Goal: Task Accomplishment & Management: Manage account settings

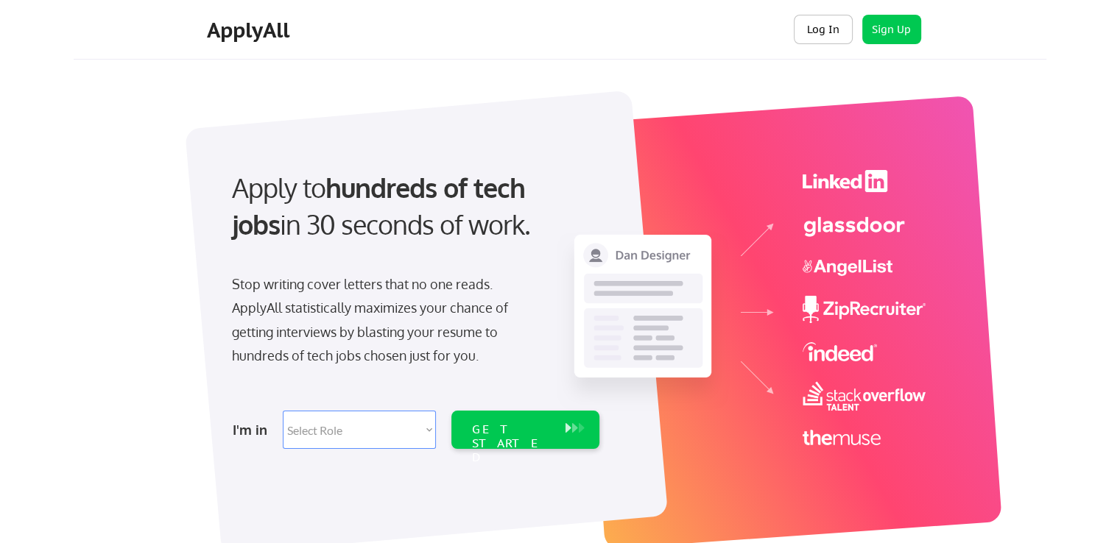
click at [810, 33] on button "Log In" at bounding box center [823, 29] width 59 height 29
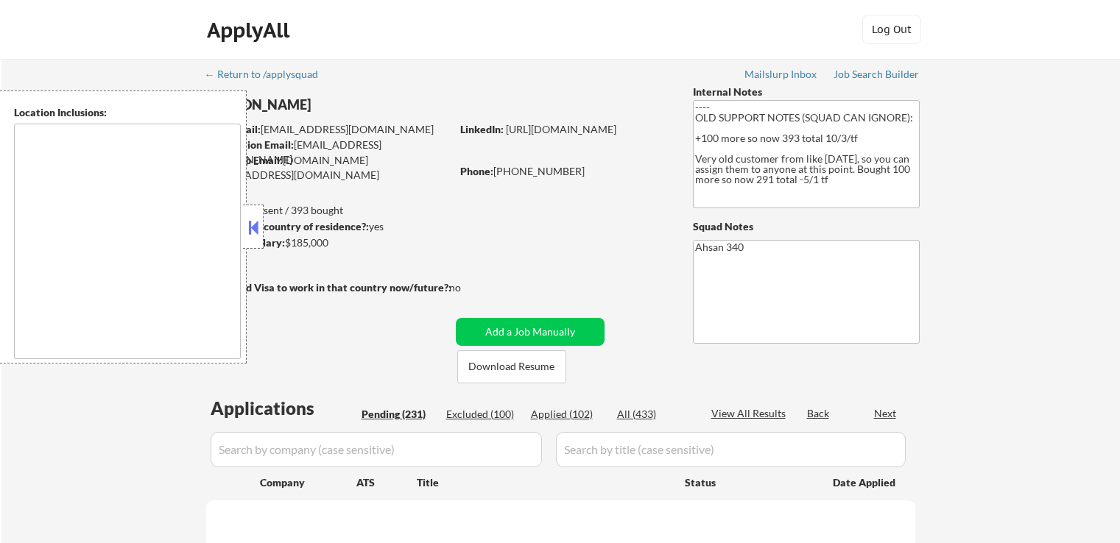
scroll to position [221, 0]
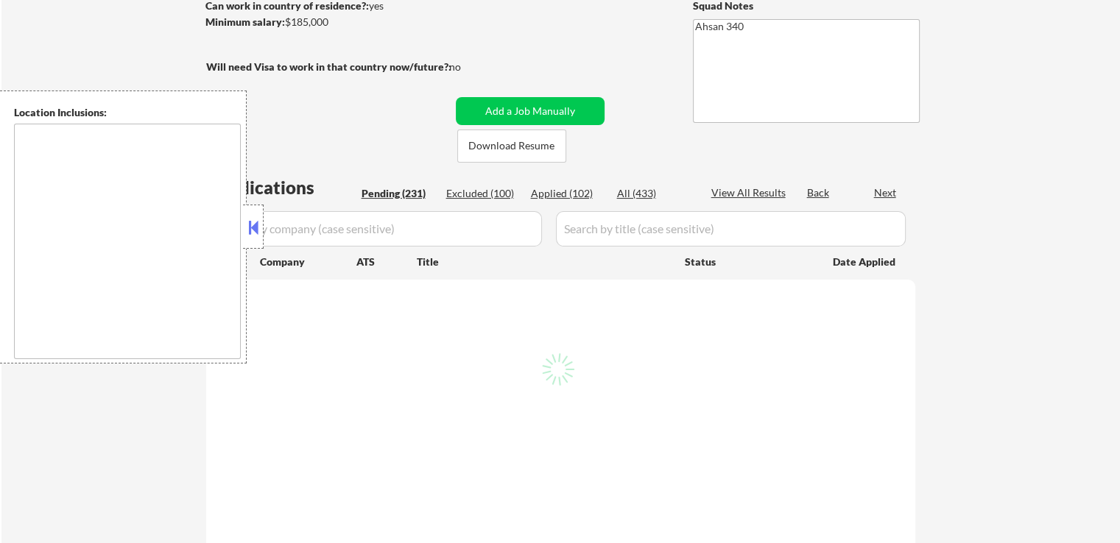
type textarea "[GEOGRAPHIC_DATA], [GEOGRAPHIC_DATA] [GEOGRAPHIC_DATA], [GEOGRAPHIC_DATA] [GEOG…"
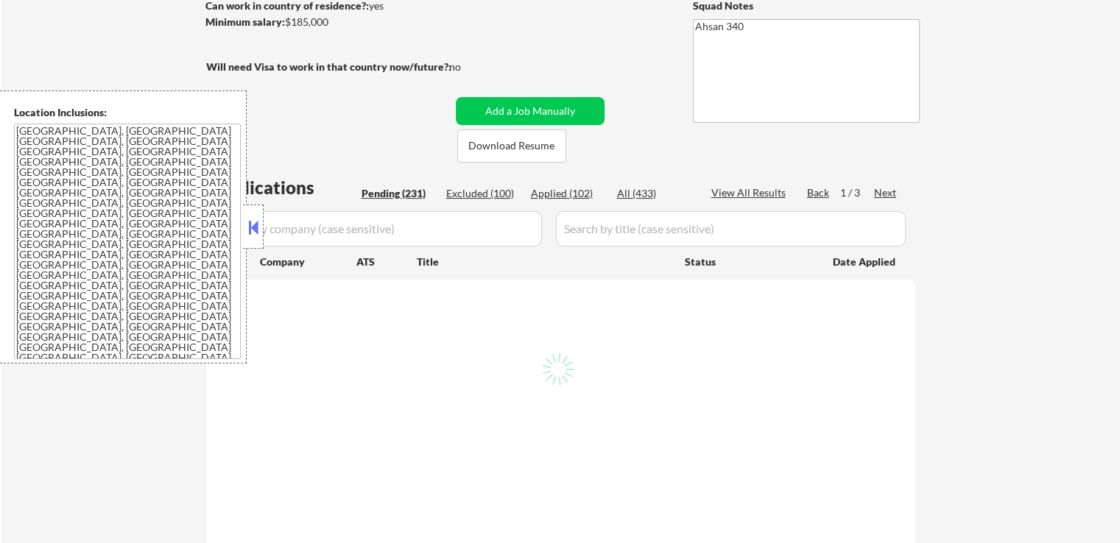
click at [263, 224] on div at bounding box center [253, 227] width 21 height 44
select select ""pending""
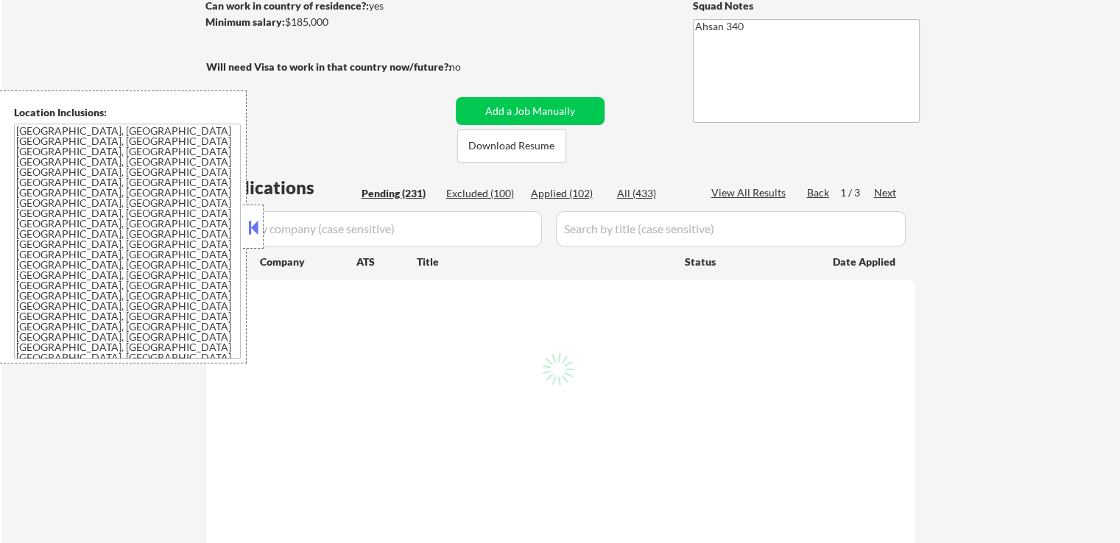
select select ""pending""
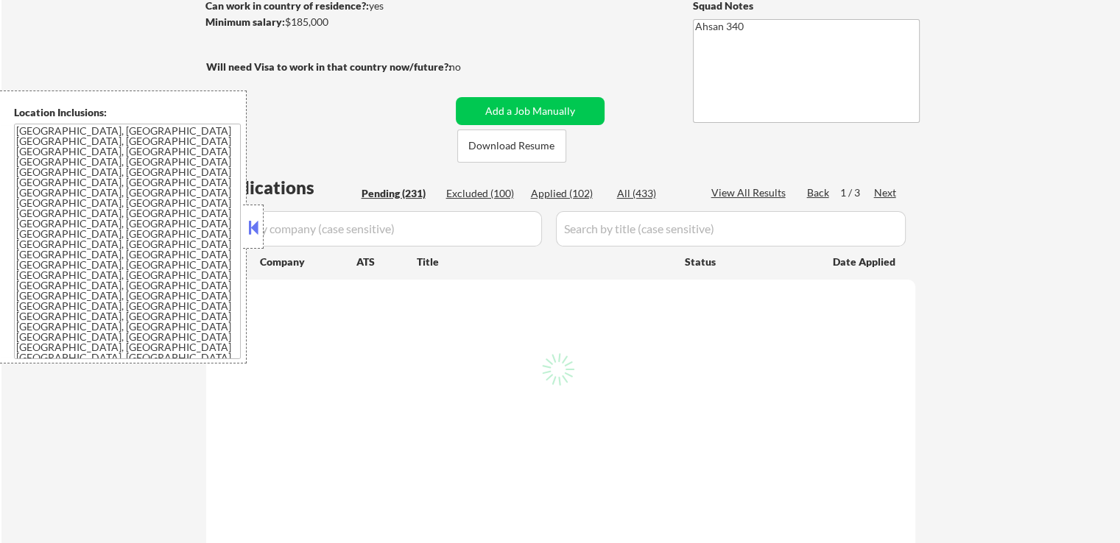
select select ""pending""
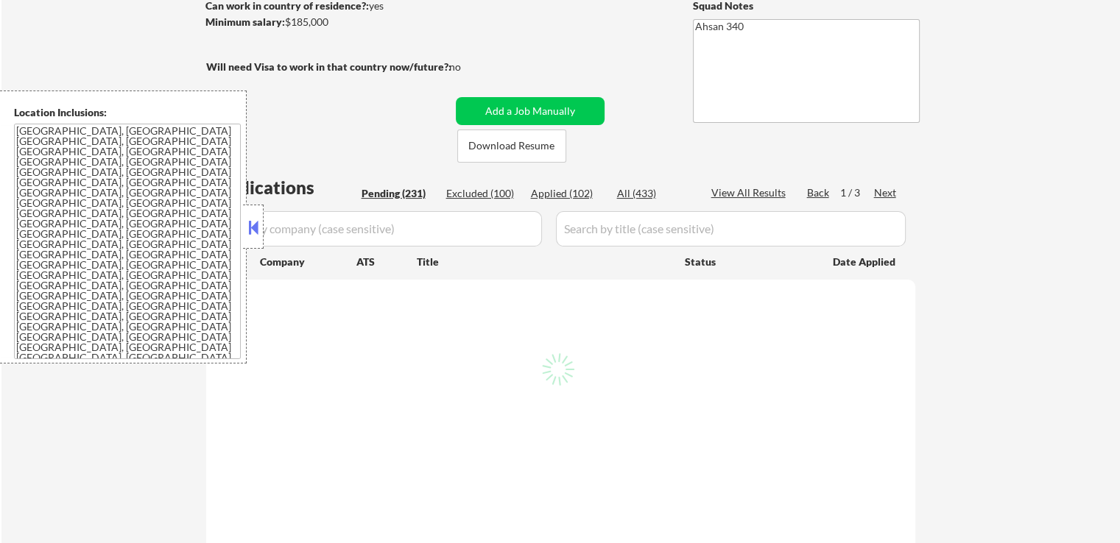
select select ""pending""
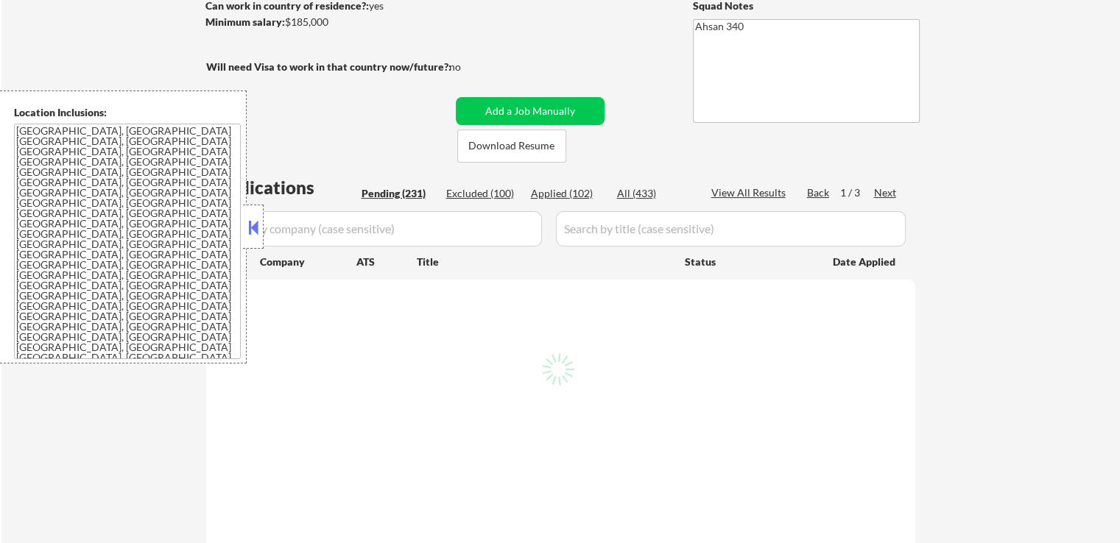
select select ""pending""
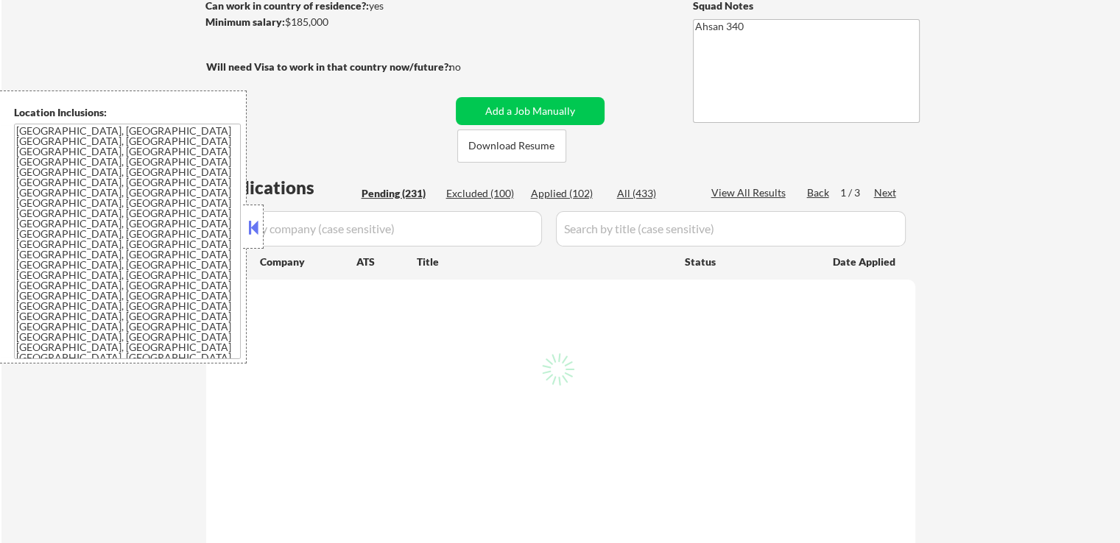
select select ""pending""
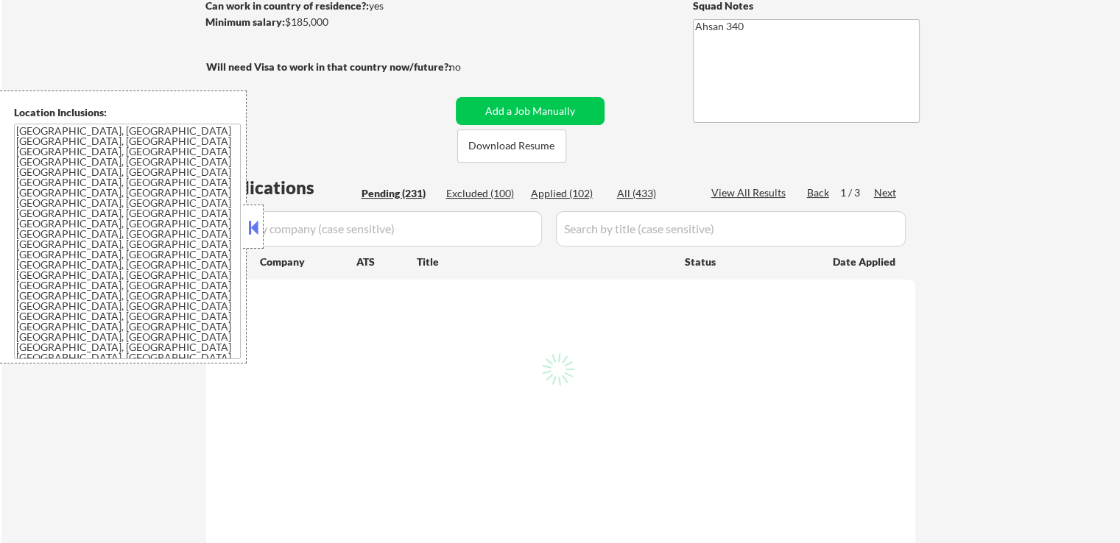
select select ""pending""
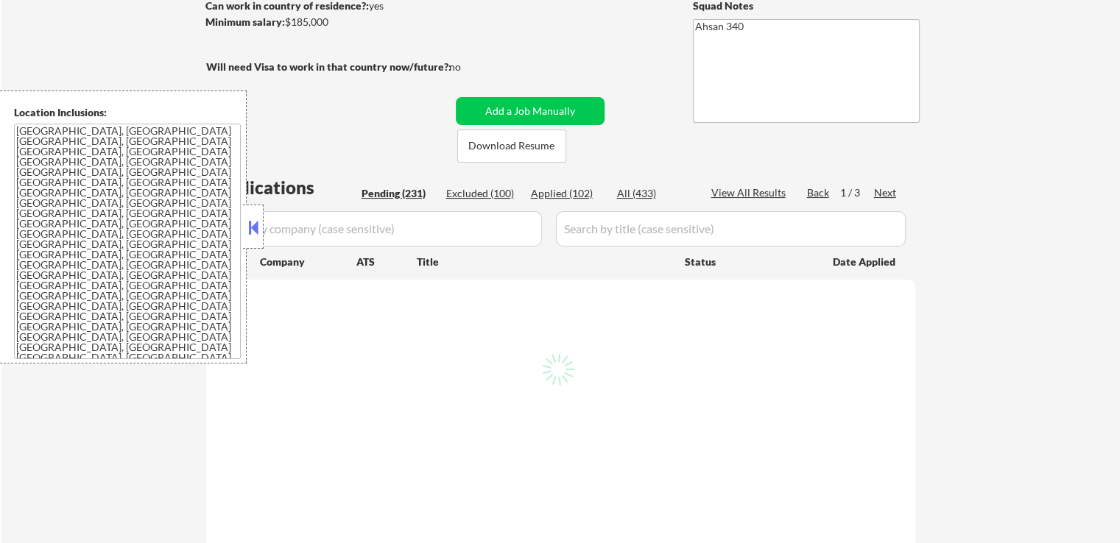
select select ""pending""
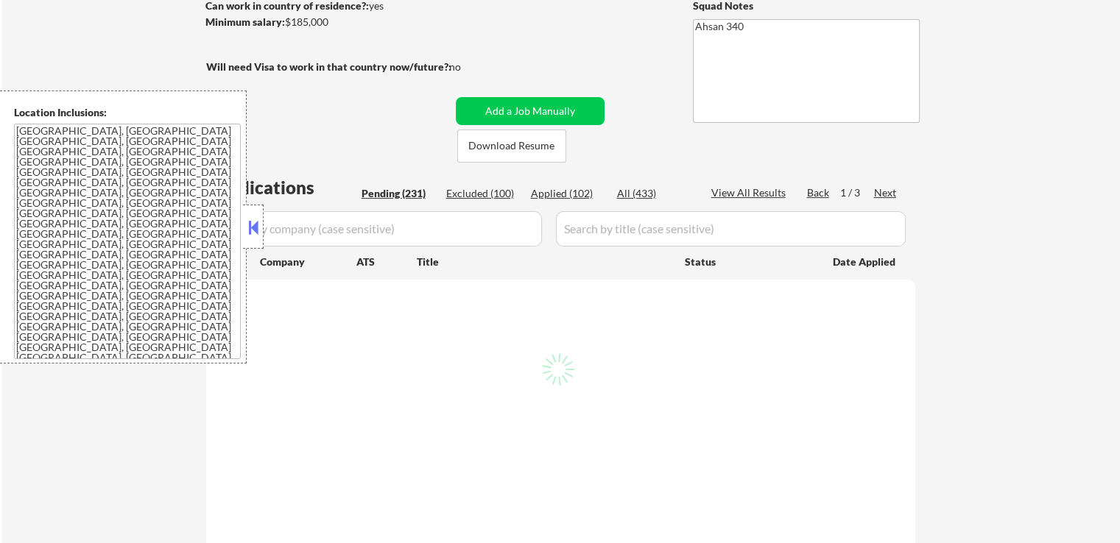
select select ""pending""
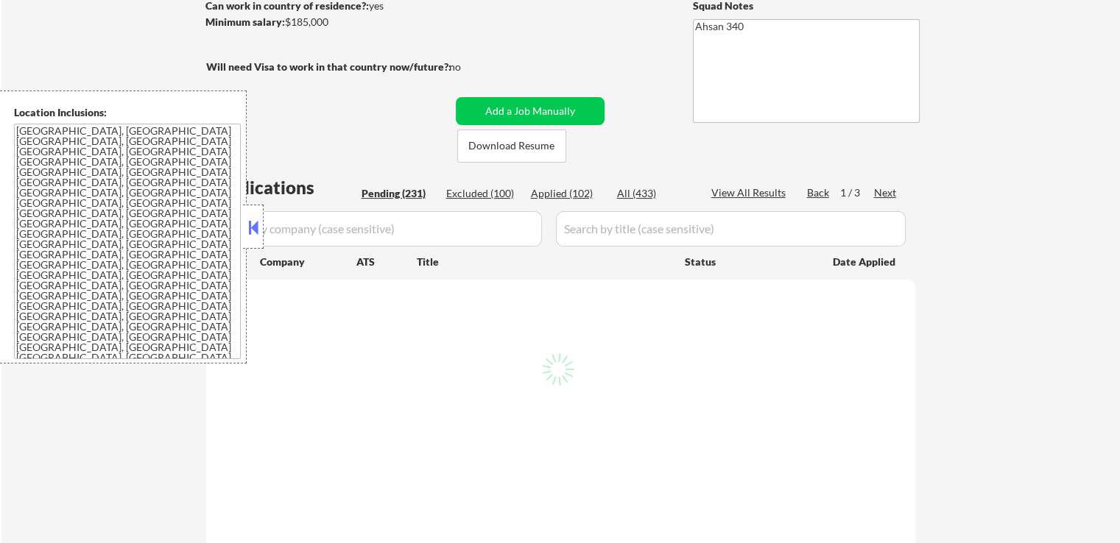
select select ""pending""
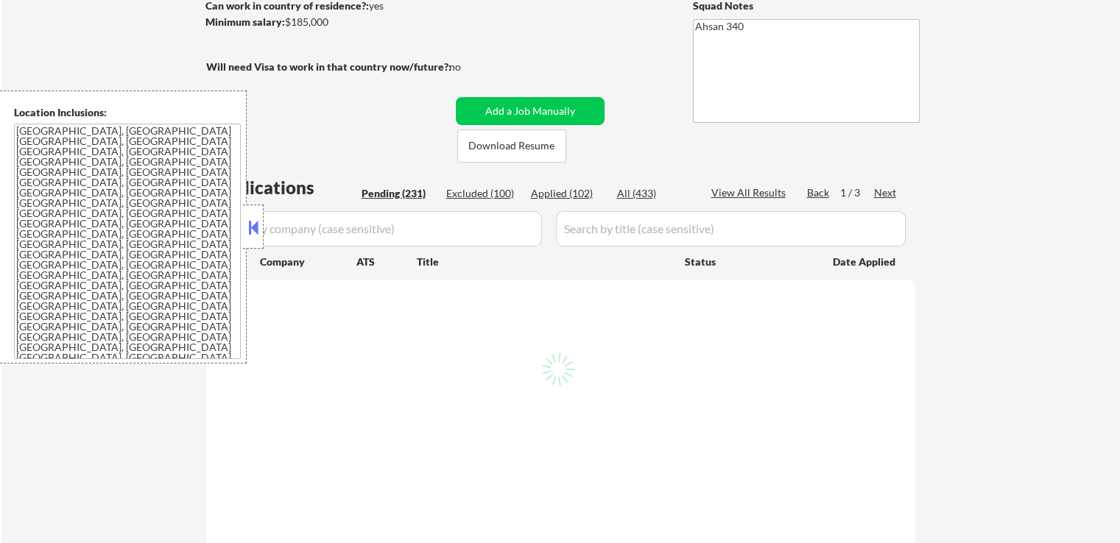
select select ""pending""
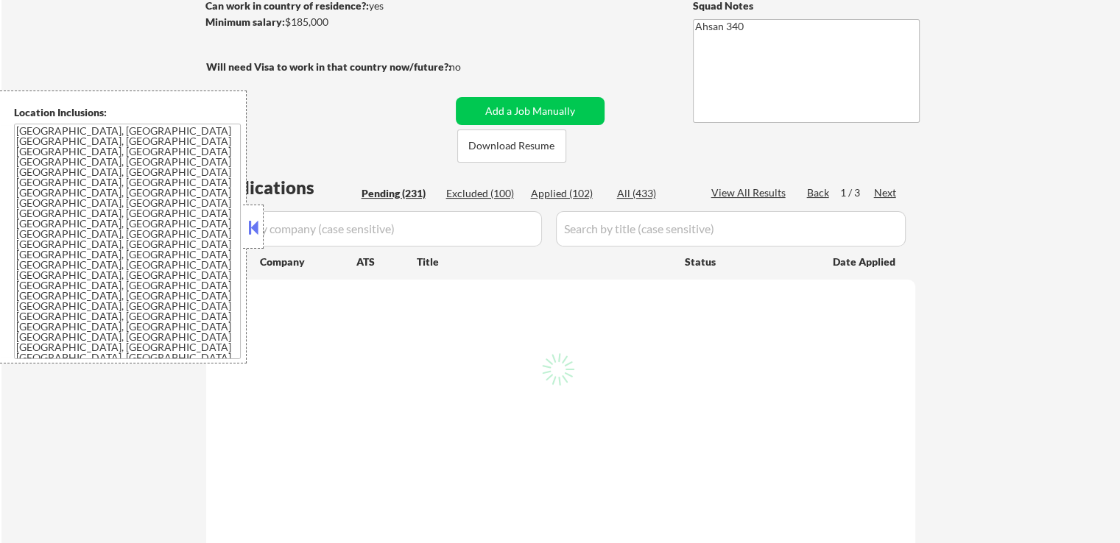
select select ""pending""
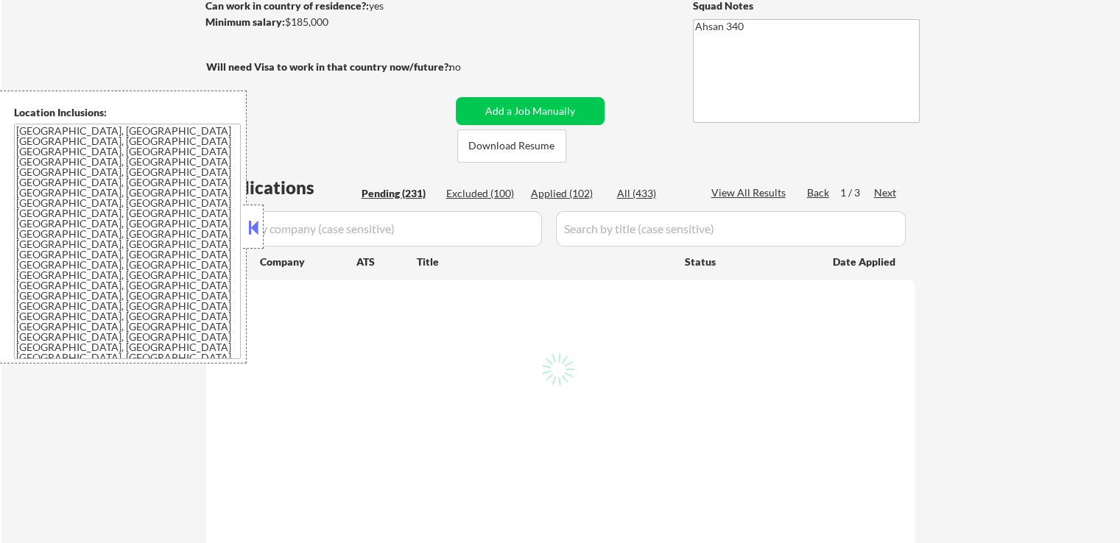
select select ""pending""
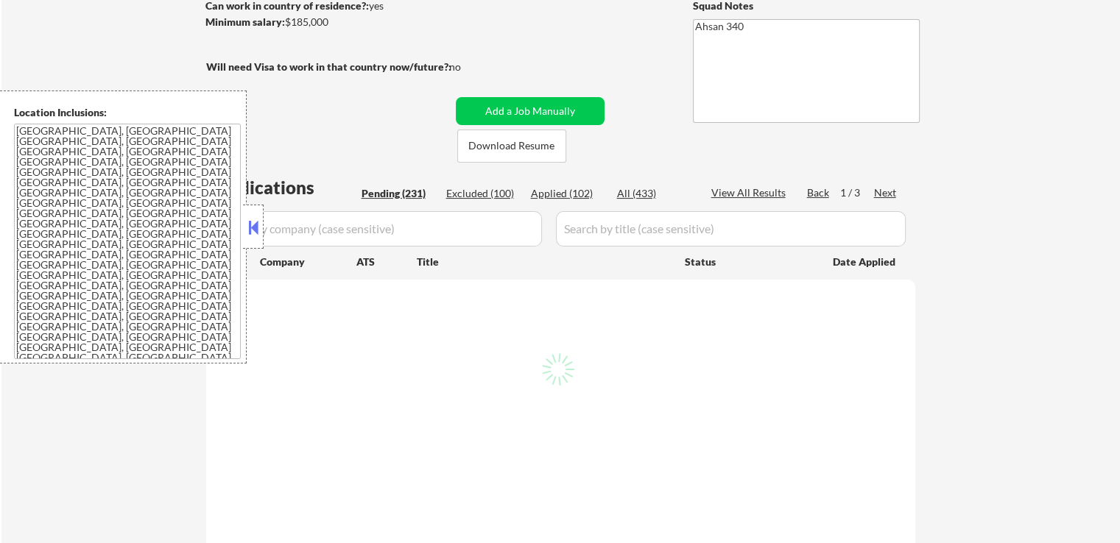
select select ""pending""
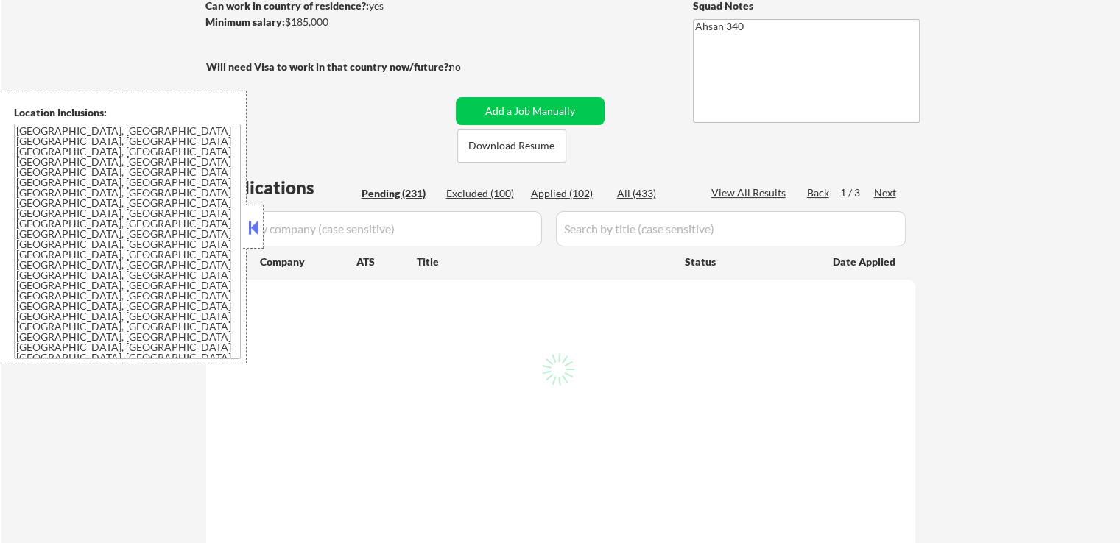
select select ""pending""
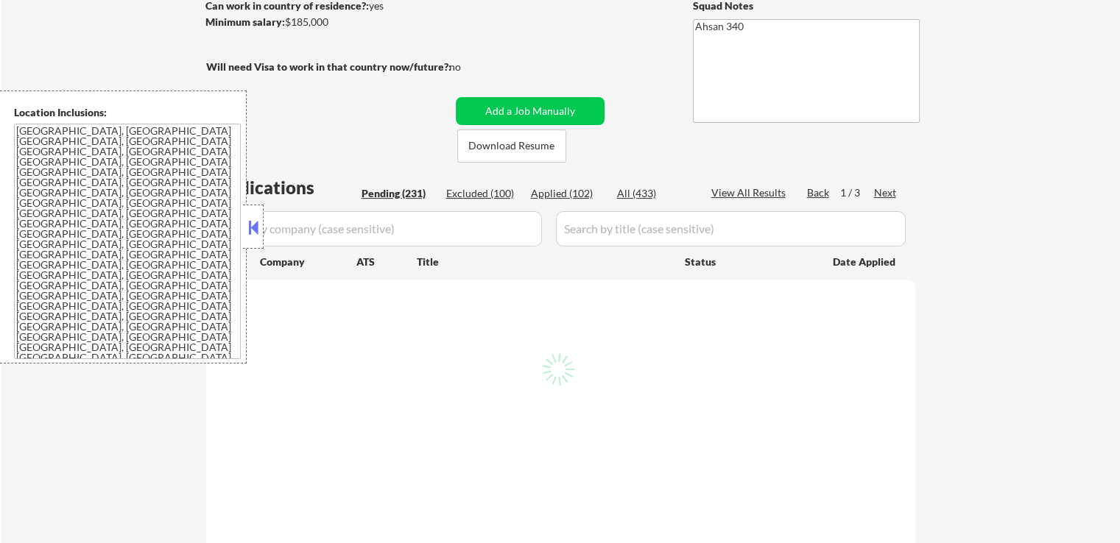
select select ""pending""
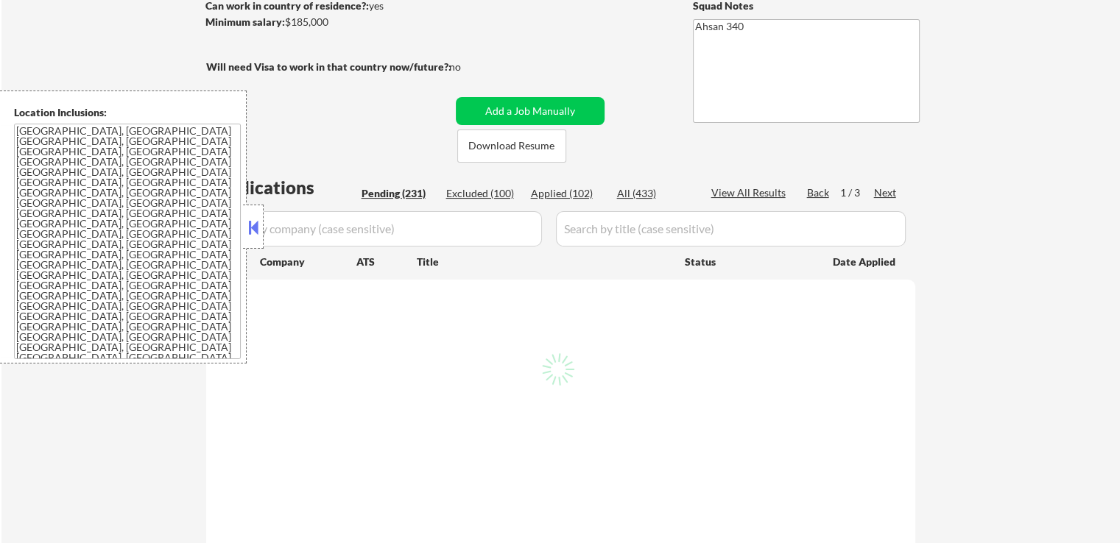
select select ""pending""
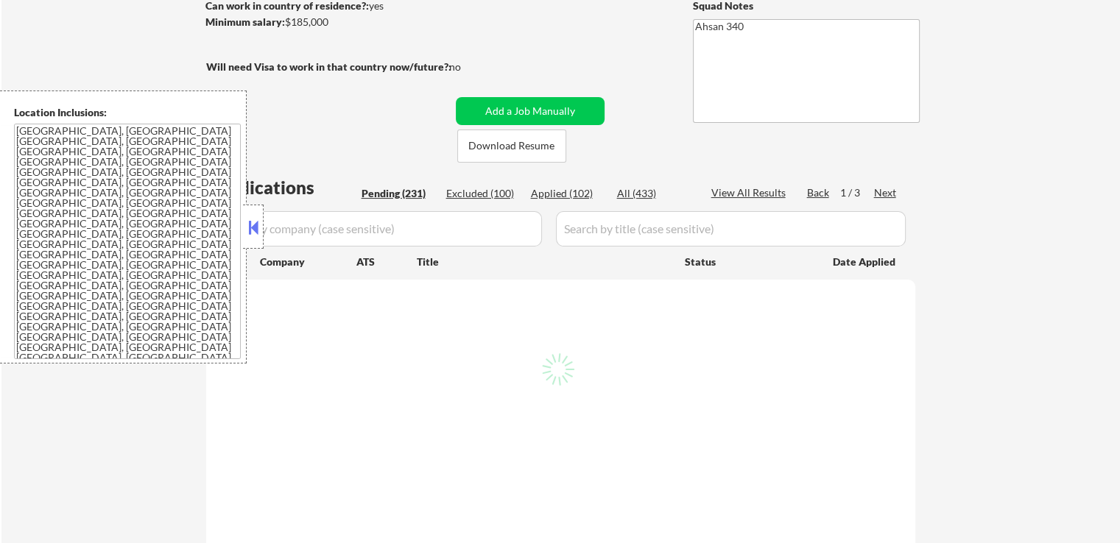
select select ""pending""
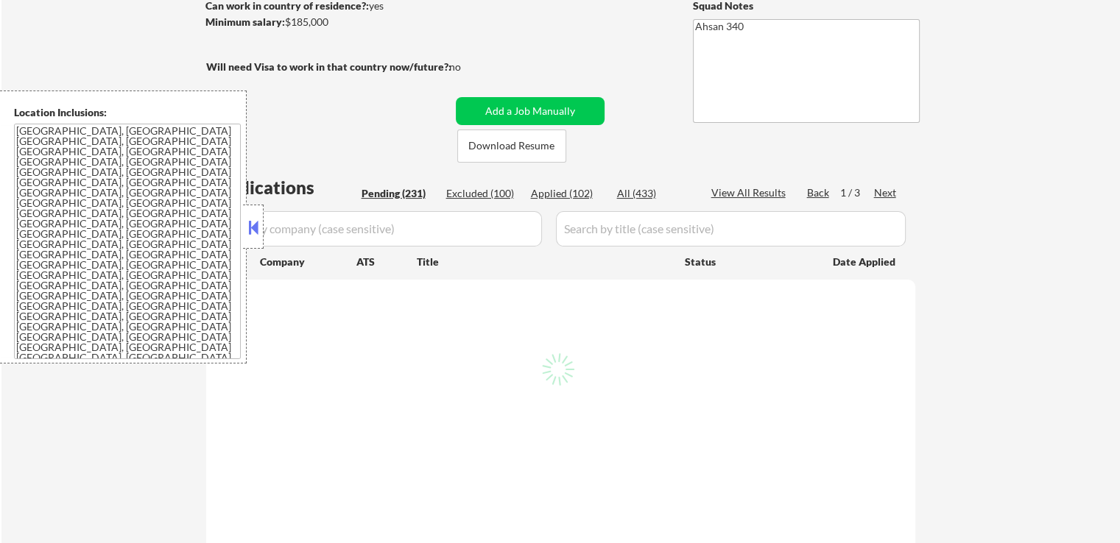
select select ""pending""
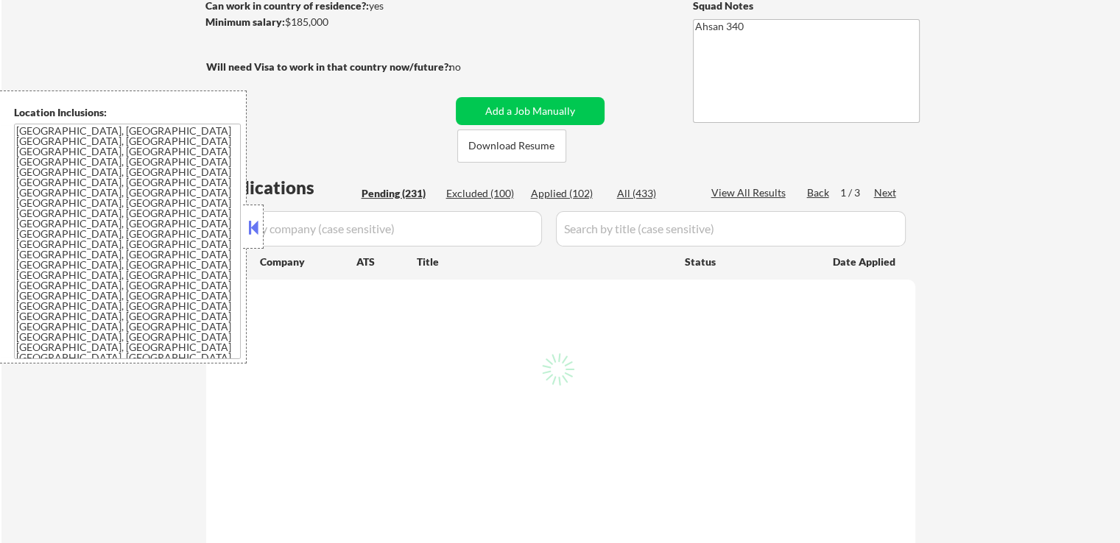
select select ""pending""
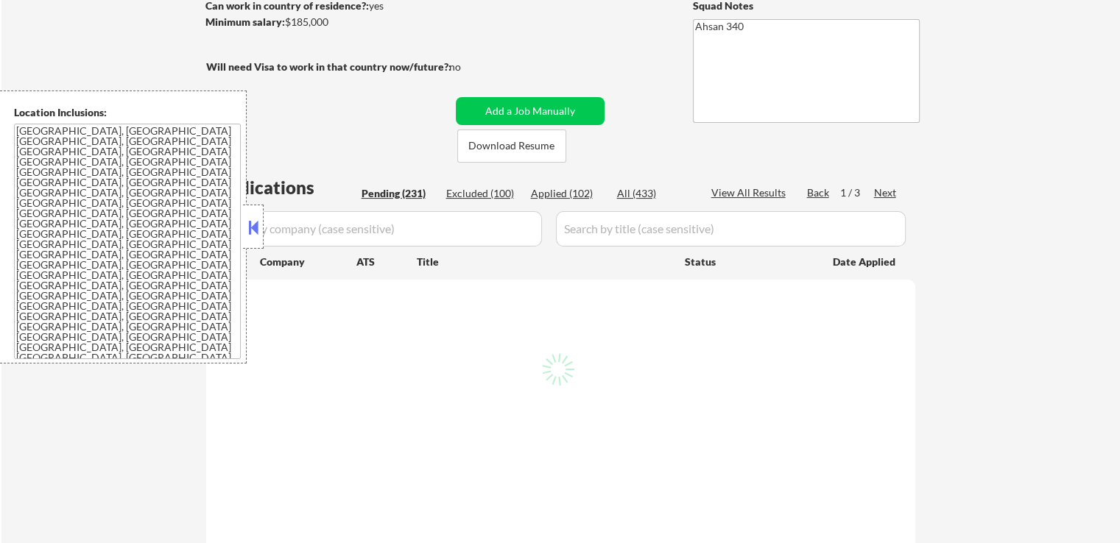
select select ""pending""
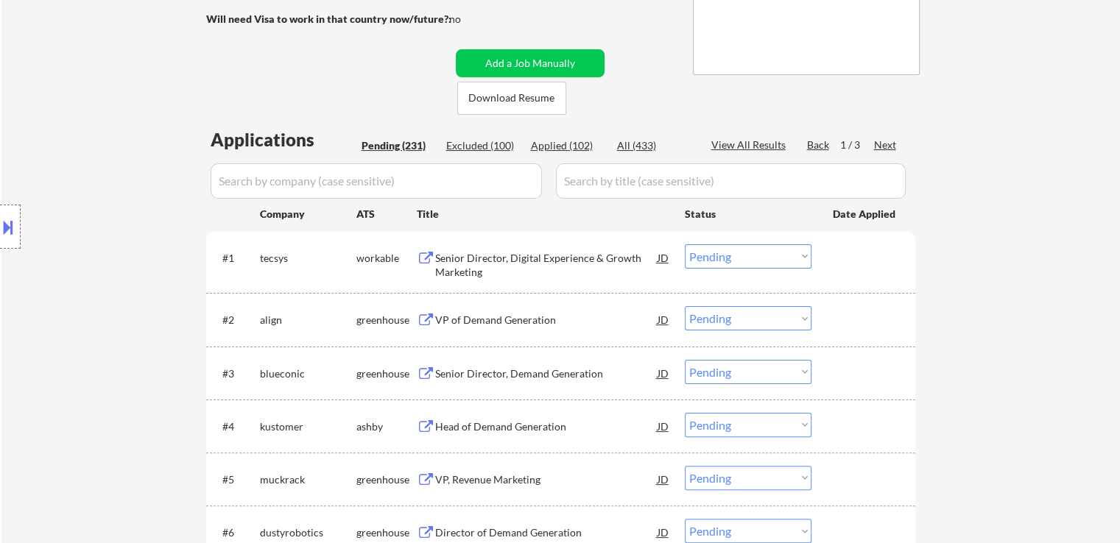
scroll to position [295, 0]
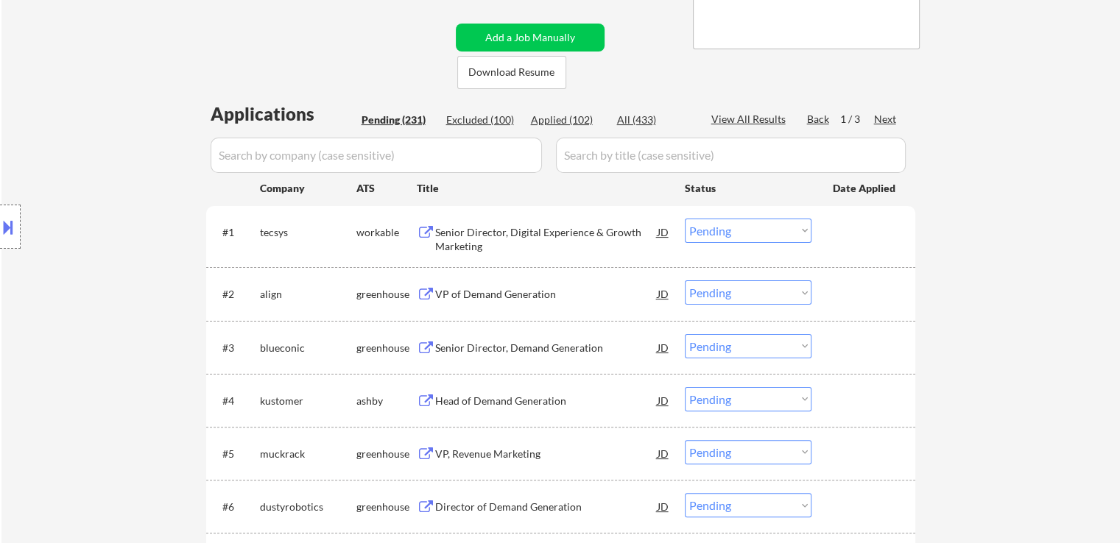
click at [454, 248] on div "Senior Director, Digital Experience & Growth Marketing" at bounding box center [546, 239] width 222 height 29
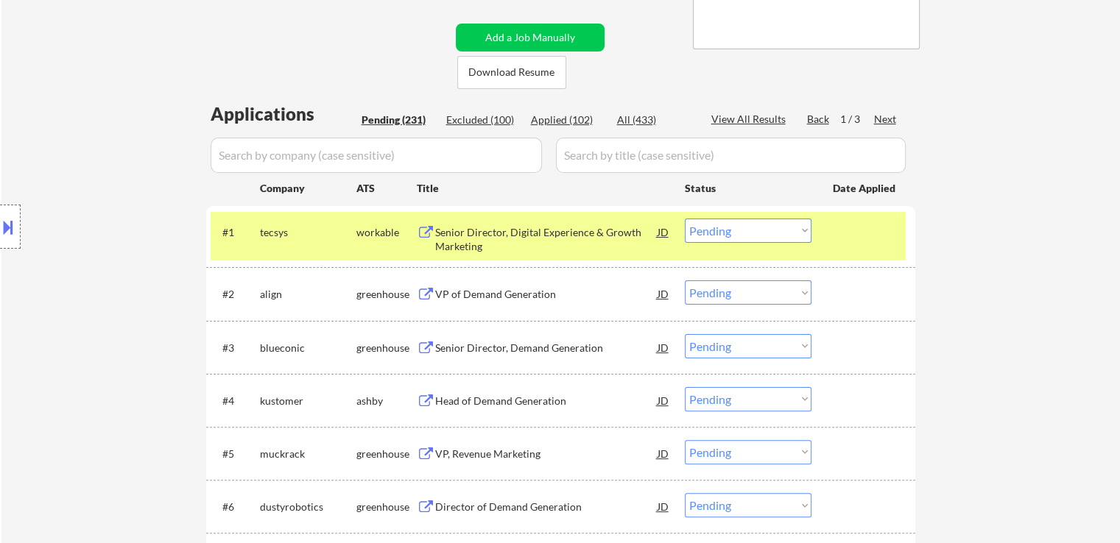
type textarea "Ahsan 340 old Keep application count 293"
click at [721, 222] on select "Choose an option... Pending Applied Excluded (Questions) Excluded (Expired) Exc…" at bounding box center [748, 231] width 127 height 24
click at [685, 219] on select "Choose an option... Pending Applied Excluded (Questions) Excluded (Expired) Exc…" at bounding box center [748, 231] width 127 height 24
select select ""pending""
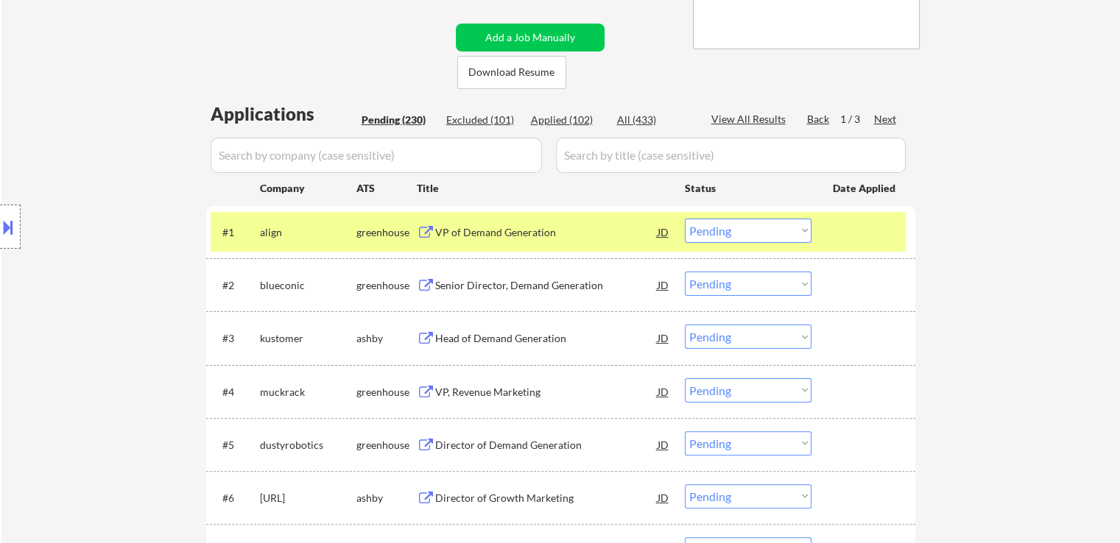
click at [9, 221] on button at bounding box center [8, 227] width 16 height 24
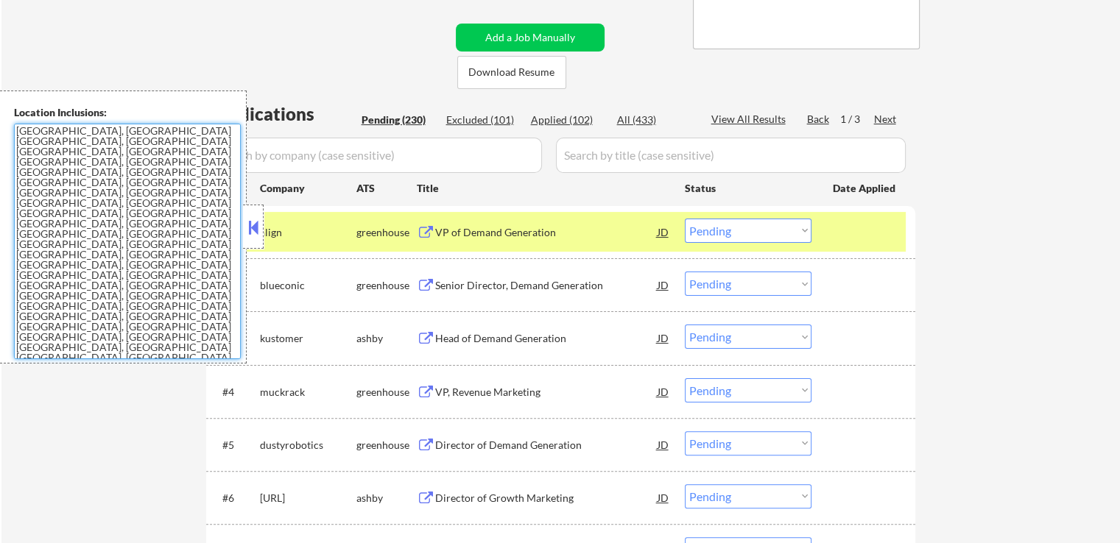
drag, startPoint x: 69, startPoint y: 331, endPoint x: 0, endPoint y: 124, distance: 217.5
click at [0, 124] on div "Location Inclusions: [GEOGRAPHIC_DATA], [GEOGRAPHIC_DATA] [GEOGRAPHIC_DATA], [G…" at bounding box center [123, 227] width 247 height 273
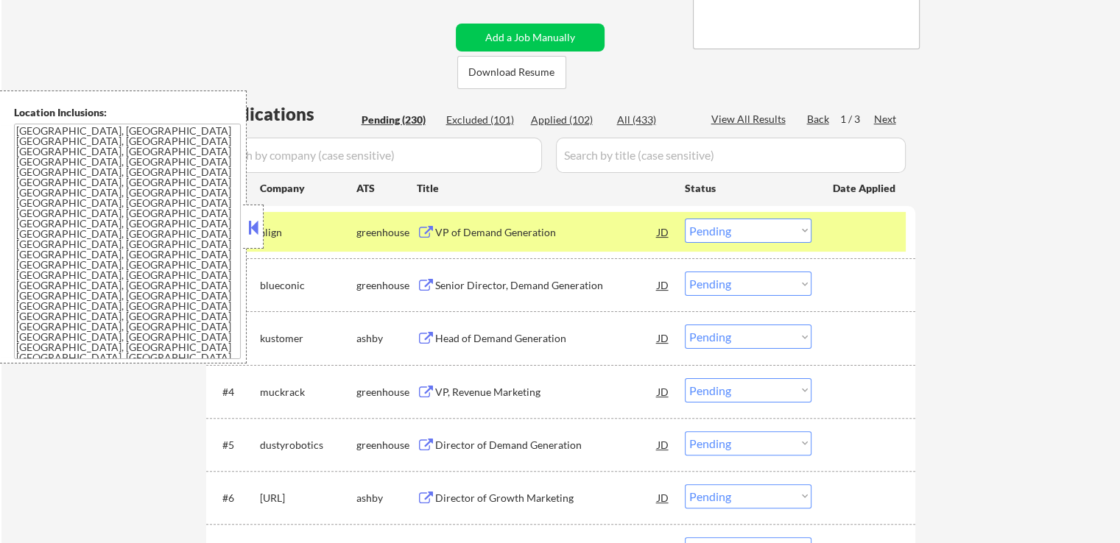
click at [255, 225] on button at bounding box center [253, 227] width 16 height 22
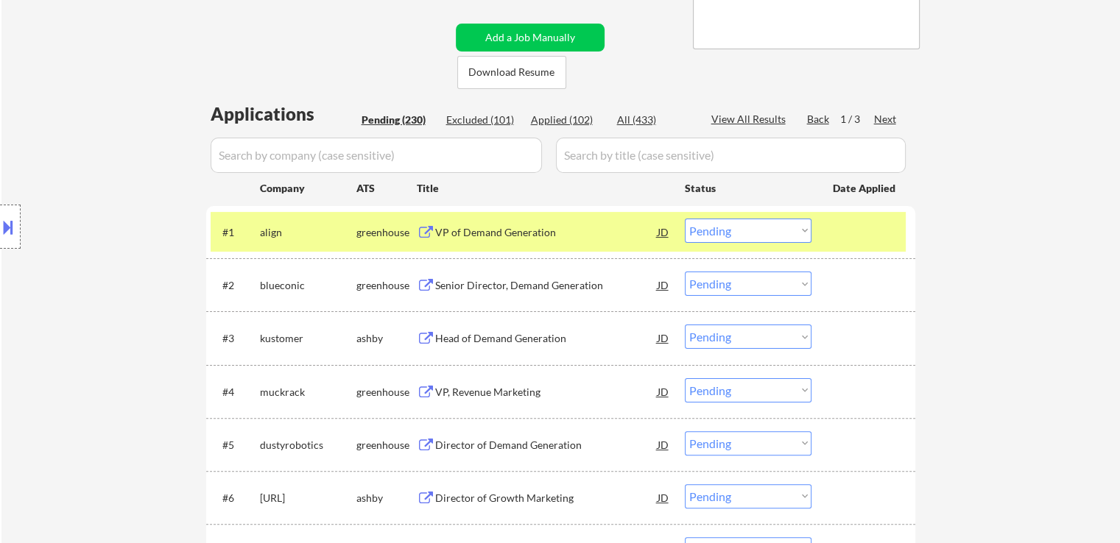
click at [71, 345] on icon "Close fill prompt" at bounding box center [66, 349] width 9 height 9
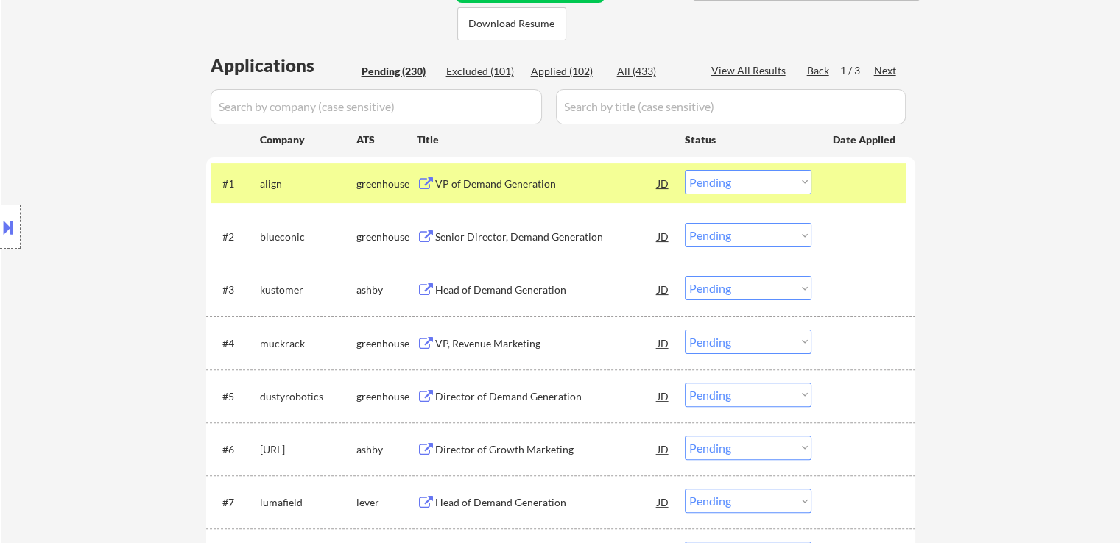
scroll to position [442, 0]
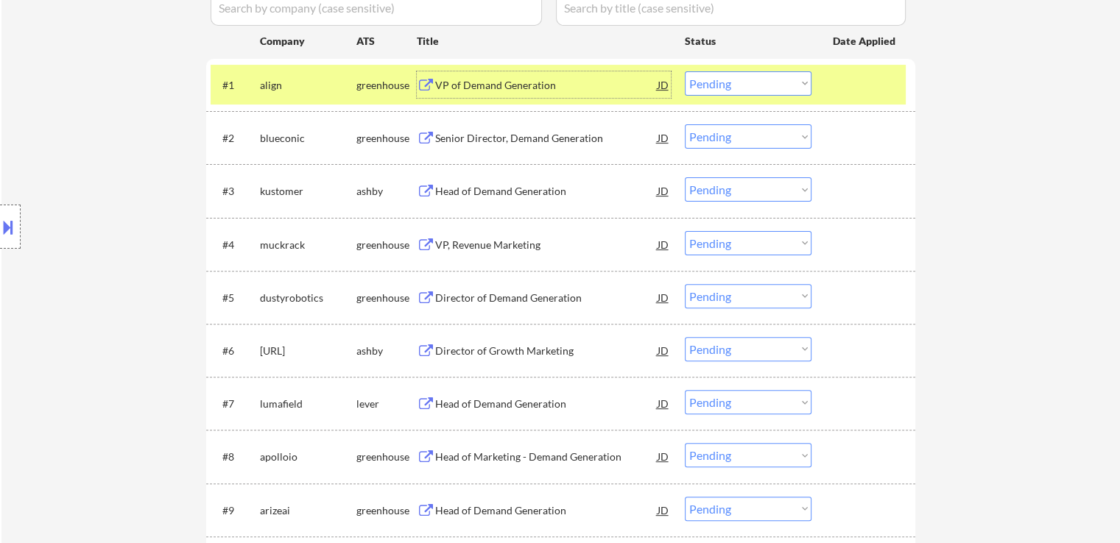
click at [473, 82] on div "VP of Demand Generation" at bounding box center [546, 85] width 222 height 15
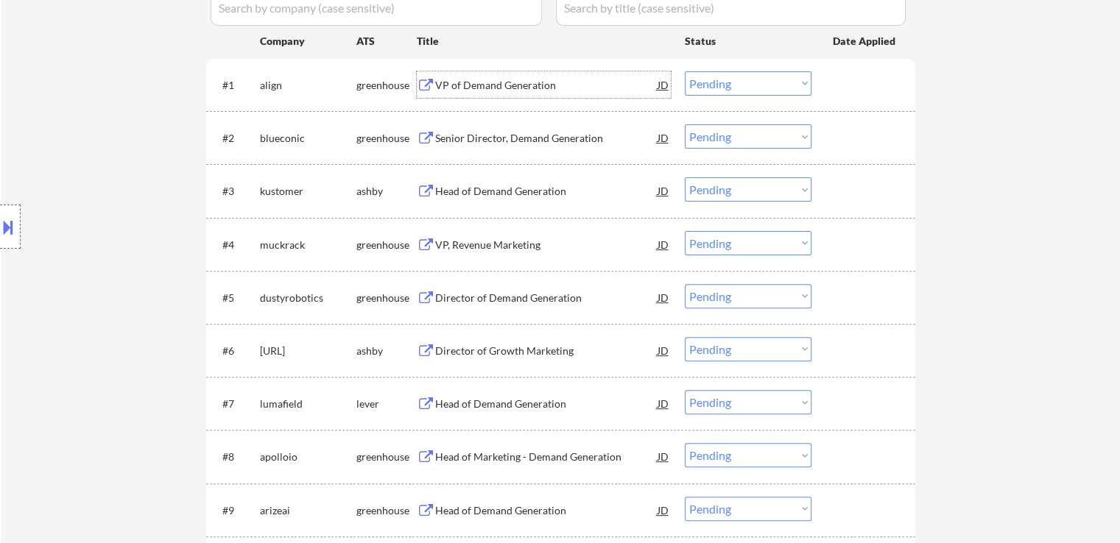
click at [473, 134] on div "Senior Director, Demand Generation" at bounding box center [546, 138] width 222 height 15
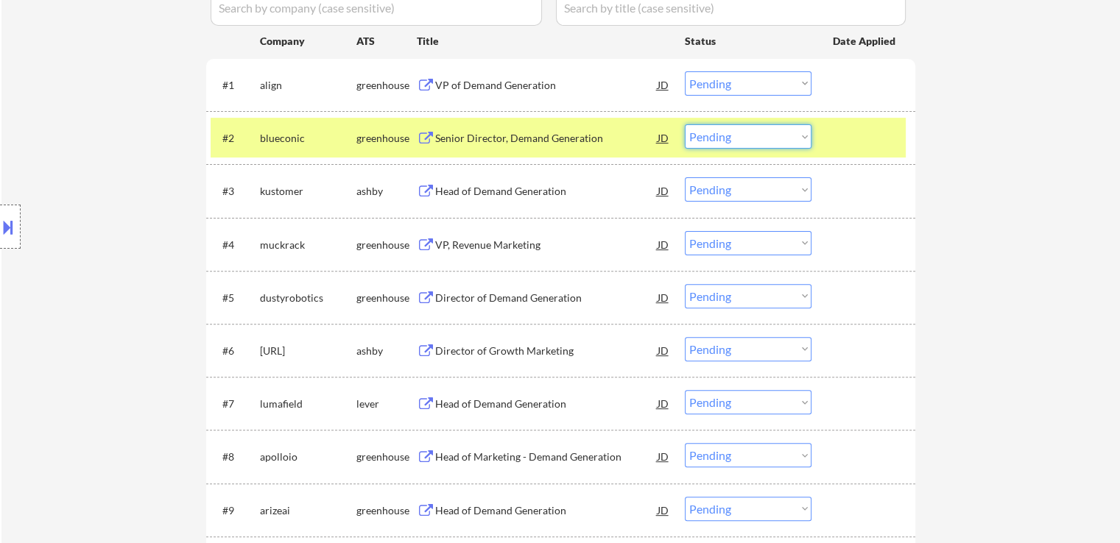
drag, startPoint x: 736, startPoint y: 132, endPoint x: 736, endPoint y: 147, distance: 15.5
click at [736, 132] on select "Choose an option... Pending Applied Excluded (Questions) Excluded (Expired) Exc…" at bounding box center [748, 136] width 127 height 24
click at [685, 124] on select "Choose an option... Pending Applied Excluded (Questions) Excluded (Expired) Exc…" at bounding box center [748, 136] width 127 height 24
select select ""pending""
click at [742, 80] on select "Choose an option... Pending Applied Excluded (Questions) Excluded (Expired) Exc…" at bounding box center [748, 83] width 127 height 24
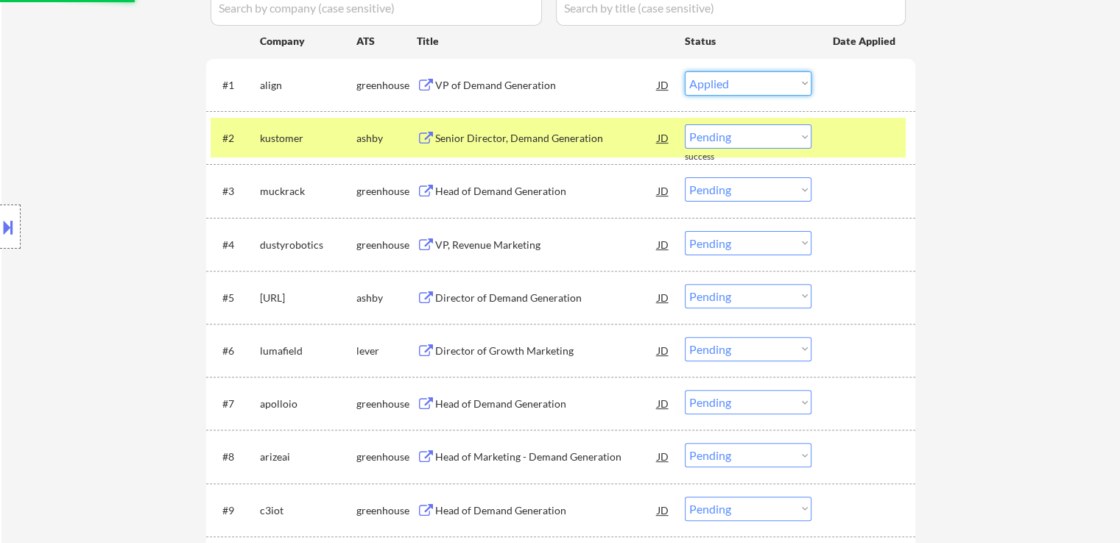
click at [685, 71] on select "Choose an option... Pending Applied Excluded (Questions) Excluded (Expired) Exc…" at bounding box center [748, 83] width 127 height 24
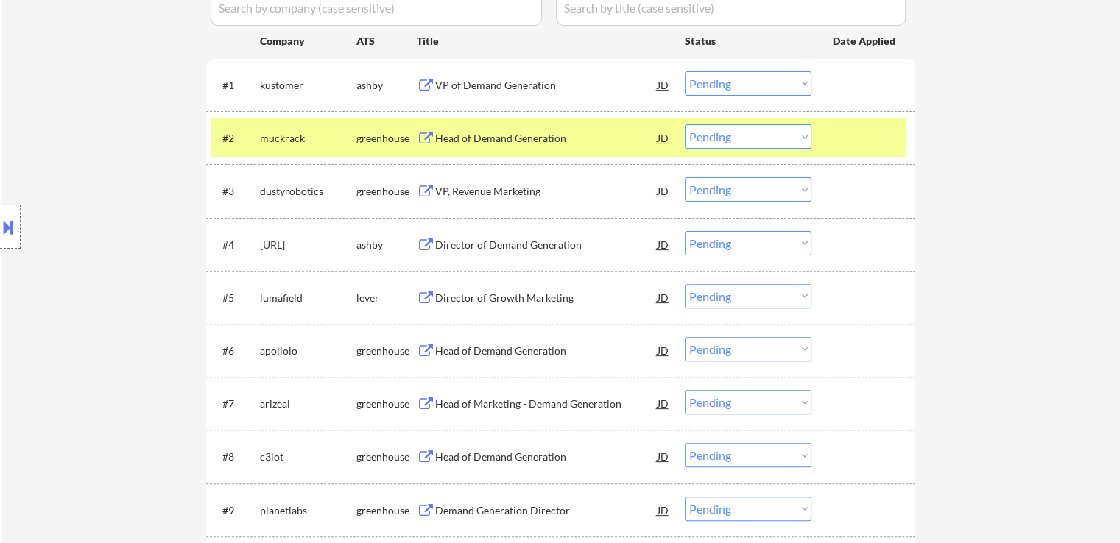
click at [459, 80] on div "VP of Demand Generation" at bounding box center [546, 85] width 222 height 15
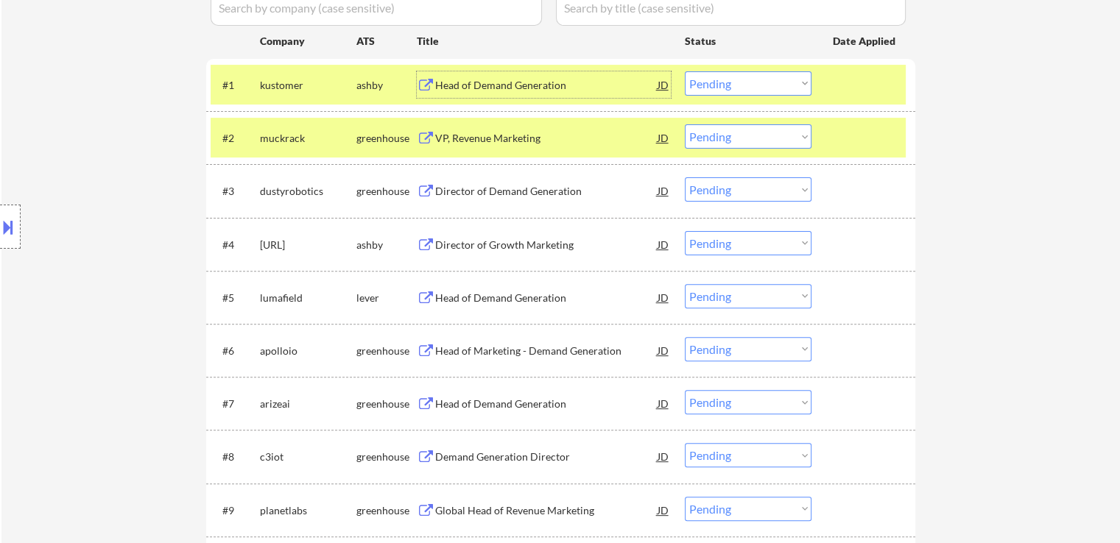
click at [457, 137] on div "VP, Revenue Marketing" at bounding box center [546, 138] width 222 height 15
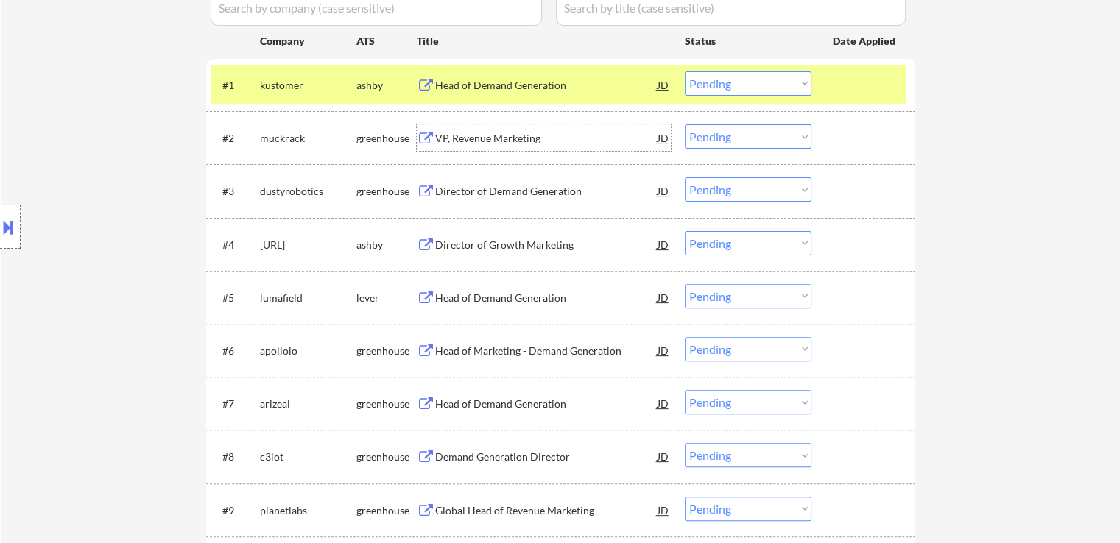
drag, startPoint x: 719, startPoint y: 81, endPoint x: 725, endPoint y: 93, distance: 13.2
click at [722, 82] on select "Choose an option... Pending Applied Excluded (Questions) Excluded (Expired) Exc…" at bounding box center [748, 83] width 127 height 24
click at [685, 71] on select "Choose an option... Pending Applied Excluded (Questions) Excluded (Expired) Exc…" at bounding box center [748, 83] width 127 height 24
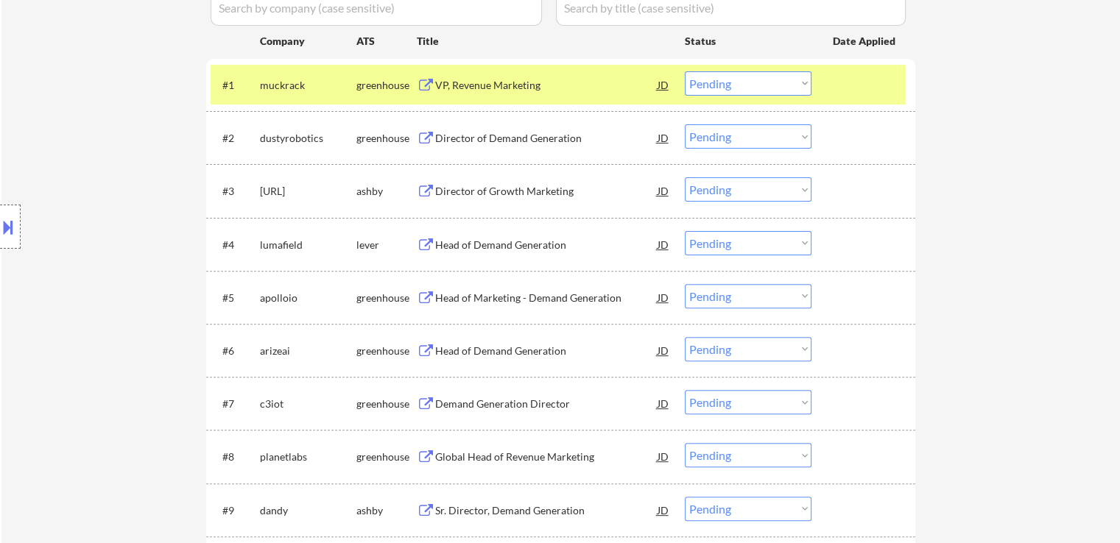
click at [662, 80] on div "JD" at bounding box center [663, 84] width 15 height 27
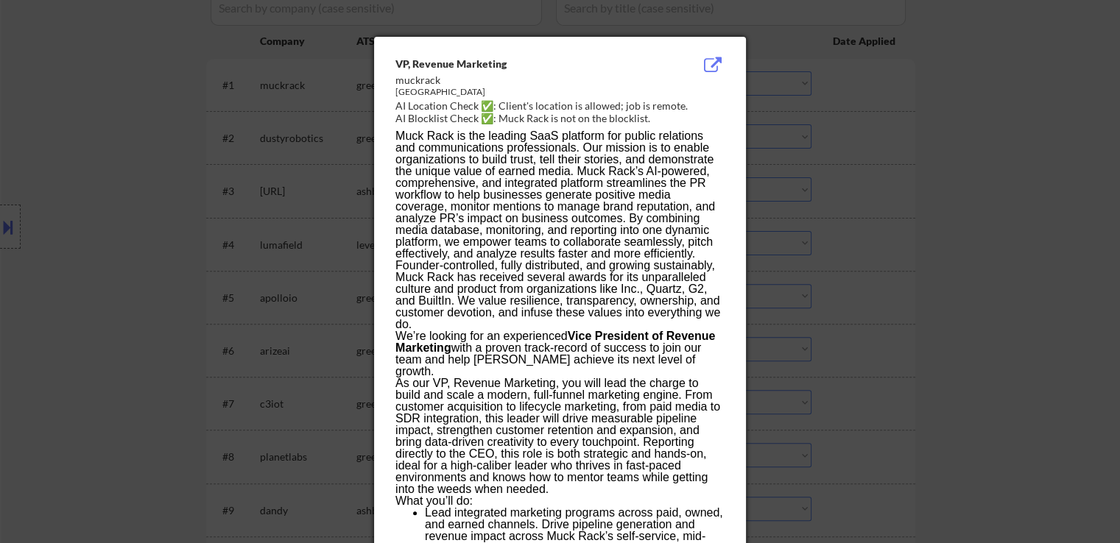
scroll to position [4683, 0]
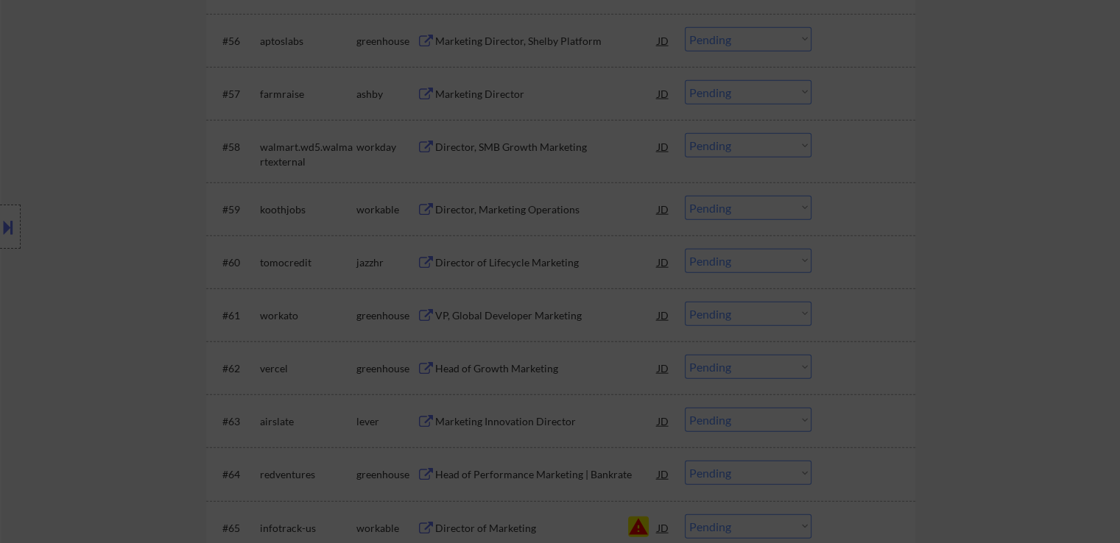
click at [976, 150] on div at bounding box center [560, 271] width 1120 height 543
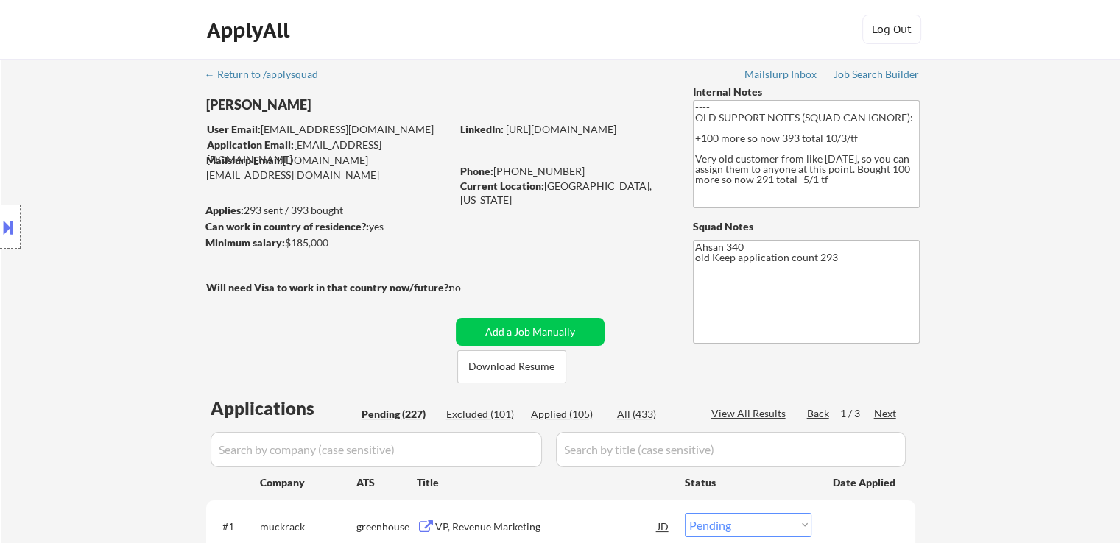
scroll to position [221, 0]
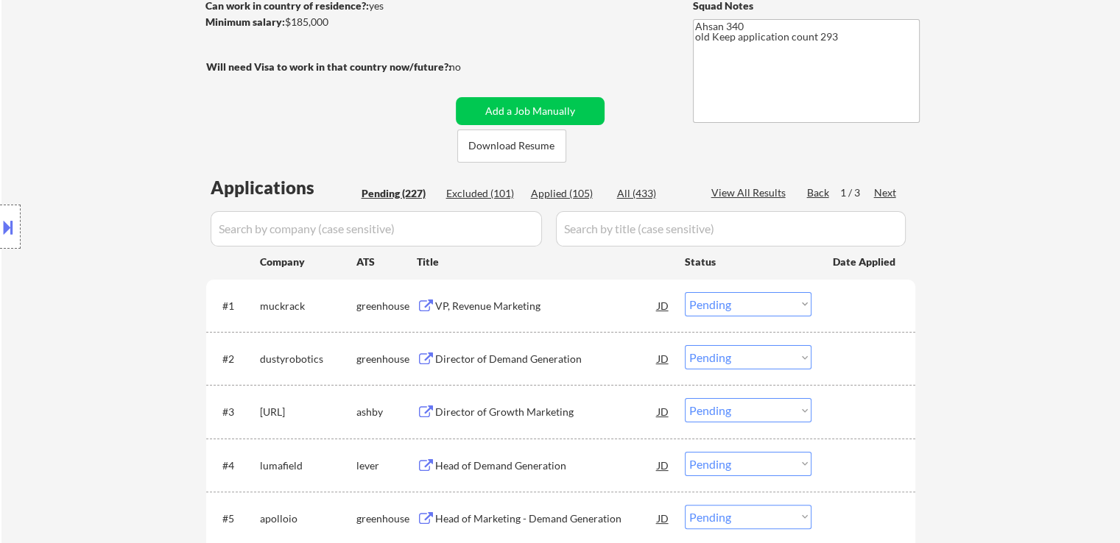
click at [485, 304] on div "VP, Revenue Marketing" at bounding box center [546, 306] width 222 height 15
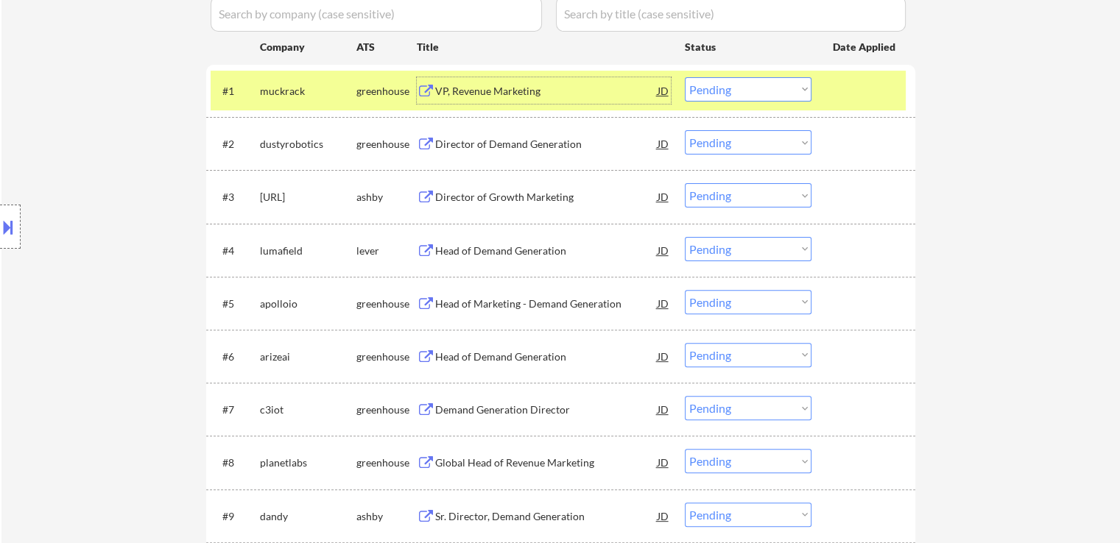
scroll to position [442, 0]
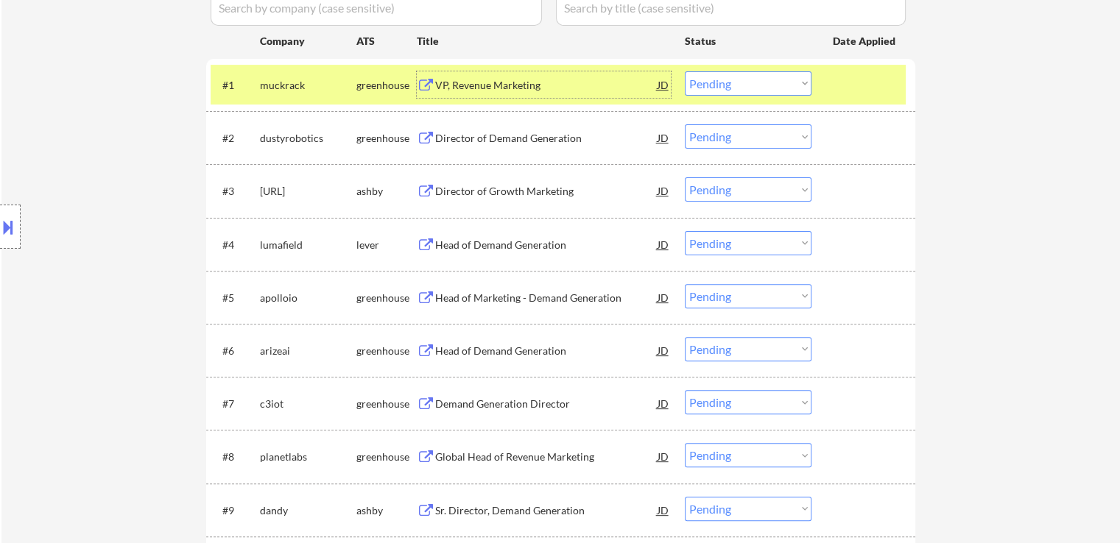
drag, startPoint x: 729, startPoint y: 80, endPoint x: 733, endPoint y: 93, distance: 13.3
click at [730, 85] on select "Choose an option... Pending Applied Excluded (Questions) Excluded (Expired) Exc…" at bounding box center [748, 83] width 127 height 24
click at [685, 71] on select "Choose an option... Pending Applied Excluded (Questions) Excluded (Expired) Exc…" at bounding box center [748, 83] width 127 height 24
click at [473, 138] on div "Director of Demand Generation" at bounding box center [546, 138] width 222 height 15
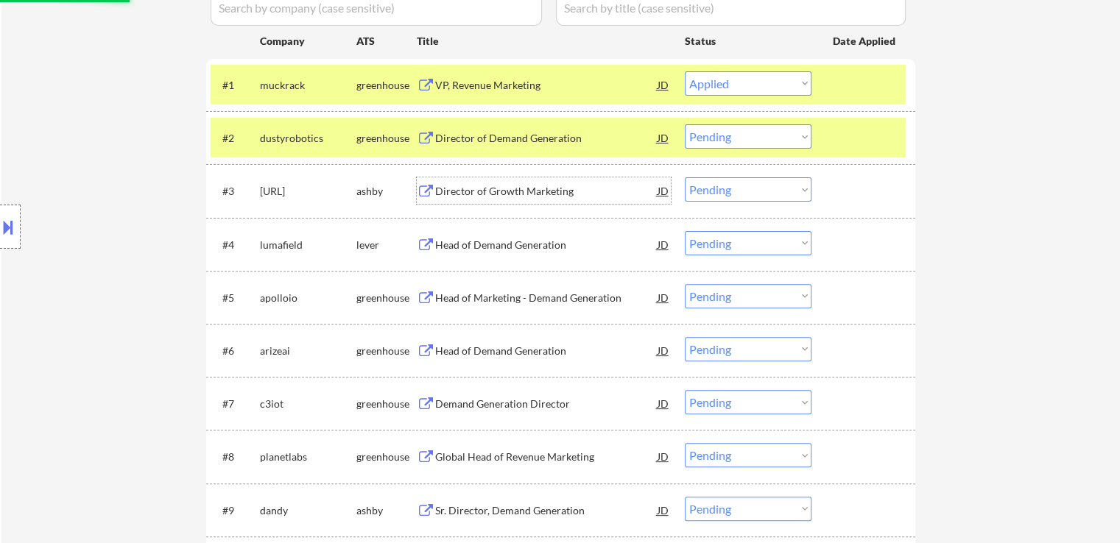
click at [462, 184] on div "Director of Growth Marketing" at bounding box center [546, 191] width 222 height 15
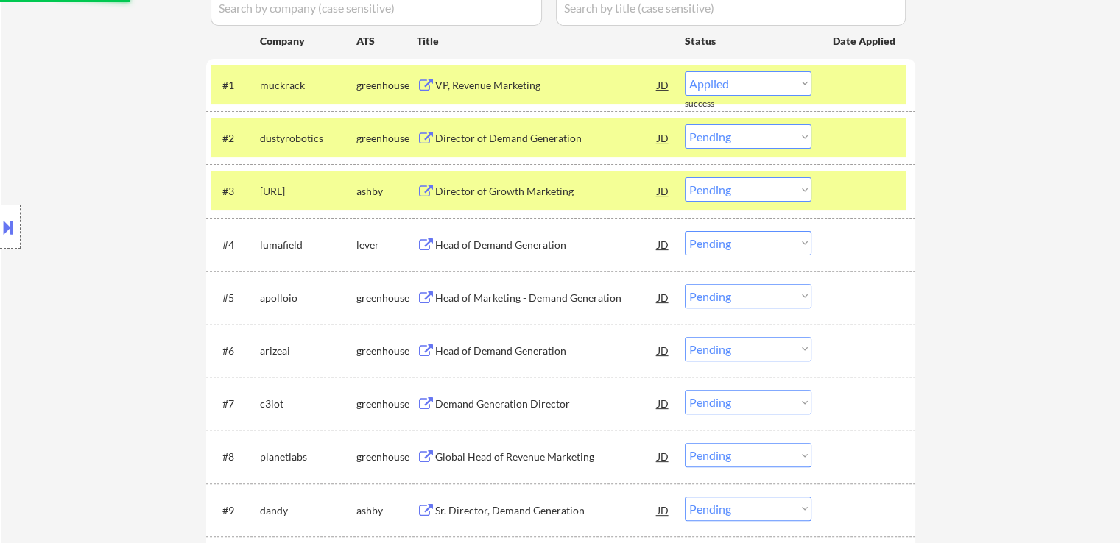
select select ""pending""
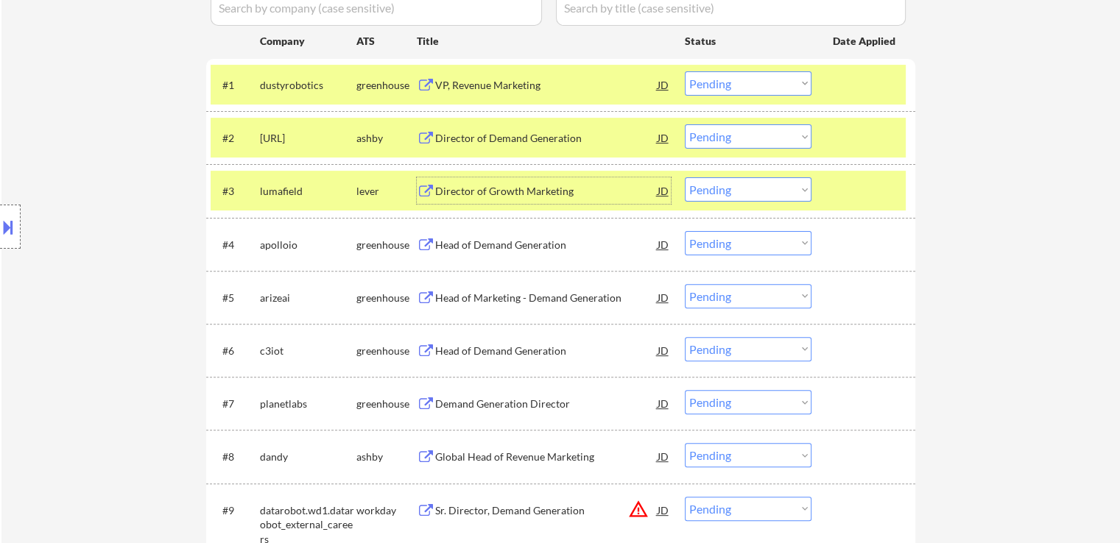
click at [741, 136] on select "Choose an option... Pending Applied Excluded (Questions) Excluded (Expired) Exc…" at bounding box center [748, 136] width 127 height 24
click at [685, 124] on select "Choose an option... Pending Applied Excluded (Questions) Excluded (Expired) Exc…" at bounding box center [748, 136] width 127 height 24
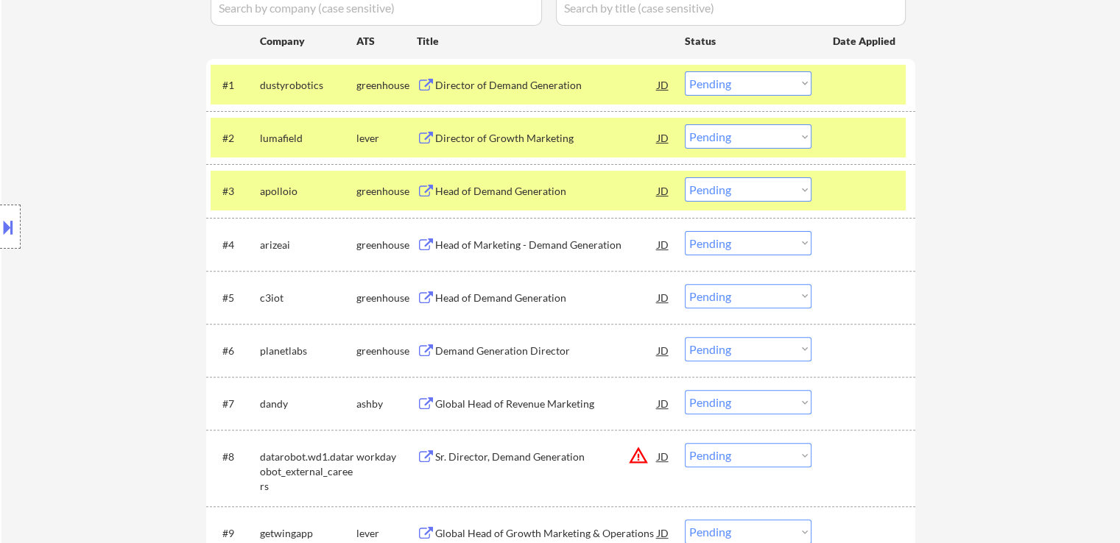
click at [449, 135] on div "Director of Growth Marketing" at bounding box center [546, 138] width 222 height 15
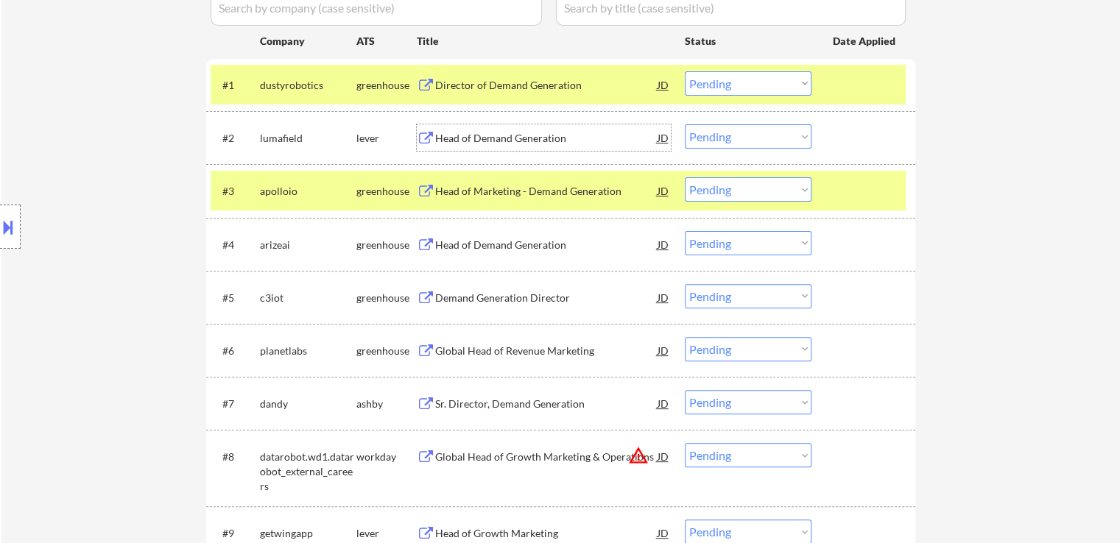
click at [734, 142] on select "Choose an option... Pending Applied Excluded (Questions) Excluded (Expired) Exc…" at bounding box center [748, 136] width 127 height 24
select select ""applied""
click at [685, 124] on select "Choose an option... Pending Applied Excluded (Questions) Excluded (Expired) Exc…" at bounding box center [748, 136] width 127 height 24
drag, startPoint x: 720, startPoint y: 80, endPoint x: 735, endPoint y: 92, distance: 19.3
click at [725, 81] on select "Choose an option... Pending Applied Excluded (Questions) Excluded (Expired) Exc…" at bounding box center [748, 83] width 127 height 24
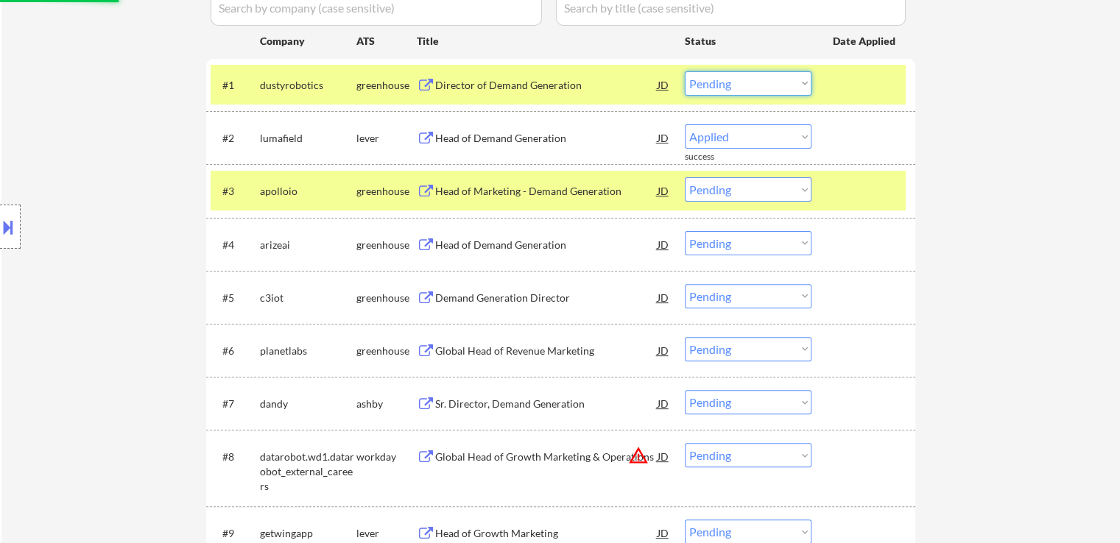
select select ""excluded""
click at [685, 71] on select "Choose an option... Pending Applied Excluded (Questions) Excluded (Expired) Exc…" at bounding box center [748, 83] width 127 height 24
click at [443, 196] on div "Head of Marketing - Demand Generation" at bounding box center [546, 191] width 222 height 15
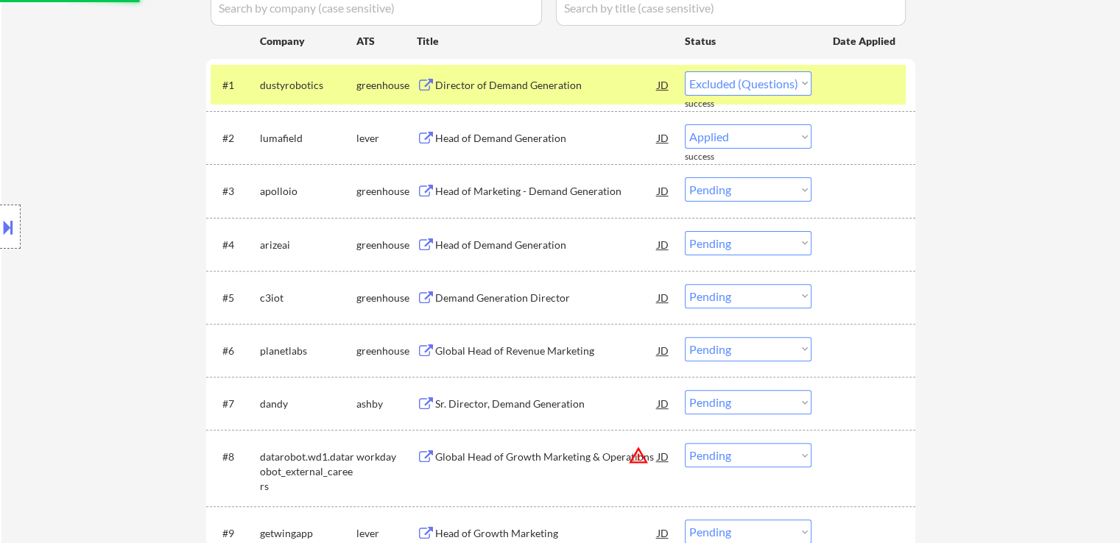
select select ""pending""
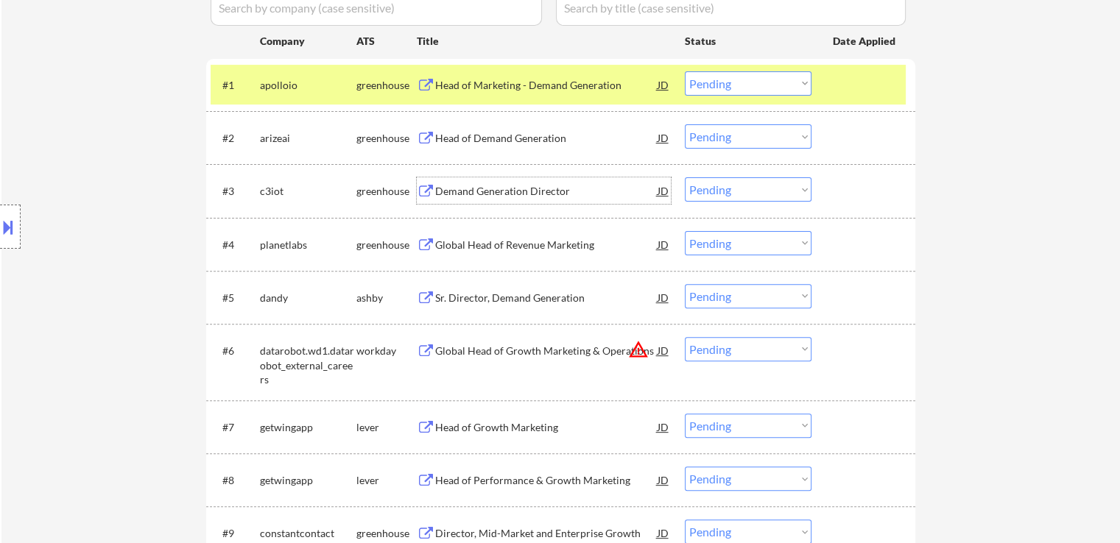
click at [725, 77] on select "Choose an option... Pending Applied Excluded (Questions) Excluded (Expired) Exc…" at bounding box center [748, 83] width 127 height 24
click at [685, 71] on select "Choose an option... Pending Applied Excluded (Questions) Excluded (Expired) Exc…" at bounding box center [748, 83] width 127 height 24
click at [490, 138] on div "Head of Demand Generation" at bounding box center [546, 138] width 222 height 15
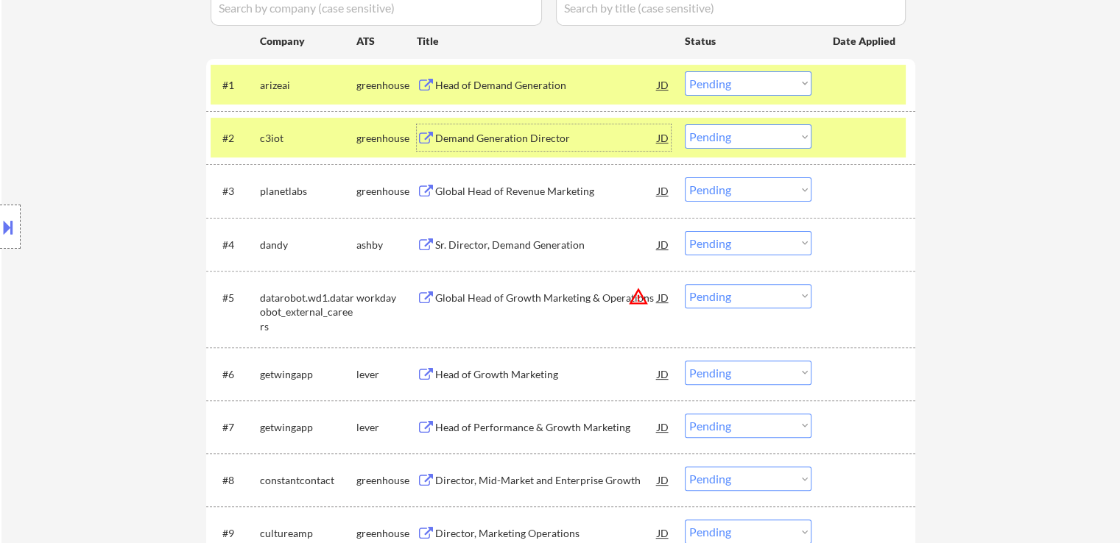
click at [714, 84] on select "Choose an option... Pending Applied Excluded (Questions) Excluded (Expired) Exc…" at bounding box center [748, 83] width 127 height 24
click at [685, 71] on select "Choose an option... Pending Applied Excluded (Questions) Excluded (Expired) Exc…" at bounding box center [748, 83] width 127 height 24
click at [459, 138] on div "Demand Generation Director" at bounding box center [546, 138] width 222 height 15
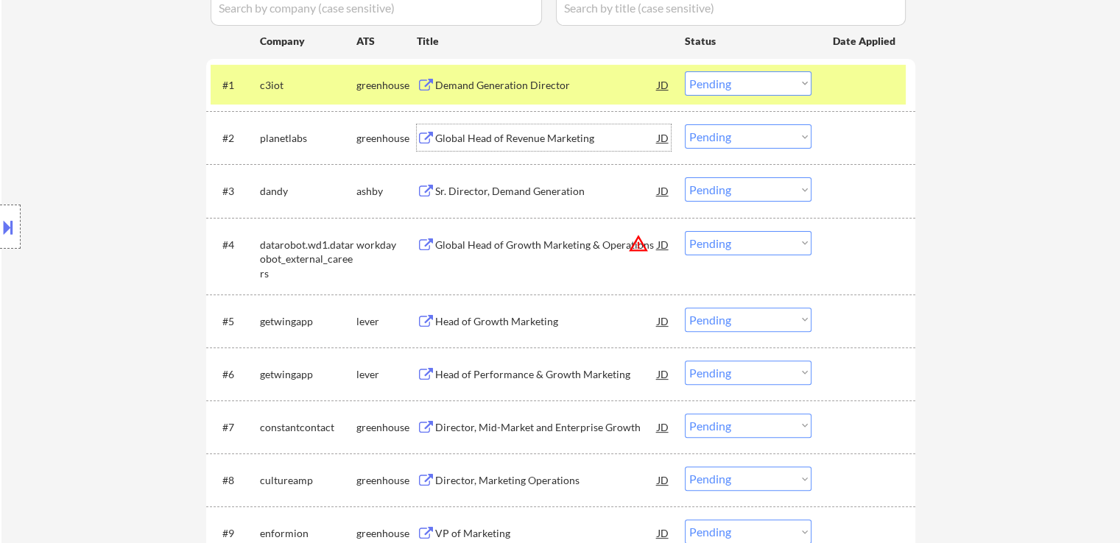
click at [730, 77] on select "Choose an option... Pending Applied Excluded (Questions) Excluded (Expired) Exc…" at bounding box center [748, 83] width 127 height 24
click at [685, 71] on select "Choose an option... Pending Applied Excluded (Questions) Excluded (Expired) Exc…" at bounding box center [748, 83] width 127 height 24
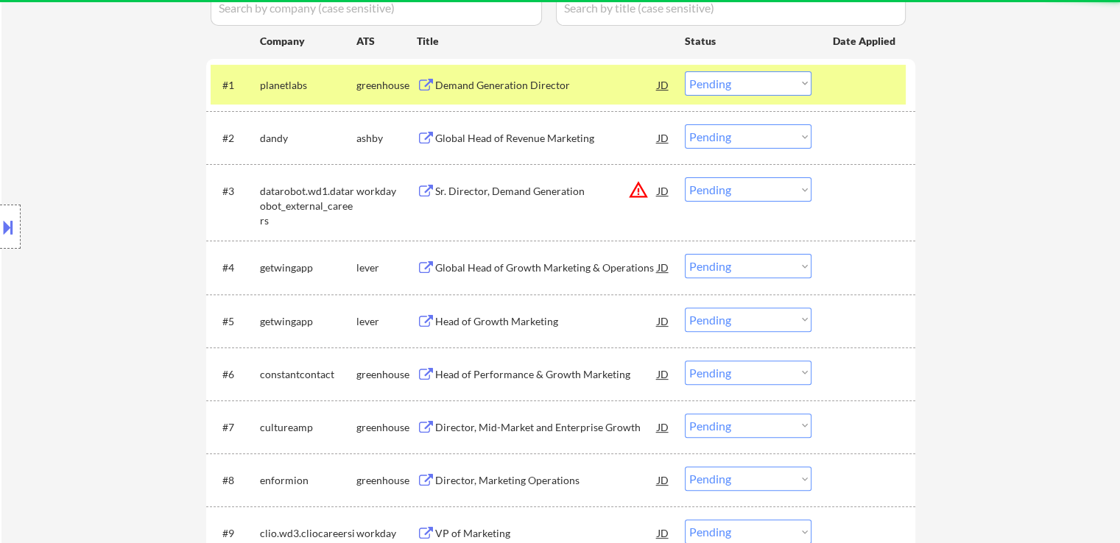
click at [479, 87] on div "Demand Generation Director" at bounding box center [546, 85] width 222 height 15
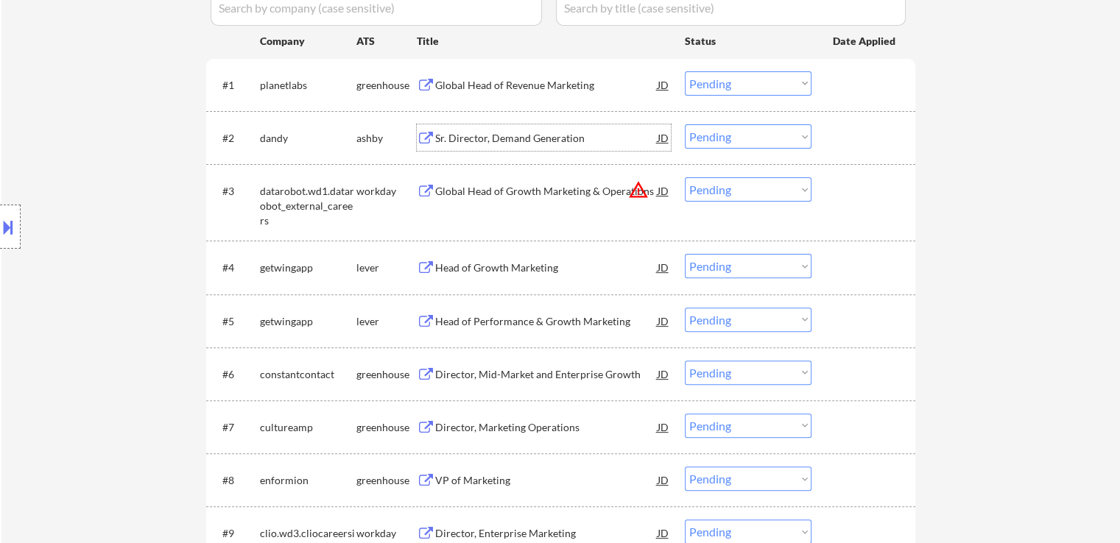
click at [487, 132] on div "Sr. Director, Demand Generation" at bounding box center [546, 138] width 222 height 15
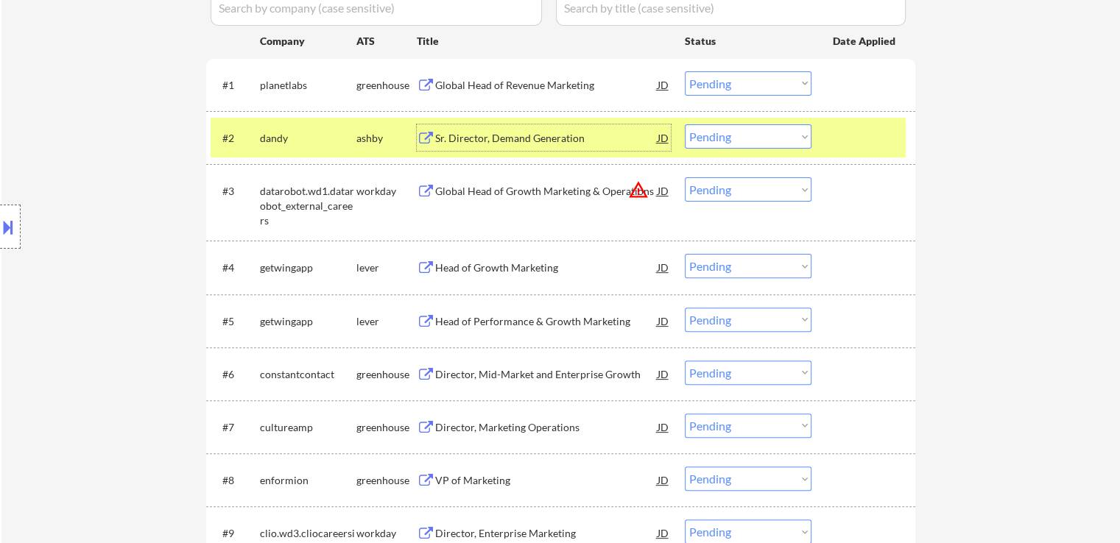
click at [722, 89] on select "Choose an option... Pending Applied Excluded (Questions) Excluded (Expired) Exc…" at bounding box center [748, 83] width 127 height 24
click at [685, 71] on select "Choose an option... Pending Applied Excluded (Questions) Excluded (Expired) Exc…" at bounding box center [748, 83] width 127 height 24
select select ""pending""
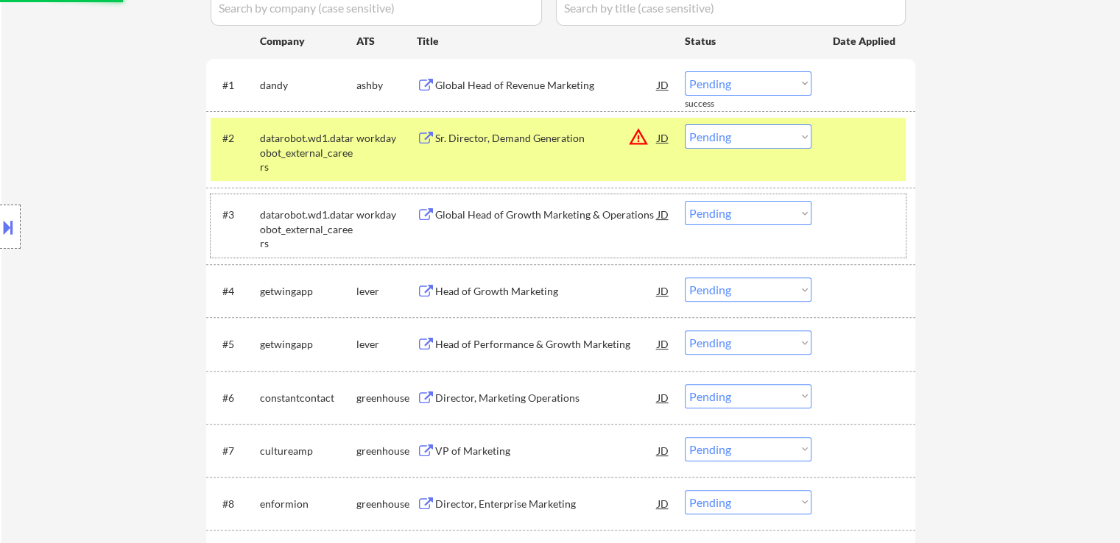
click at [465, 197] on div "#3 datarobot.wd1.datarobot_external_careers workday Global Head of Growth Marke…" at bounding box center [558, 225] width 695 height 63
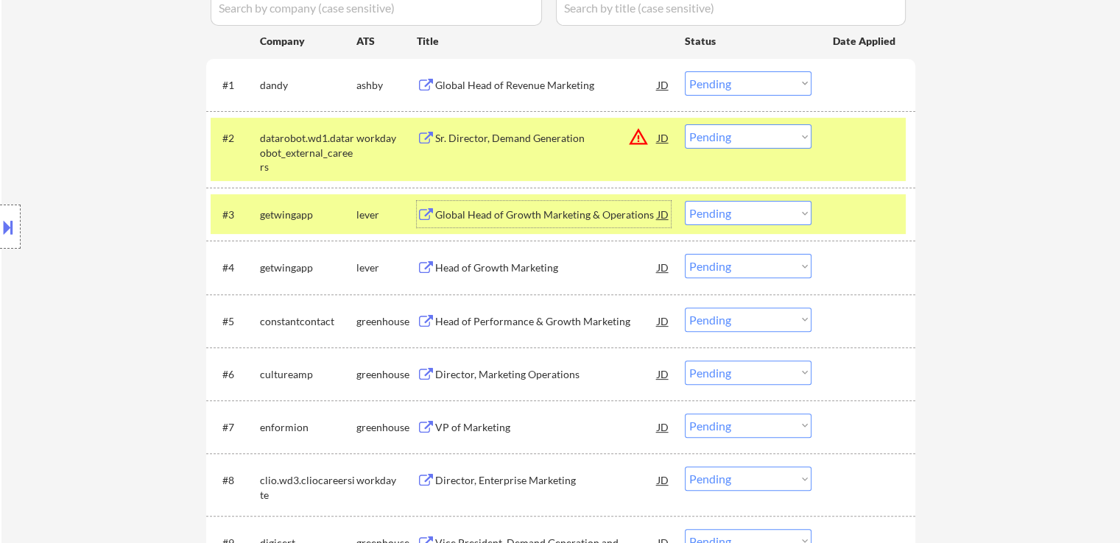
click at [472, 218] on div "Global Head of Growth Marketing & Operations" at bounding box center [546, 215] width 222 height 15
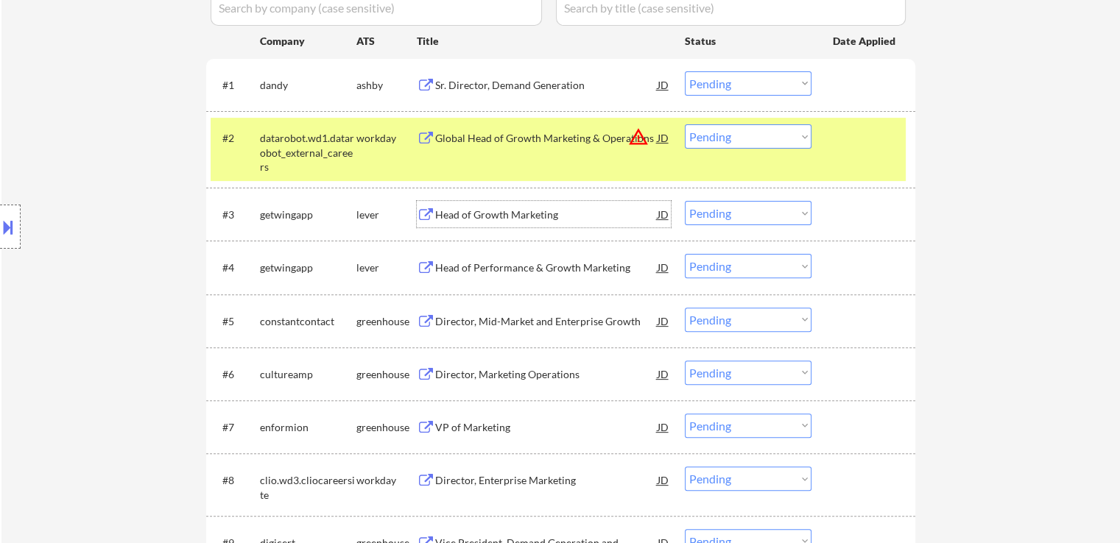
click at [448, 128] on div "Global Head of Growth Marketing & Operations" at bounding box center [546, 137] width 222 height 27
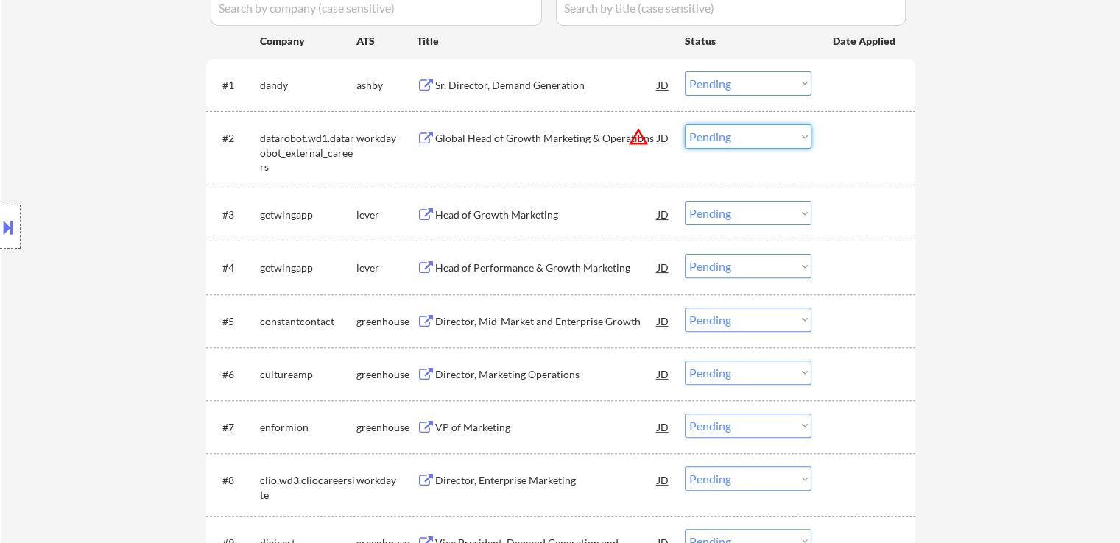
click at [710, 135] on select "Choose an option... Pending Applied Excluded (Questions) Excluded (Expired) Exc…" at bounding box center [748, 136] width 127 height 24
click at [685, 124] on select "Choose an option... Pending Applied Excluded (Questions) Excluded (Expired) Exc…" at bounding box center [748, 136] width 127 height 24
select select ""pending""
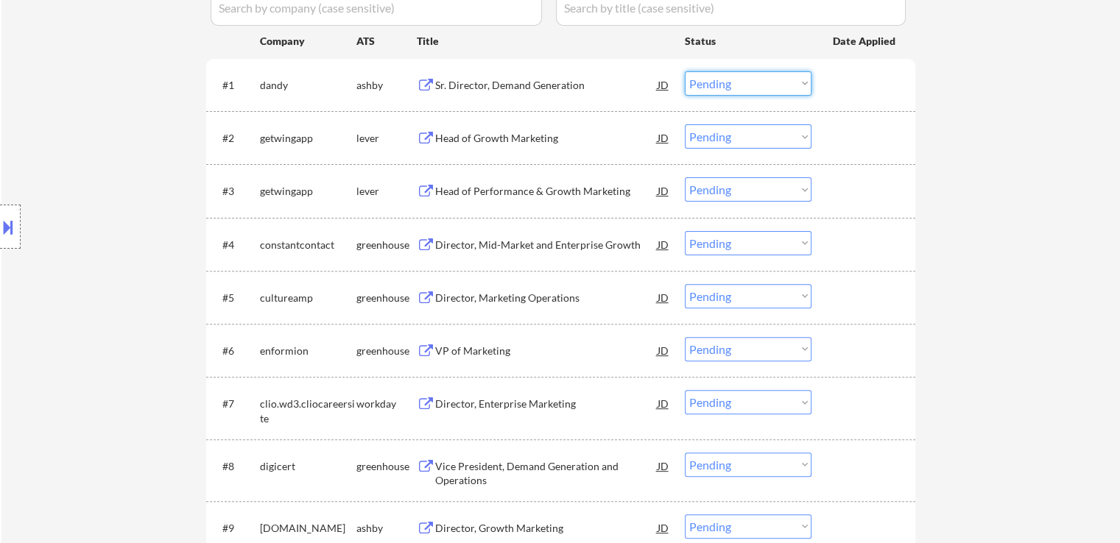
click at [729, 82] on select "Choose an option... Pending Applied Excluded (Questions) Excluded (Expired) Exc…" at bounding box center [748, 83] width 127 height 24
click at [685, 71] on select "Choose an option... Pending Applied Excluded (Questions) Excluded (Expired) Exc…" at bounding box center [748, 83] width 127 height 24
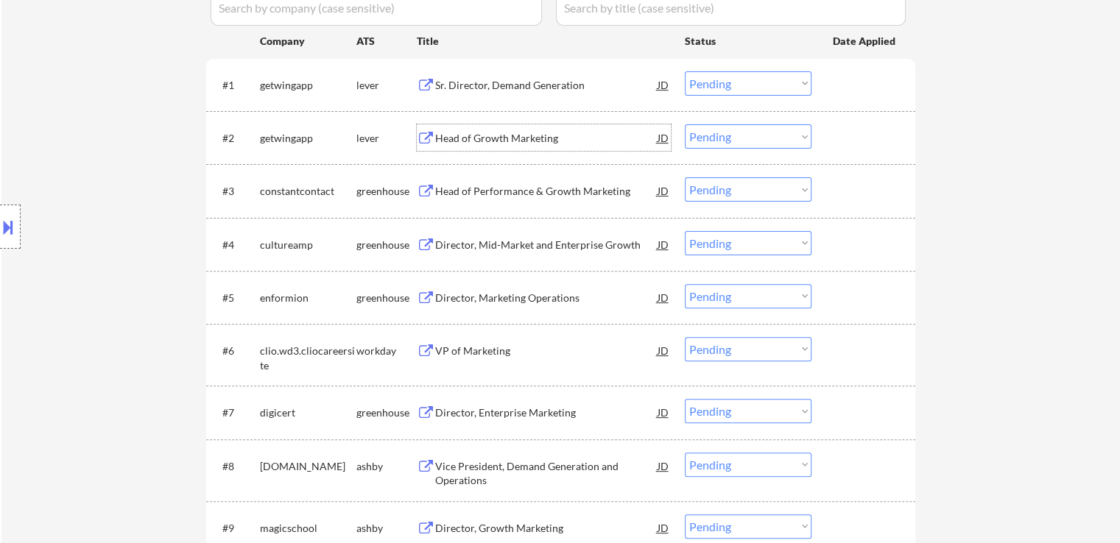
click at [450, 141] on div "Head of Growth Marketing" at bounding box center [546, 138] width 222 height 15
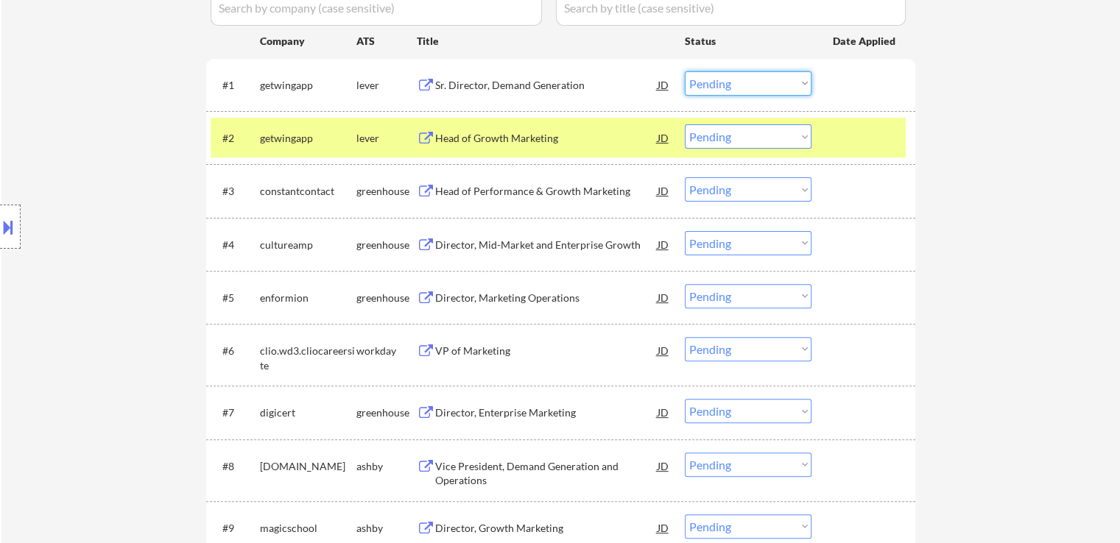
click at [770, 71] on select "Choose an option... Pending Applied Excluded (Questions) Excluded (Expired) Exc…" at bounding box center [748, 83] width 127 height 24
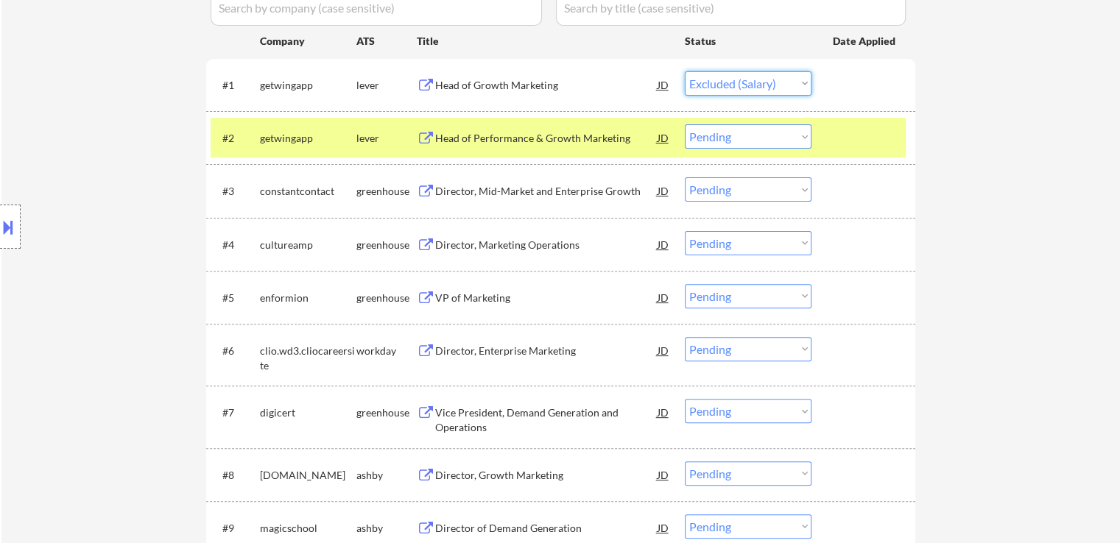
click at [685, 71] on select "Choose an option... Pending Applied Excluded (Questions) Excluded (Expired) Exc…" at bounding box center [748, 83] width 127 height 24
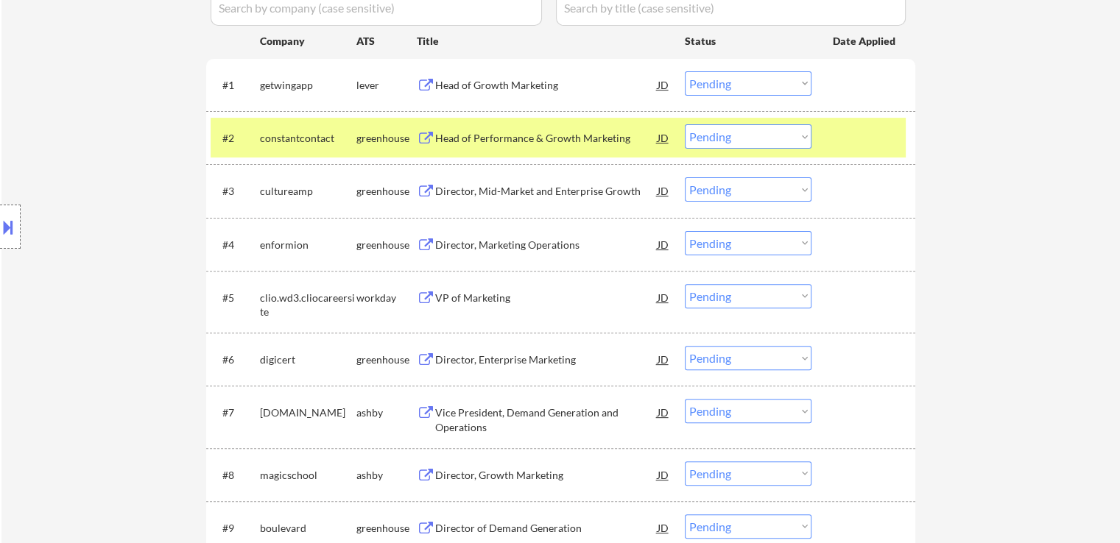
click at [733, 83] on select "Choose an option... Pending Applied Excluded (Questions) Excluded (Expired) Exc…" at bounding box center [748, 83] width 127 height 24
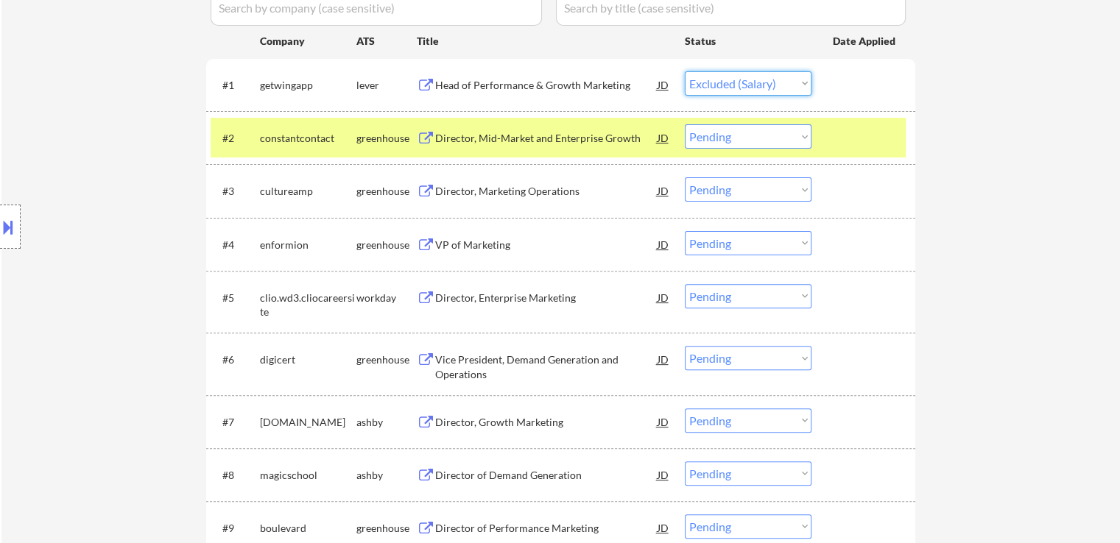
click at [685, 71] on select "Choose an option... Pending Applied Excluded (Questions) Excluded (Expired) Exc…" at bounding box center [748, 83] width 127 height 24
click at [490, 133] on div "Director, Mid-Market and Enterprise Growth" at bounding box center [546, 138] width 222 height 15
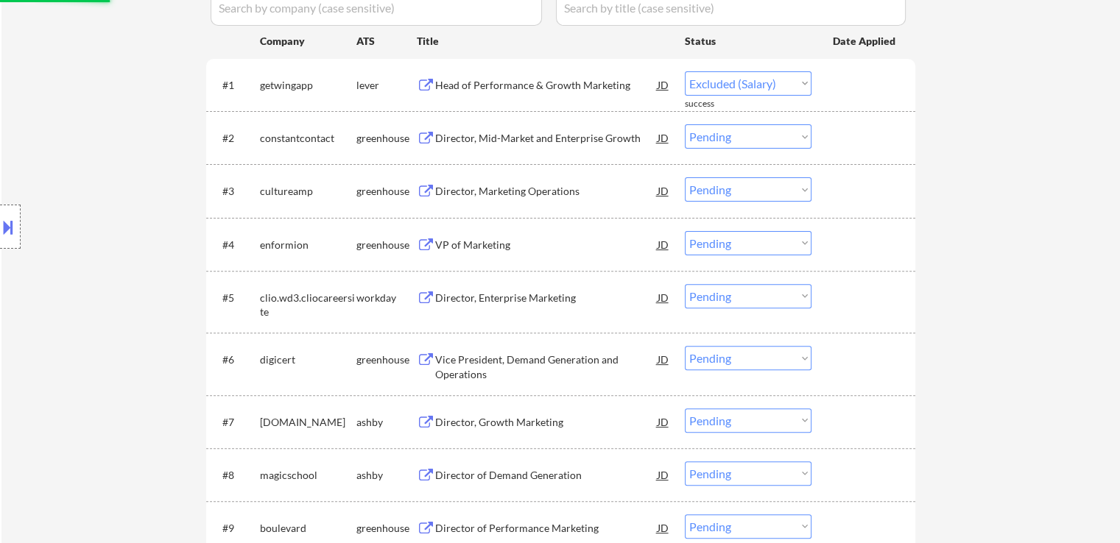
select select ""pending""
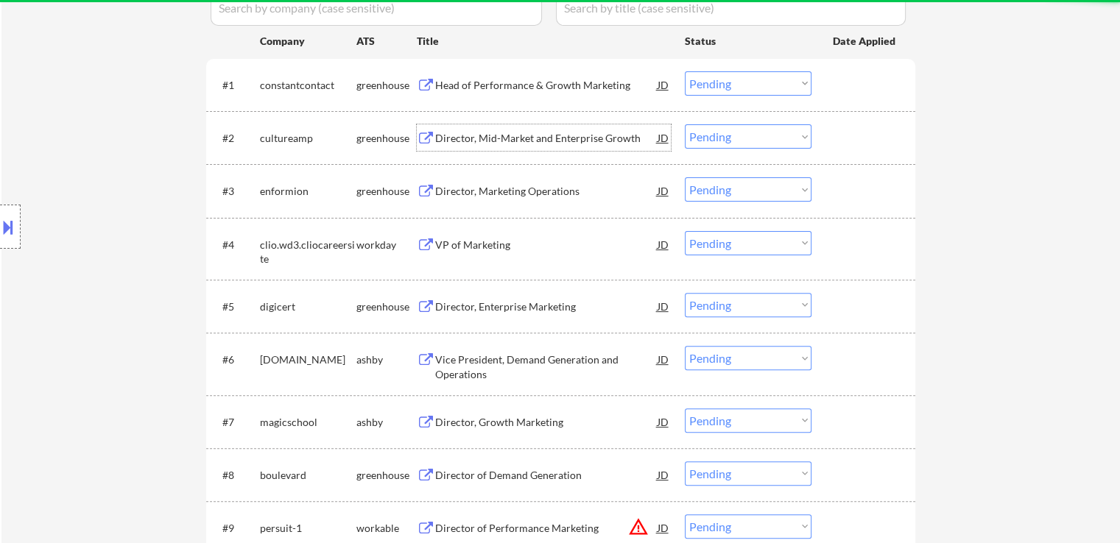
click at [432, 136] on button at bounding box center [426, 139] width 18 height 14
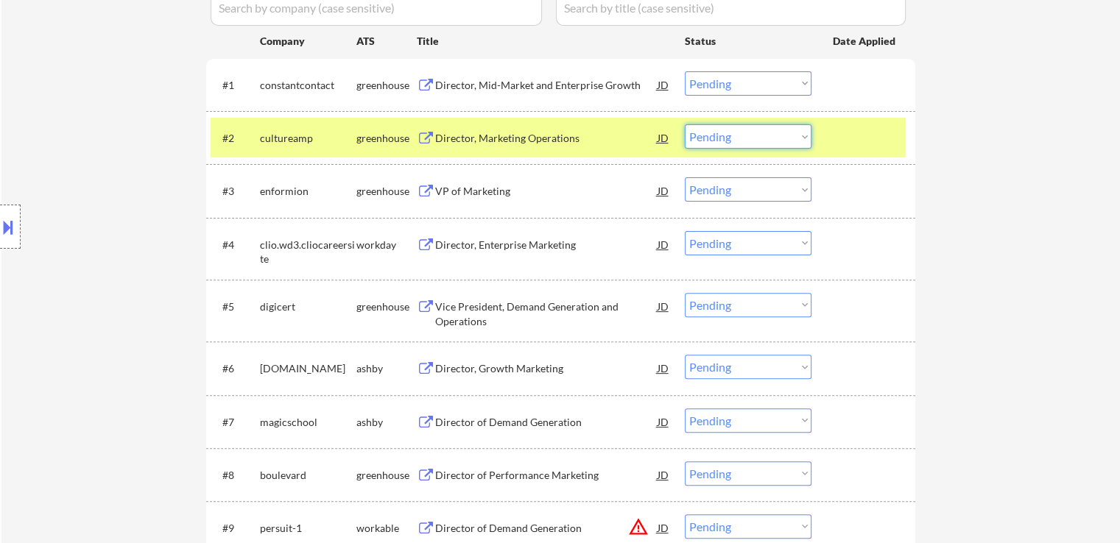
drag, startPoint x: 730, startPoint y: 139, endPoint x: 732, endPoint y: 148, distance: 9.0
click at [730, 139] on select "Choose an option... Pending Applied Excluded (Questions) Excluded (Expired) Exc…" at bounding box center [748, 136] width 127 height 24
select select ""applied""
click at [685, 124] on select "Choose an option... Pending Applied Excluded (Questions) Excluded (Expired) Exc…" at bounding box center [748, 136] width 127 height 24
drag, startPoint x: 740, startPoint y: 81, endPoint x: 745, endPoint y: 94, distance: 14.2
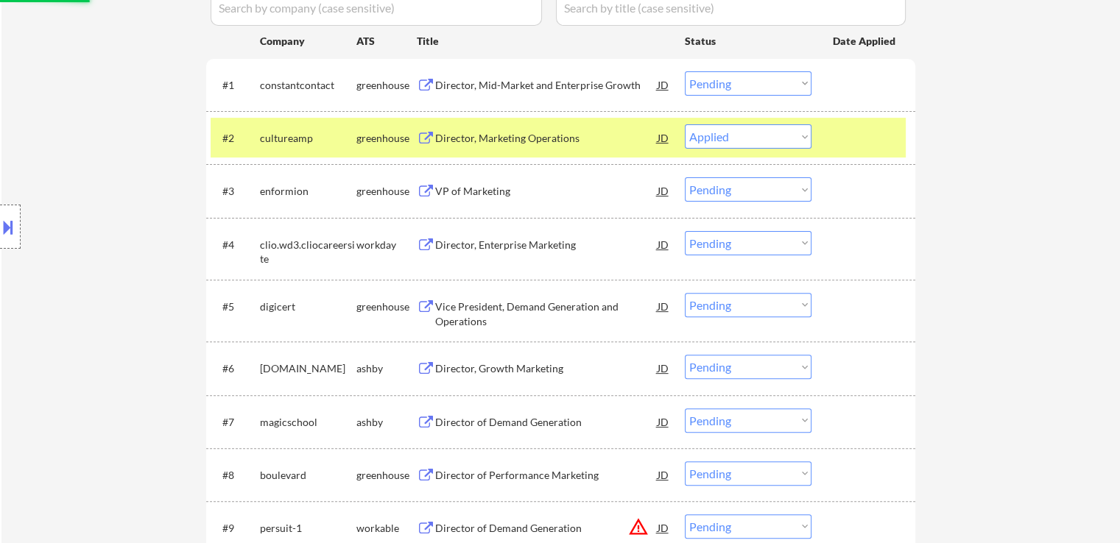
click at [740, 81] on select "Choose an option... Pending Applied Excluded (Questions) Excluded (Expired) Exc…" at bounding box center [748, 83] width 127 height 24
click at [685, 71] on select "Choose an option... Pending Applied Excluded (Questions) Excluded (Expired) Exc…" at bounding box center [748, 83] width 127 height 24
select select ""pending""
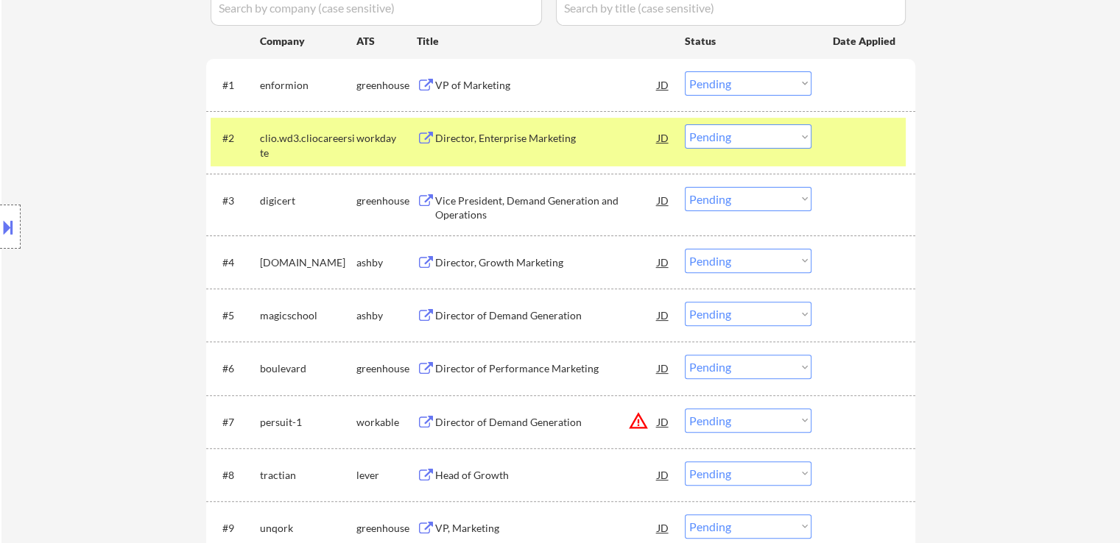
click at [451, 88] on div "VP of Marketing" at bounding box center [546, 85] width 222 height 15
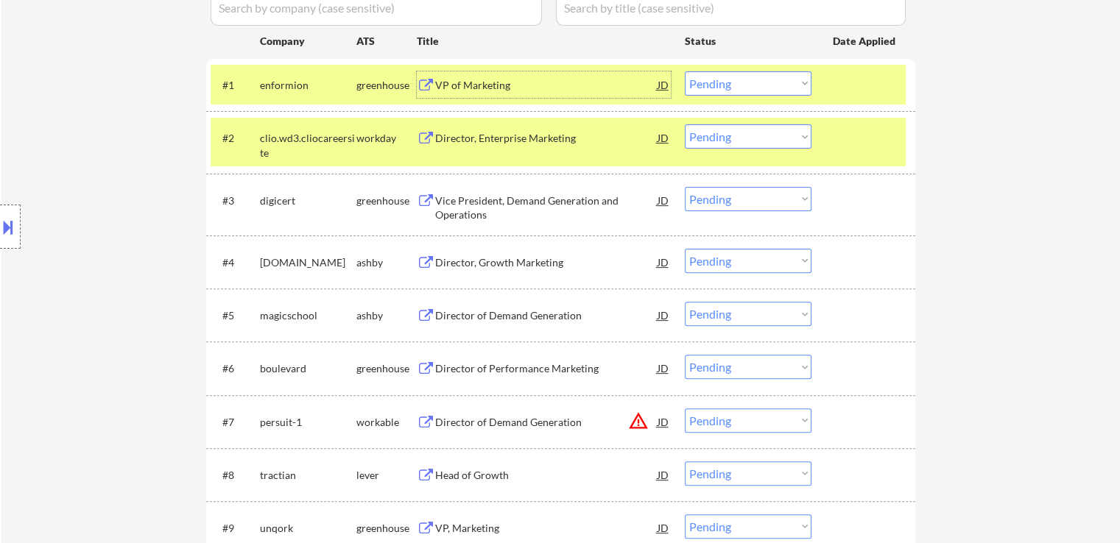
click at [733, 88] on select "Choose an option... Pending Applied Excluded (Questions) Excluded (Expired) Exc…" at bounding box center [748, 83] width 127 height 24
click at [685, 71] on select "Choose an option... Pending Applied Excluded (Questions) Excluded (Expired) Exc…" at bounding box center [748, 83] width 127 height 24
select select ""pending""
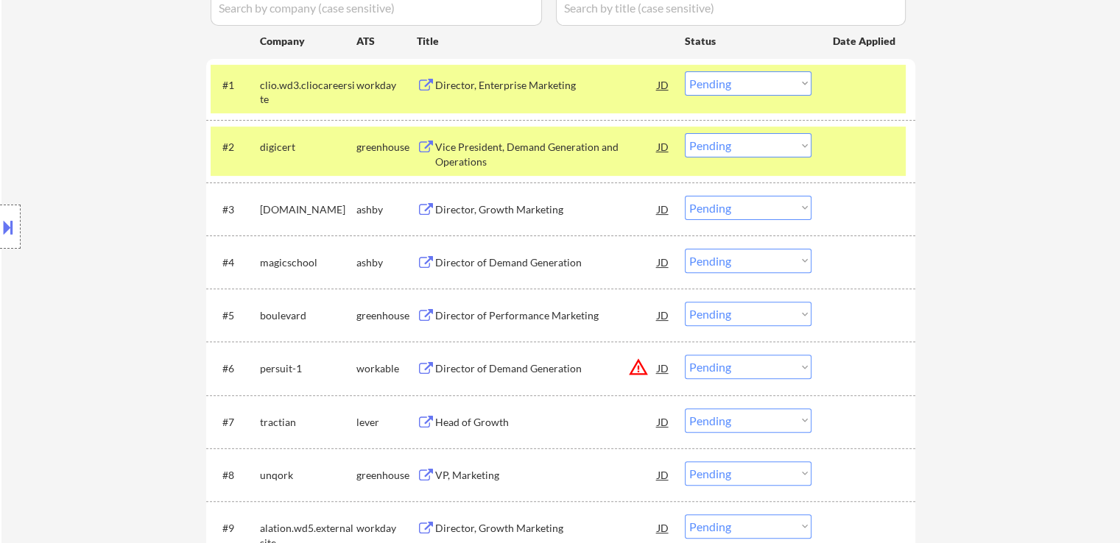
click at [457, 148] on div "Vice President, Demand Generation and Operations" at bounding box center [546, 154] width 222 height 29
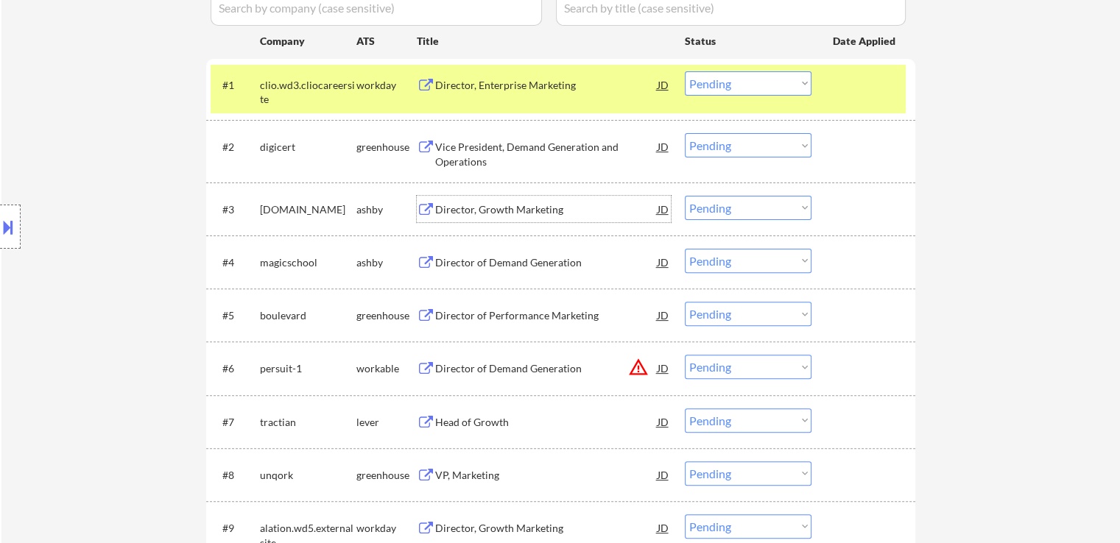
click at [466, 213] on div "Director, Growth Marketing" at bounding box center [546, 209] width 222 height 15
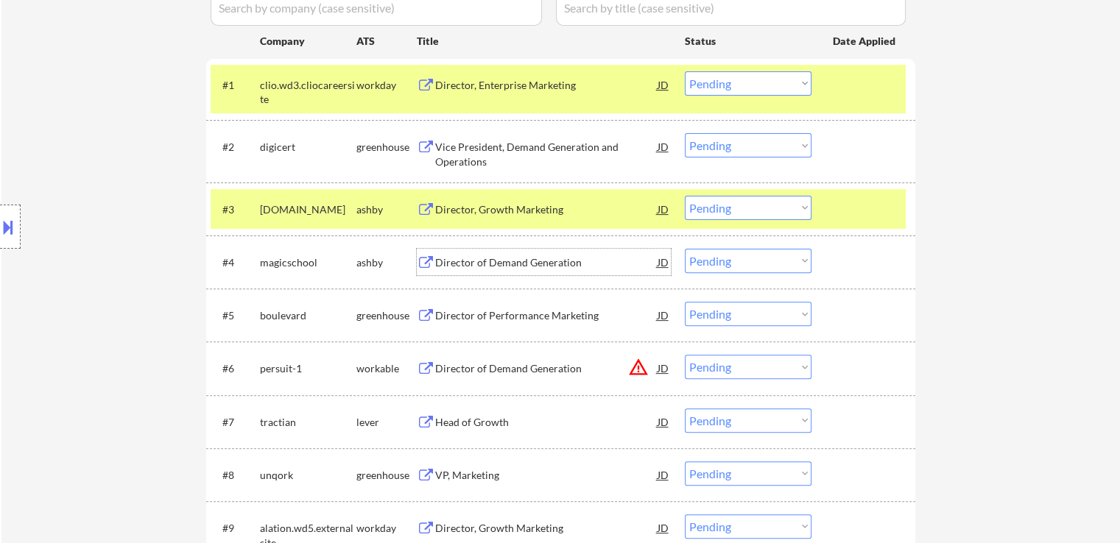
click at [459, 258] on div "Director of Demand Generation" at bounding box center [546, 263] width 222 height 15
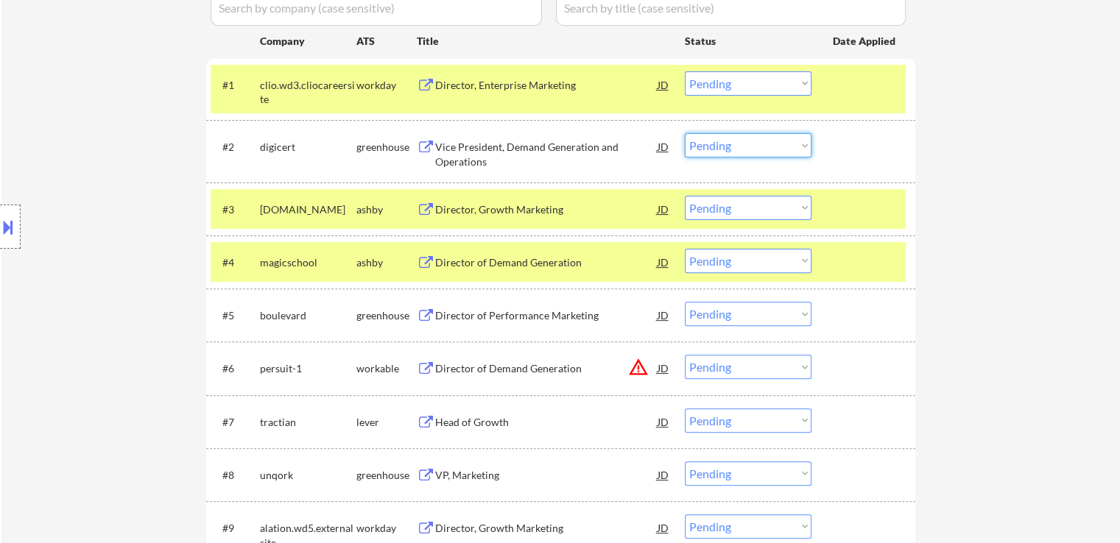
drag, startPoint x: 716, startPoint y: 149, endPoint x: 720, endPoint y: 156, distance: 7.6
click at [716, 149] on select "Choose an option... Pending Applied Excluded (Questions) Excluded (Expired) Exc…" at bounding box center [748, 145] width 127 height 24
click at [685, 133] on select "Choose an option... Pending Applied Excluded (Questions) Excluded (Expired) Exc…" at bounding box center [748, 145] width 127 height 24
select select ""pending""
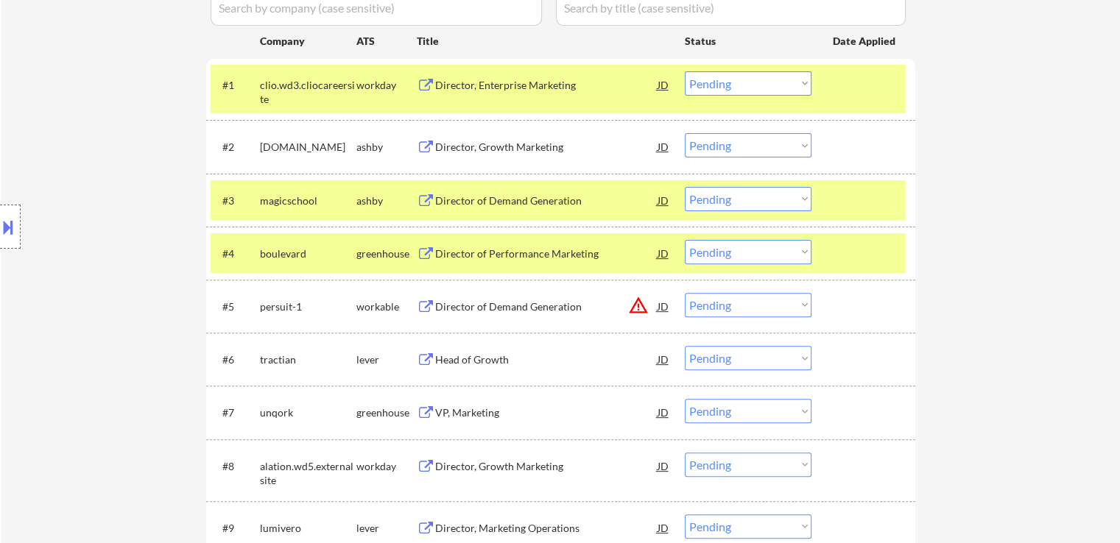
click at [711, 203] on select "Choose an option... Pending Applied Excluded (Questions) Excluded (Expired) Exc…" at bounding box center [748, 199] width 127 height 24
click at [685, 187] on select "Choose an option... Pending Applied Excluded (Questions) Excluded (Expired) Exc…" at bounding box center [748, 199] width 127 height 24
click at [568, 259] on div "Director of Performance Marketing" at bounding box center [546, 254] width 222 height 15
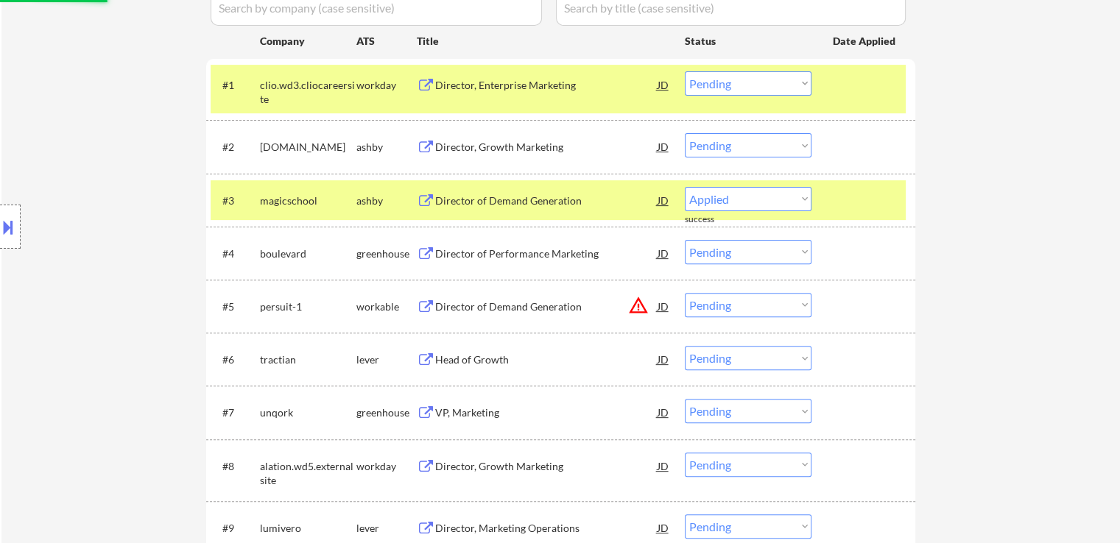
select select ""pending""
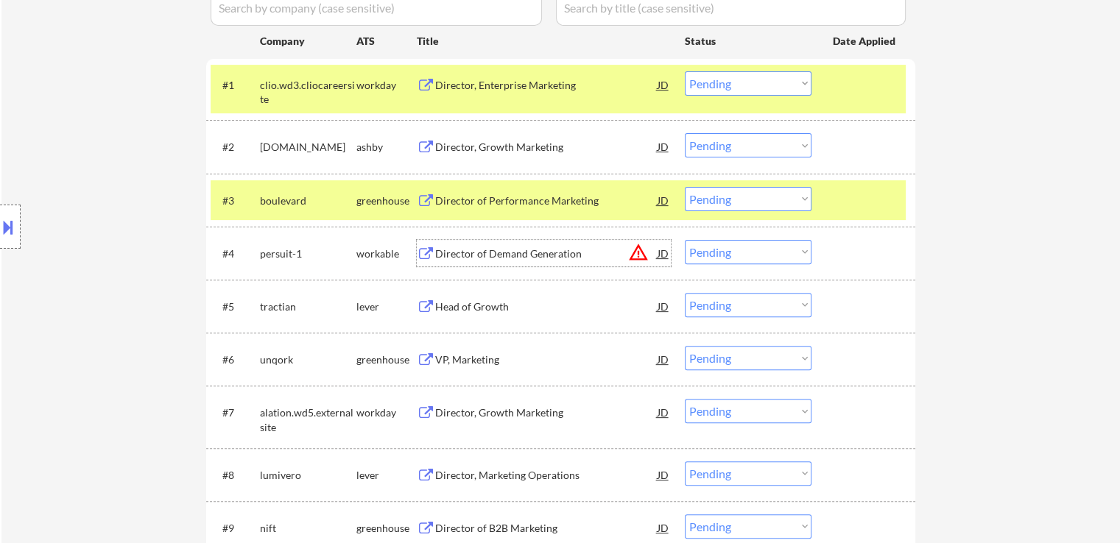
click at [469, 254] on div "Director of Demand Generation" at bounding box center [546, 254] width 222 height 15
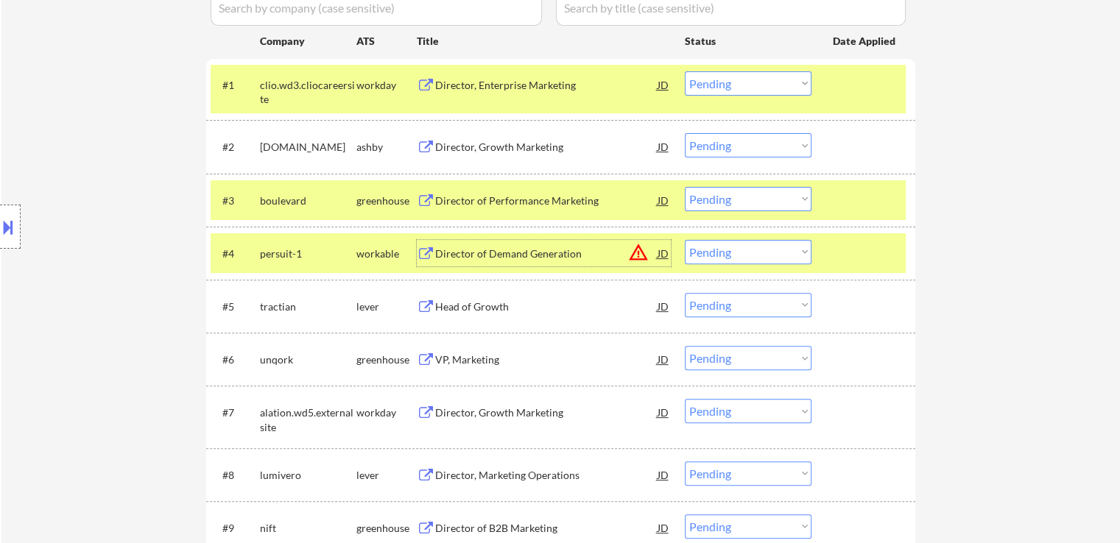
click at [708, 254] on select "Choose an option... Pending Applied Excluded (Questions) Excluded (Expired) Exc…" at bounding box center [748, 252] width 127 height 24
select select ""applied""
click at [685, 240] on select "Choose an option... Pending Applied Excluded (Questions) Excluded (Expired) Exc…" at bounding box center [748, 252] width 127 height 24
click at [735, 205] on select "Choose an option... Pending Applied Excluded (Questions) Excluded (Expired) Exc…" at bounding box center [748, 199] width 127 height 24
click at [685, 187] on select "Choose an option... Pending Applied Excluded (Questions) Excluded (Expired) Exc…" at bounding box center [748, 199] width 127 height 24
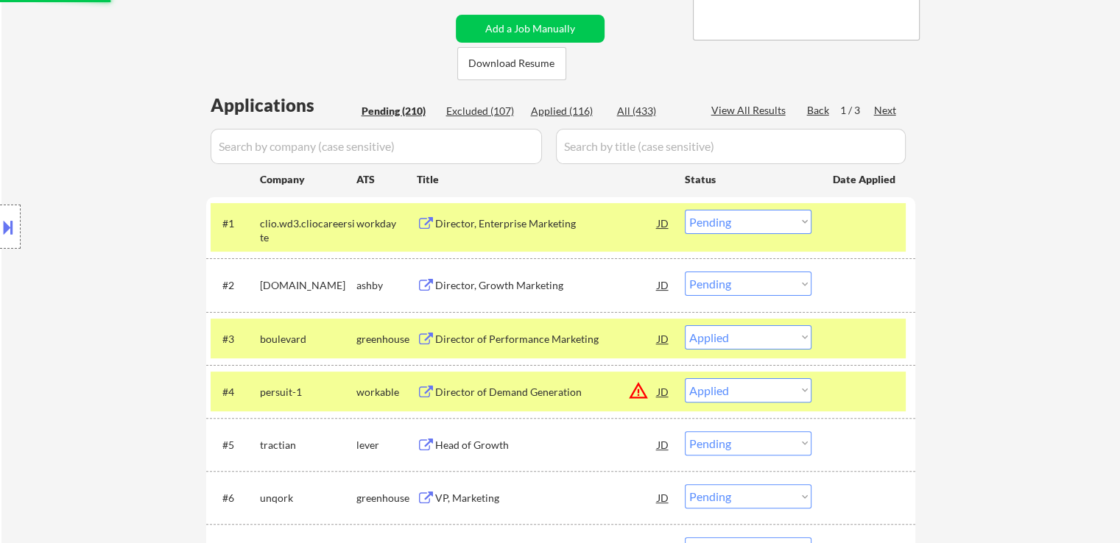
scroll to position [295, 0]
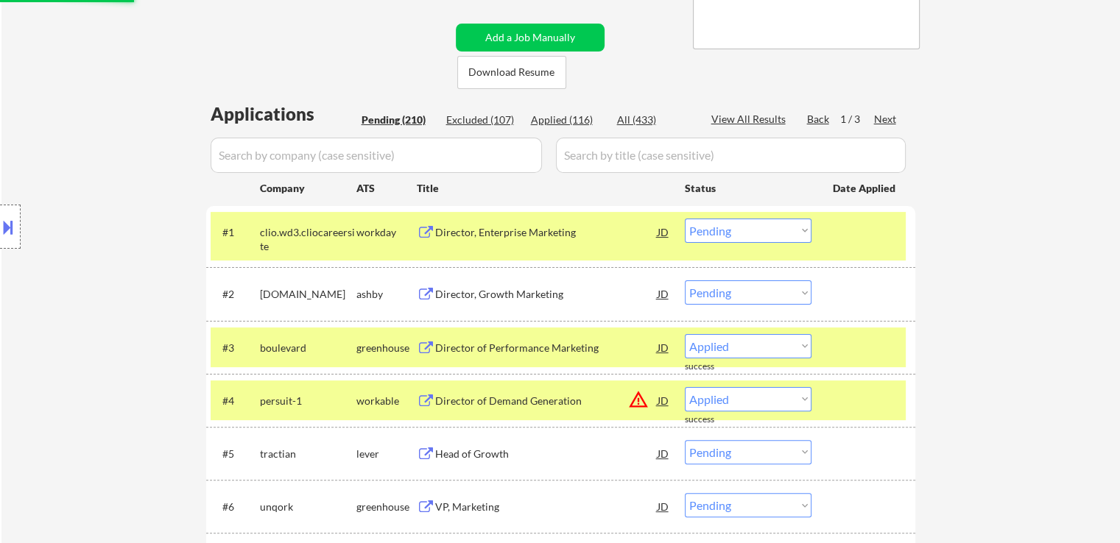
select select ""pending""
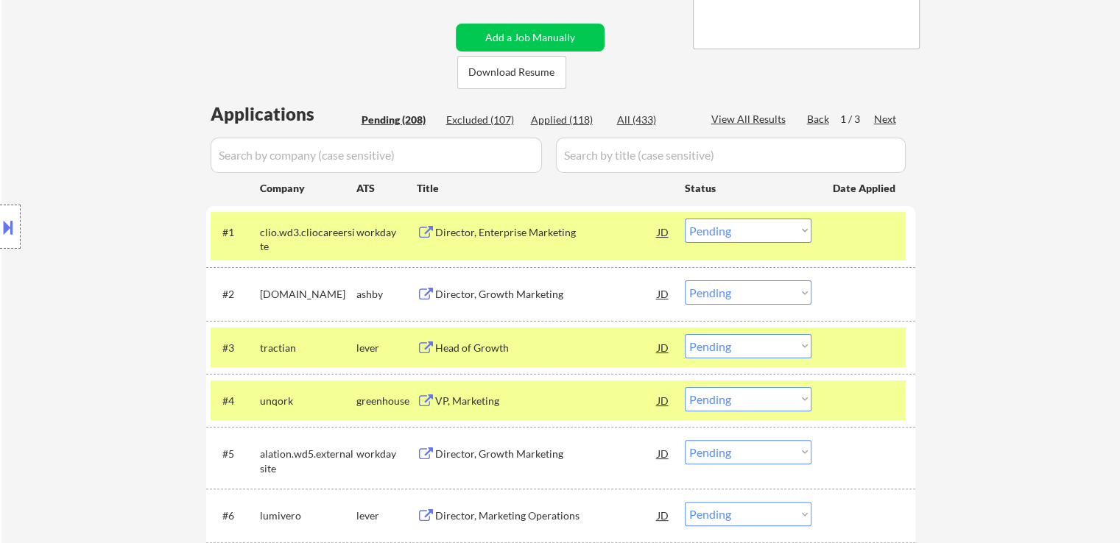
scroll to position [442, 0]
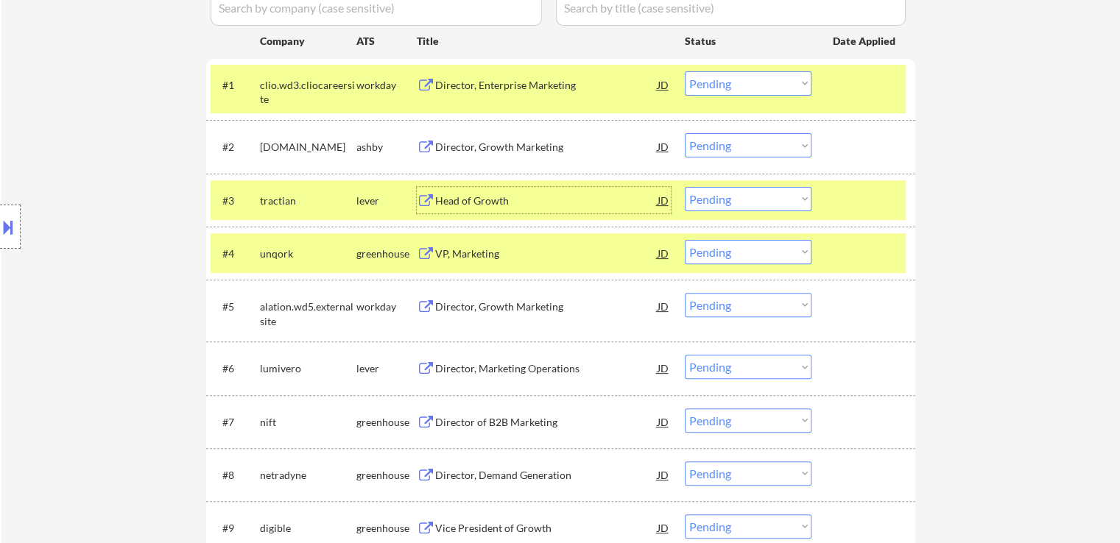
click at [445, 203] on div "Head of Growth" at bounding box center [546, 201] width 222 height 15
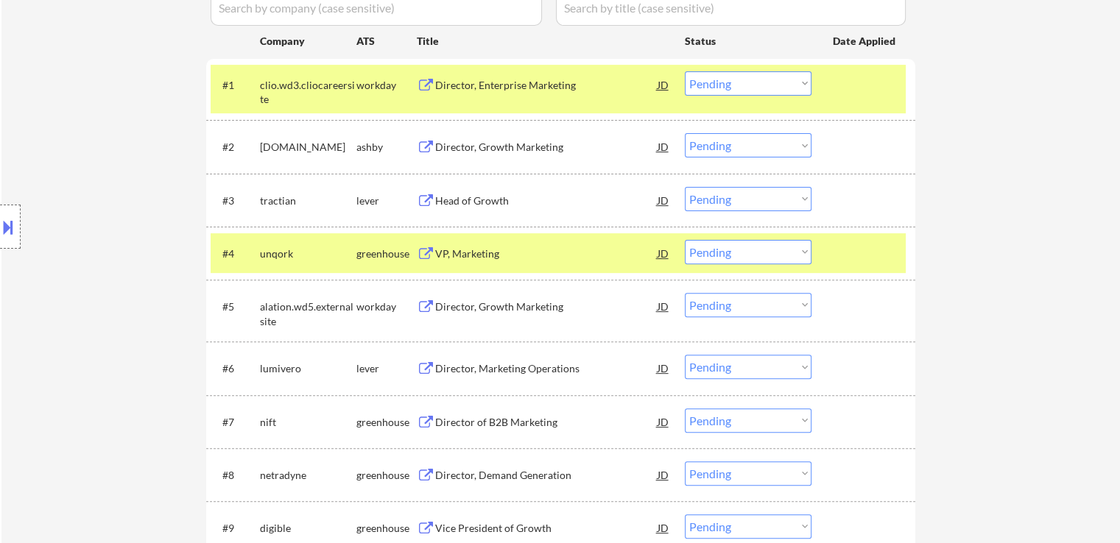
click at [451, 258] on div "VP, Marketing" at bounding box center [546, 254] width 222 height 15
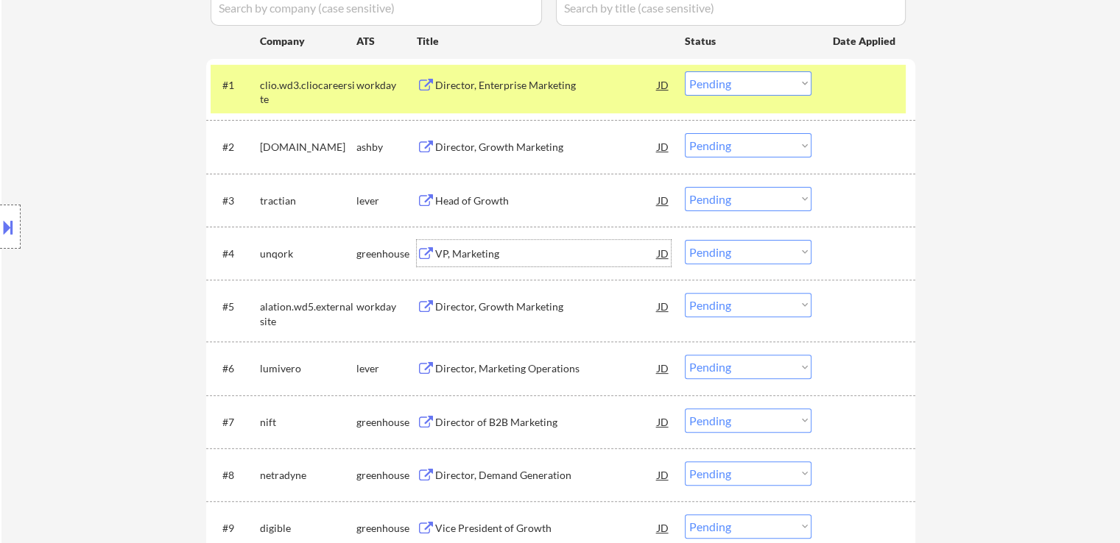
click at [729, 254] on select "Choose an option... Pending Applied Excluded (Questions) Excluded (Expired) Exc…" at bounding box center [748, 252] width 127 height 24
click at [685, 240] on select "Choose an option... Pending Applied Excluded (Questions) Excluded (Expired) Exc…" at bounding box center [748, 252] width 127 height 24
select select ""pending""
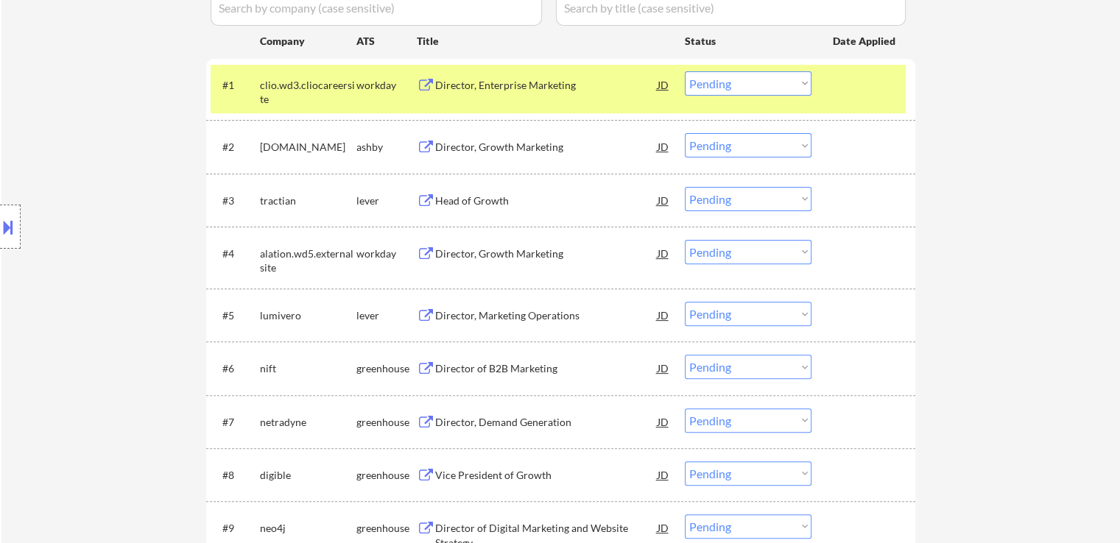
click at [707, 200] on select "Choose an option... Pending Applied Excluded (Questions) Excluded (Expired) Exc…" at bounding box center [748, 199] width 127 height 24
click at [685, 187] on select "Choose an option... Pending Applied Excluded (Questions) Excluded (Expired) Exc…" at bounding box center [748, 199] width 127 height 24
click at [471, 316] on div "Director, Marketing Operations" at bounding box center [546, 316] width 222 height 15
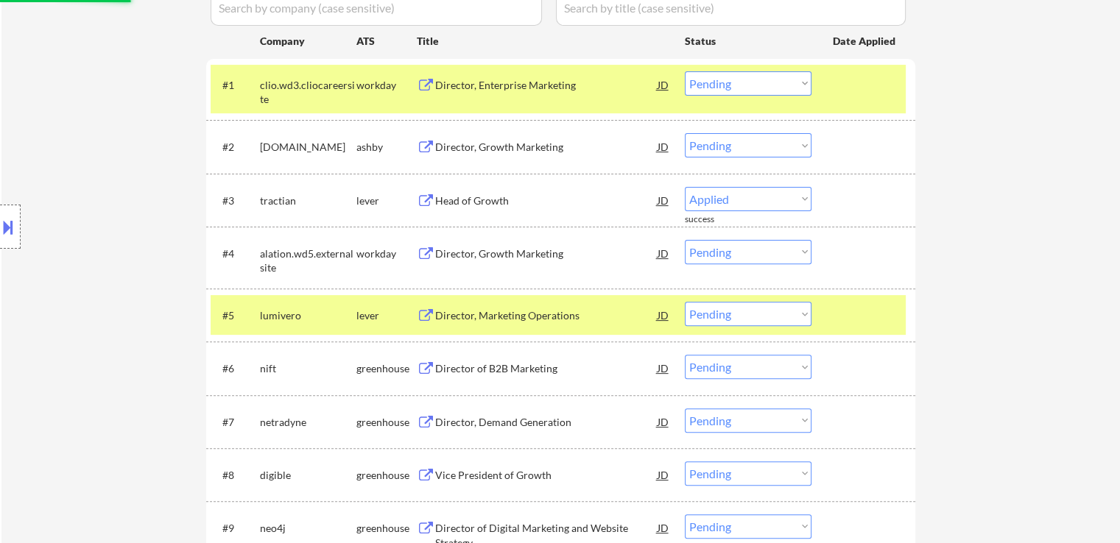
select select ""pending""
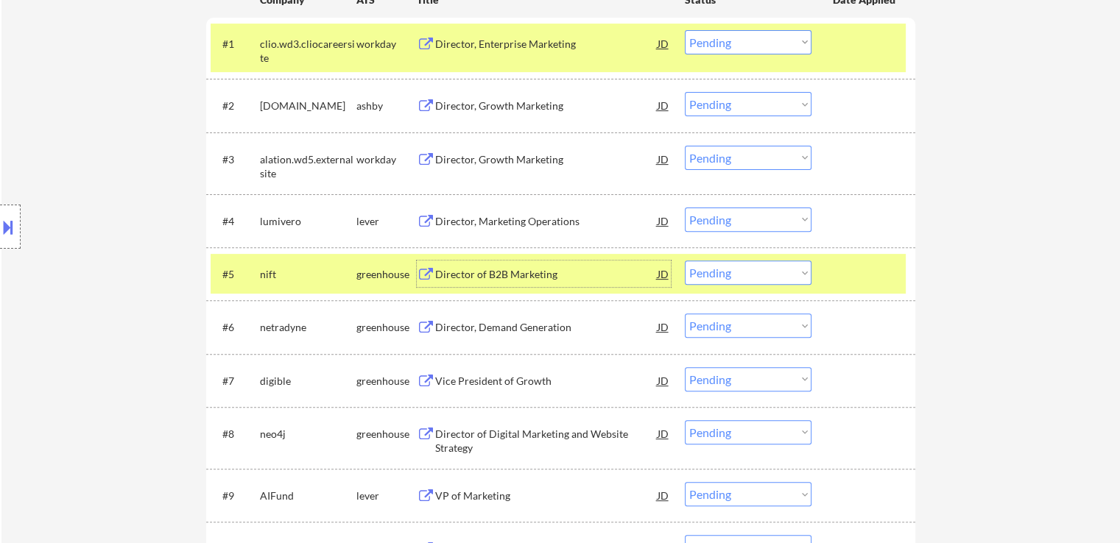
scroll to position [515, 0]
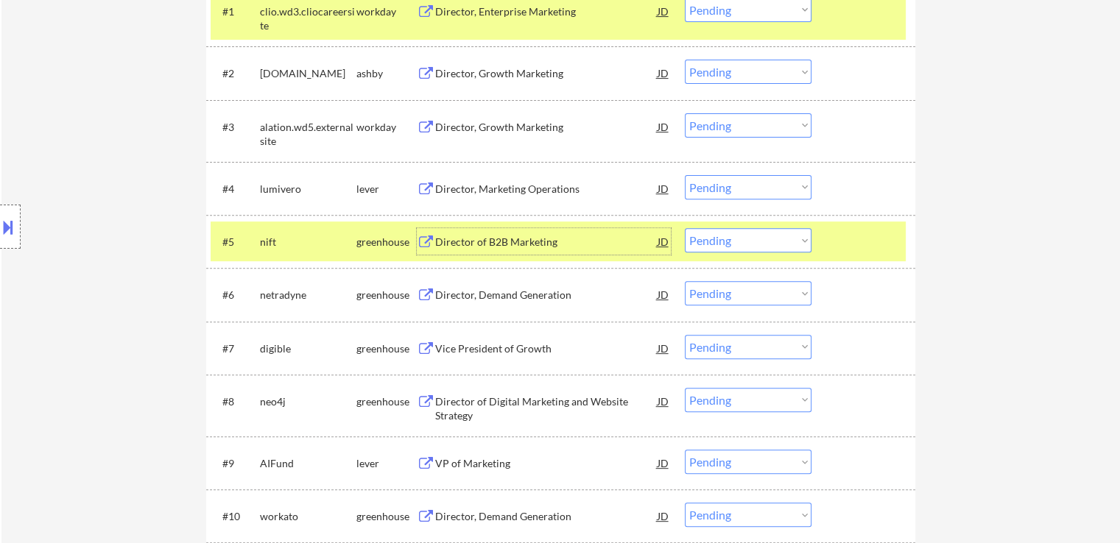
click at [742, 191] on select "Choose an option... Pending Applied Excluded (Questions) Excluded (Expired) Exc…" at bounding box center [748, 187] width 127 height 24
click at [748, 186] on select "Choose an option... Pending Applied Excluded (Questions) Excluded (Expired) Exc…" at bounding box center [748, 187] width 127 height 24
click at [685, 175] on select "Choose an option... Pending Applied Excluded (Questions) Excluded (Expired) Exc…" at bounding box center [748, 187] width 127 height 24
click at [455, 253] on div "Director of B2B Marketing" at bounding box center [546, 241] width 222 height 27
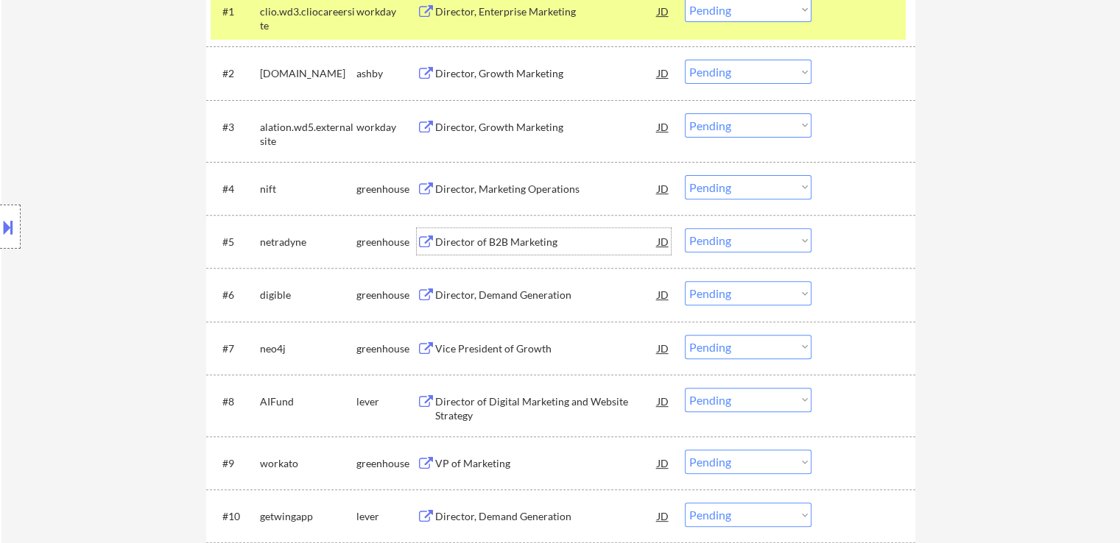
drag, startPoint x: 738, startPoint y: 183, endPoint x: 749, endPoint y: 197, distance: 17.8
click at [739, 183] on select "Choose an option... Pending Applied Excluded (Questions) Excluded (Expired) Exc…" at bounding box center [748, 187] width 127 height 24
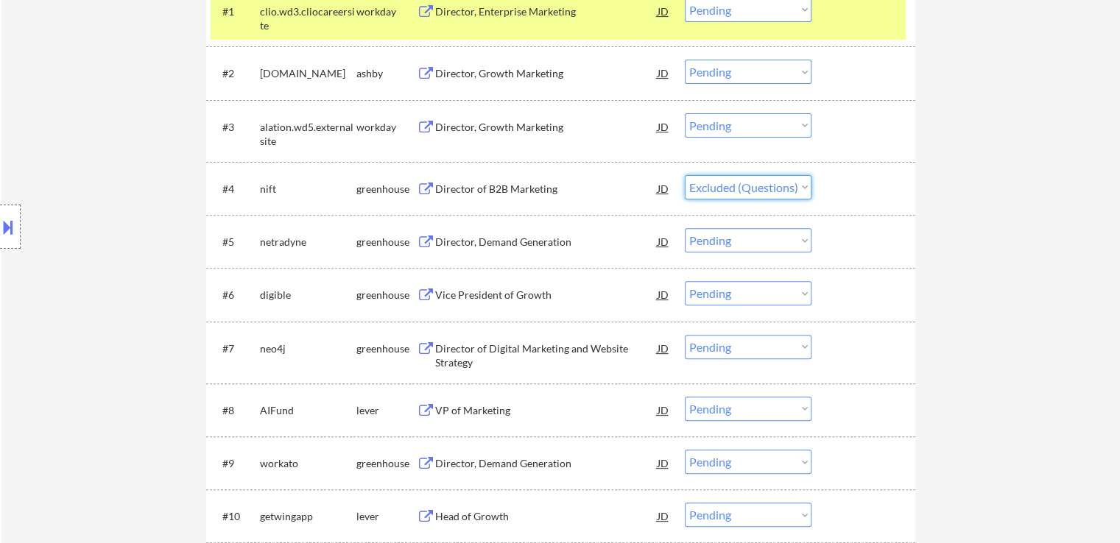
click at [685, 175] on select "Choose an option... Pending Applied Excluded (Questions) Excluded (Expired) Exc…" at bounding box center [748, 187] width 127 height 24
click at [468, 236] on div "Director, Demand Generation" at bounding box center [546, 242] width 222 height 15
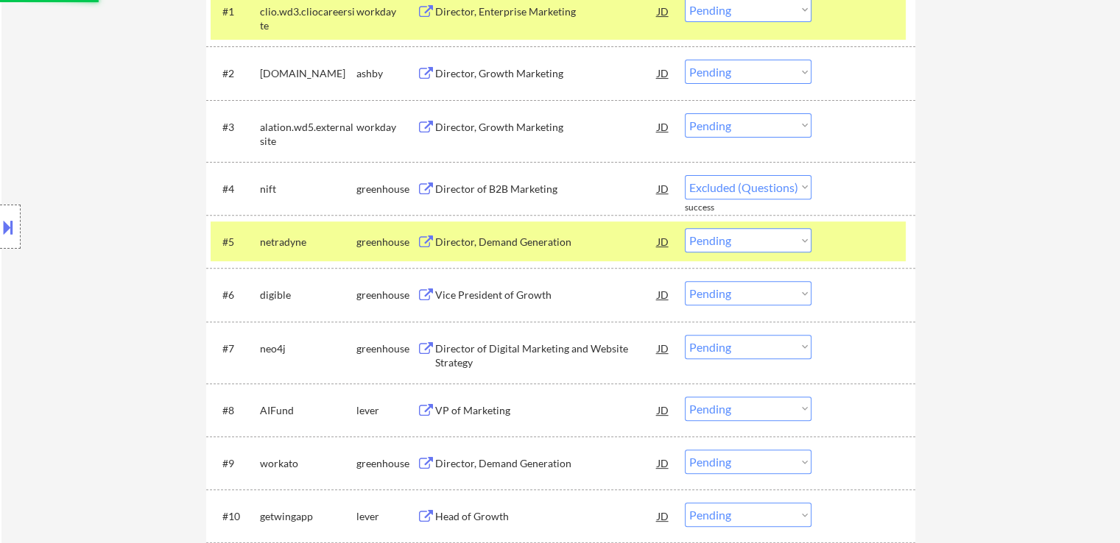
select select ""pending""
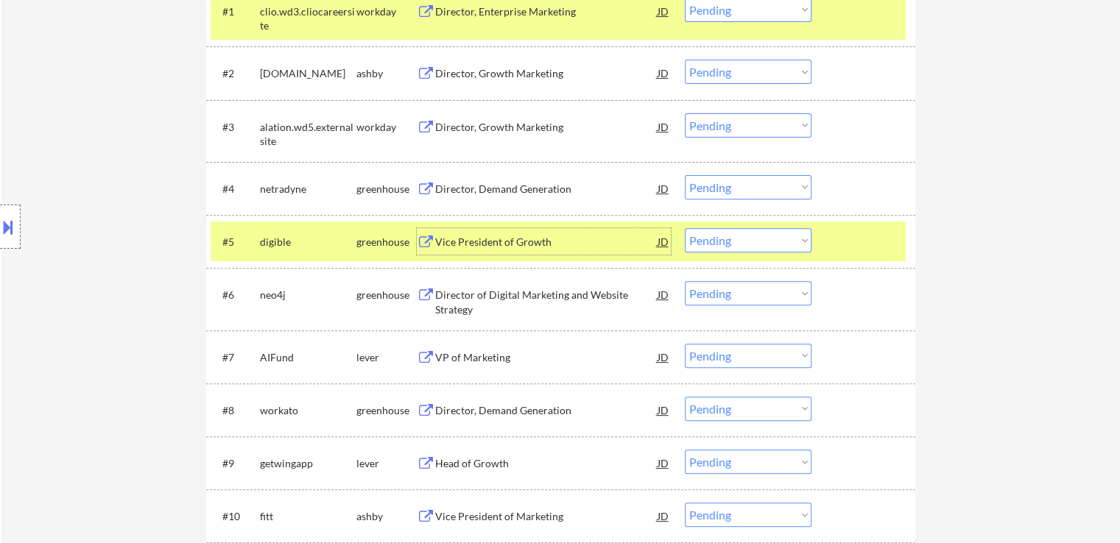
click at [439, 245] on div "Vice President of Growth" at bounding box center [546, 242] width 222 height 15
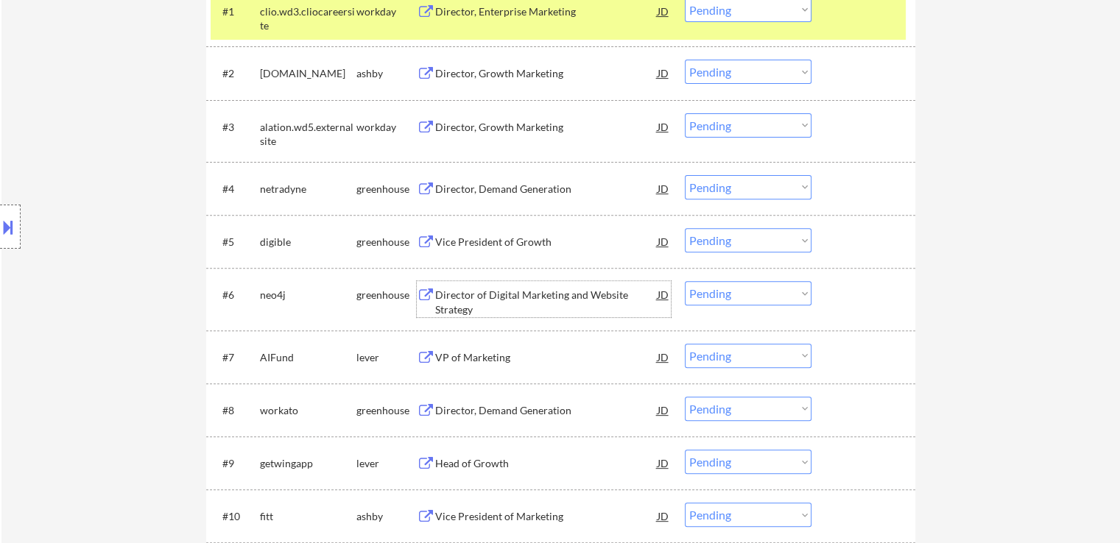
click at [441, 301] on div "Director of Digital Marketing and Website Strategy" at bounding box center [546, 302] width 222 height 29
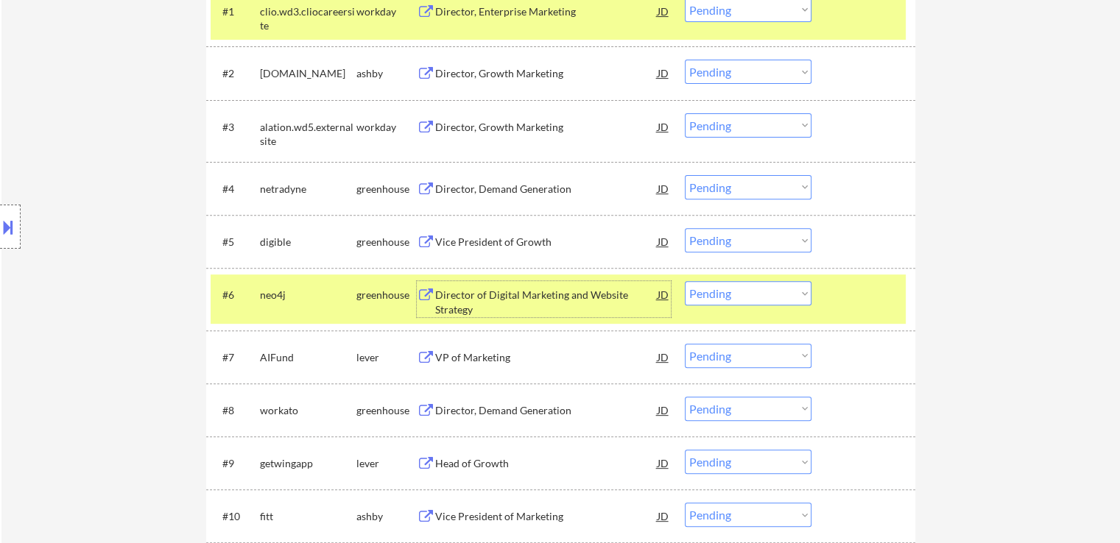
click at [702, 289] on select "Choose an option... Pending Applied Excluded (Questions) Excluded (Expired) Exc…" at bounding box center [748, 293] width 127 height 24
click at [685, 281] on select "Choose an option... Pending Applied Excluded (Questions) Excluded (Expired) Exc…" at bounding box center [748, 293] width 127 height 24
select select ""pending""
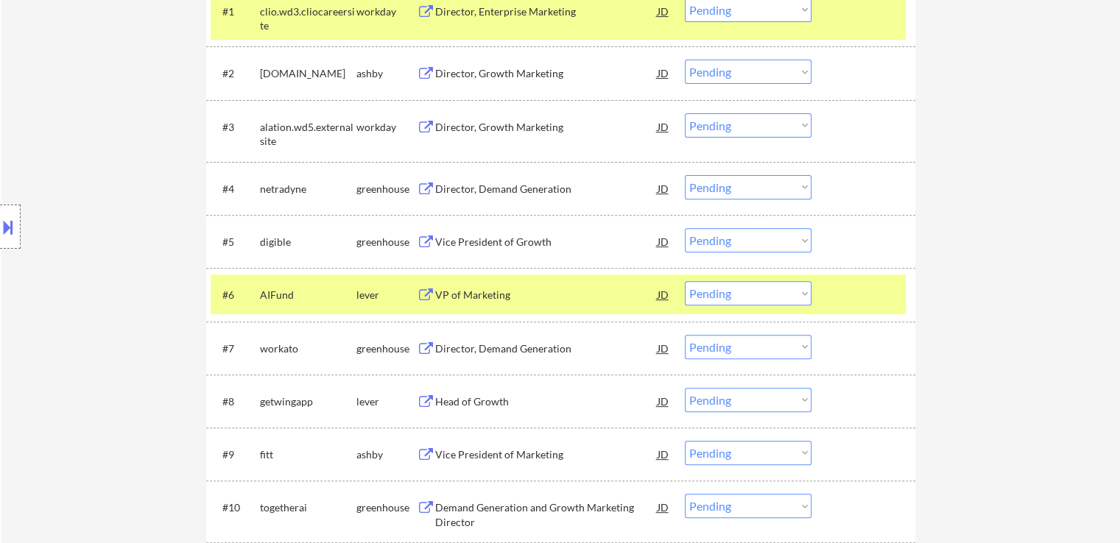
drag, startPoint x: 730, startPoint y: 242, endPoint x: 730, endPoint y: 251, distance: 8.8
click at [730, 243] on select "Choose an option... Pending Applied Excluded (Questions) Excluded (Expired) Exc…" at bounding box center [748, 240] width 127 height 24
click at [685, 228] on select "Choose an option... Pending Applied Excluded (Questions) Excluded (Expired) Exc…" at bounding box center [748, 240] width 127 height 24
select select ""pending""
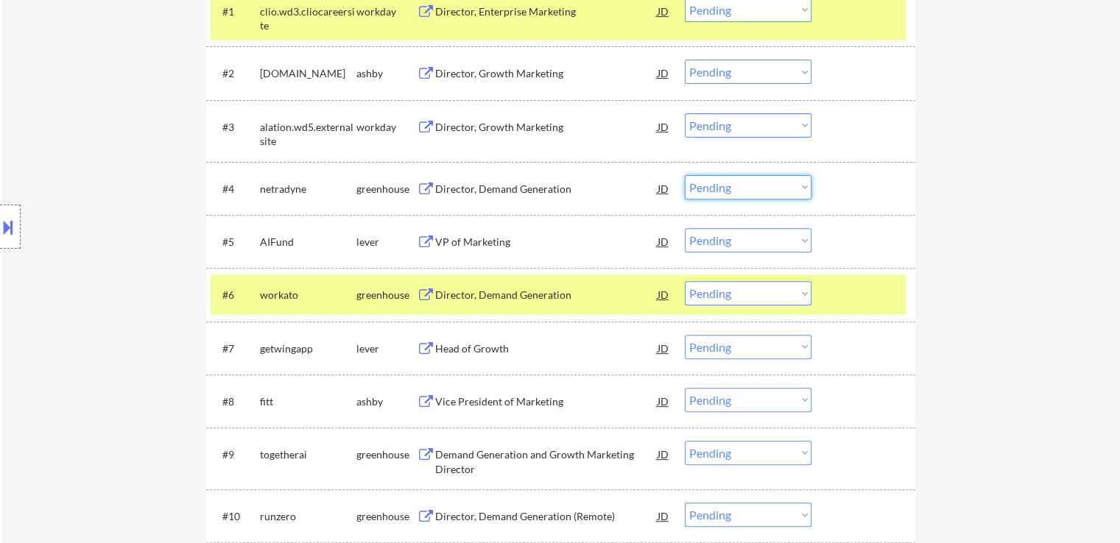
click at [722, 186] on select "Choose an option... Pending Applied Excluded (Questions) Excluded (Expired) Exc…" at bounding box center [748, 187] width 127 height 24
click at [685, 175] on select "Choose an option... Pending Applied Excluded (Questions) Excluded (Expired) Exc…" at bounding box center [748, 187] width 127 height 24
click at [470, 238] on div "VP of Marketing" at bounding box center [546, 242] width 222 height 15
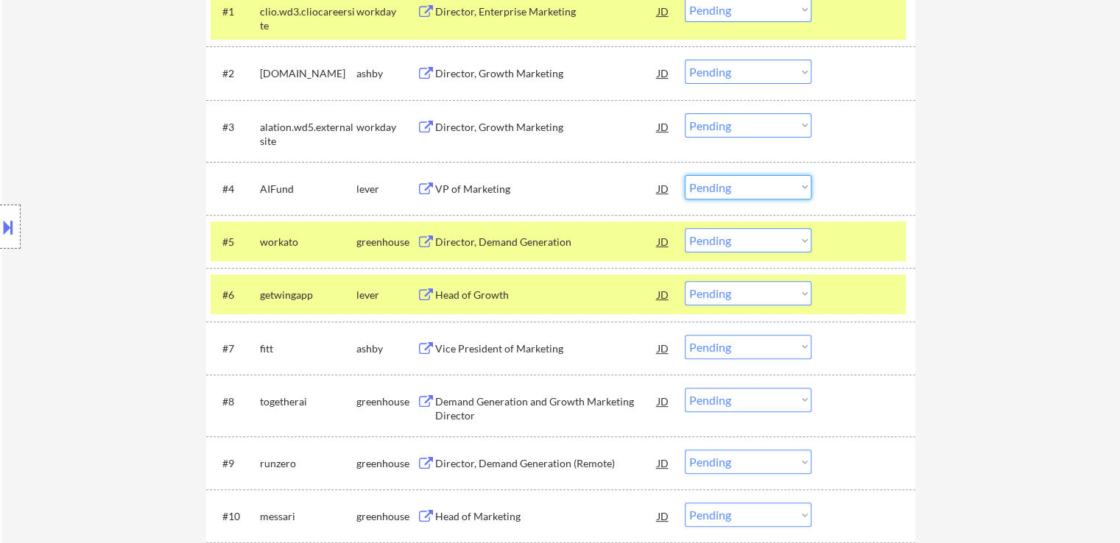
click at [748, 183] on select "Choose an option... Pending Applied Excluded (Questions) Excluded (Expired) Exc…" at bounding box center [748, 187] width 127 height 24
click at [685, 175] on select "Choose an option... Pending Applied Excluded (Questions) Excluded (Expired) Exc…" at bounding box center [748, 187] width 127 height 24
select select ""pending""
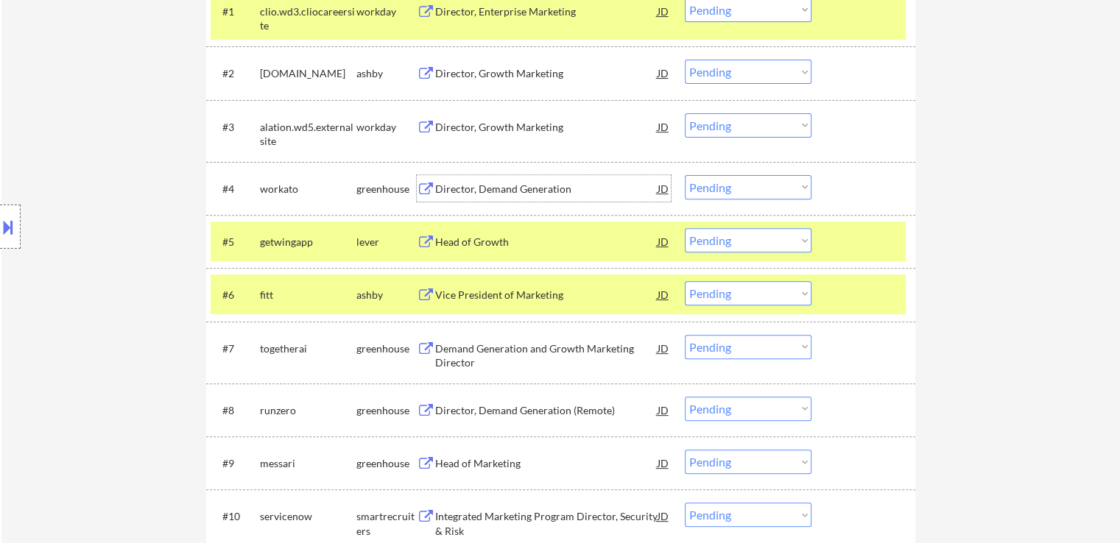
click at [457, 189] on div "Director, Demand Generation" at bounding box center [546, 189] width 222 height 15
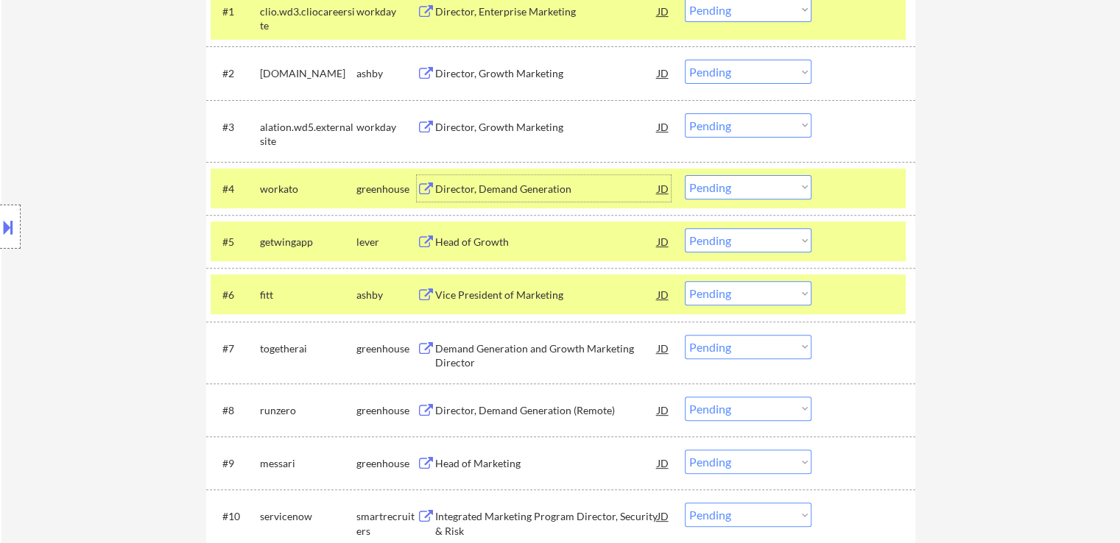
click at [433, 238] on button at bounding box center [426, 243] width 18 height 14
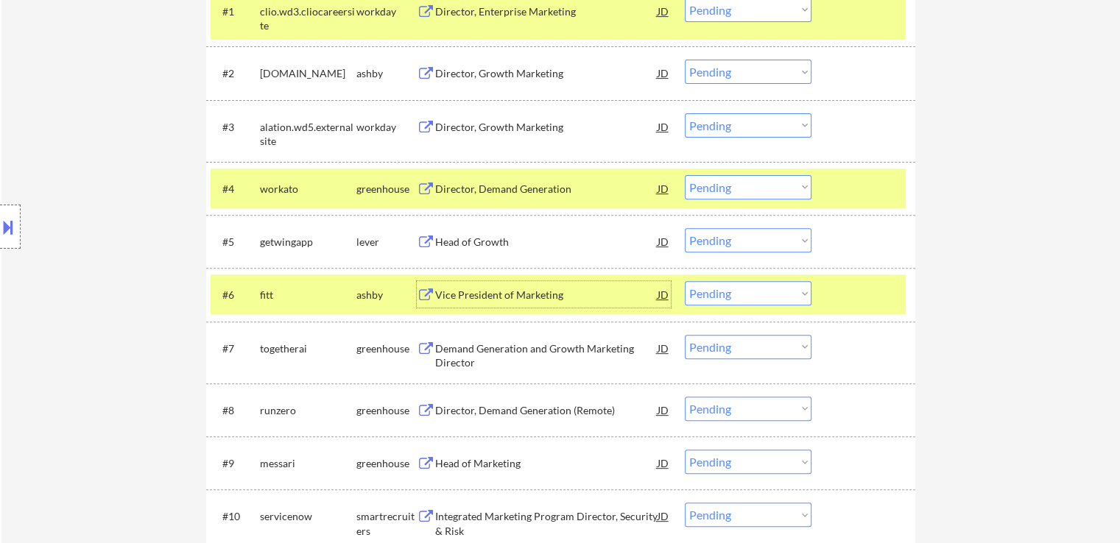
click at [440, 292] on div "Vice President of Marketing" at bounding box center [546, 295] width 222 height 15
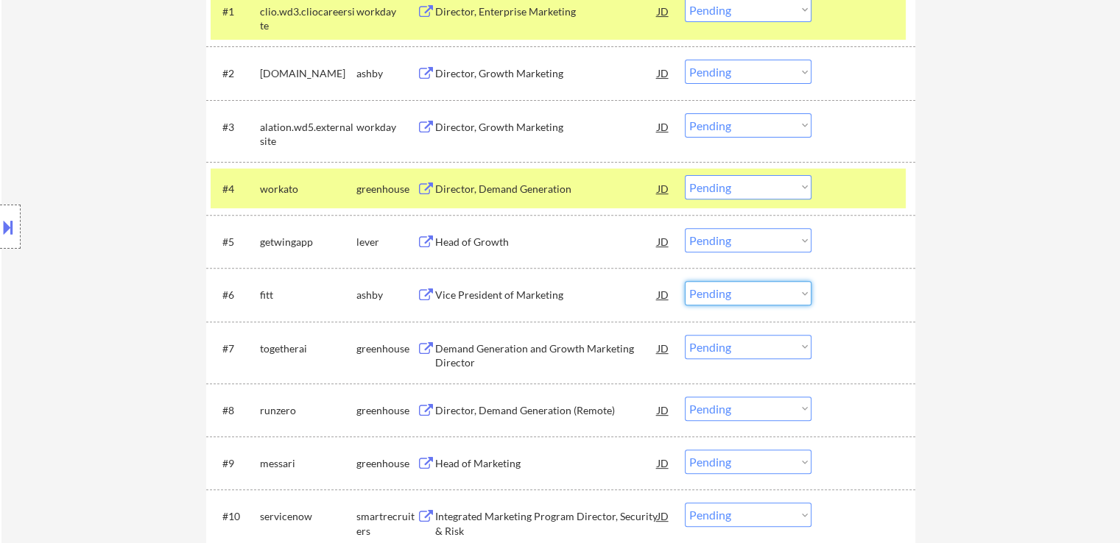
click at [734, 291] on select "Choose an option... Pending Applied Excluded (Questions) Excluded (Expired) Exc…" at bounding box center [748, 293] width 127 height 24
click at [685, 281] on select "Choose an option... Pending Applied Excluded (Questions) Excluded (Expired) Exc…" at bounding box center [748, 293] width 127 height 24
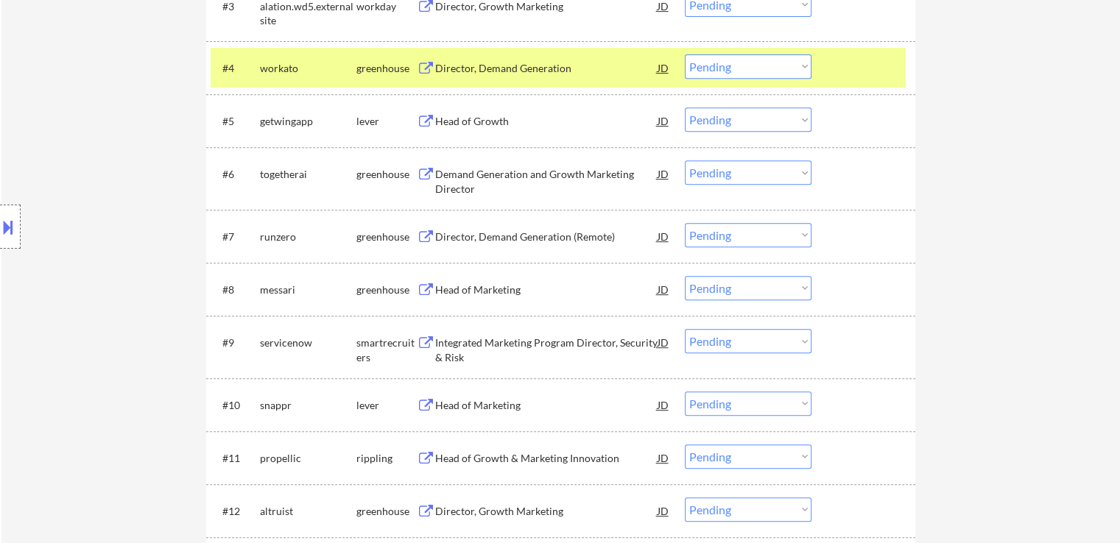
scroll to position [663, 0]
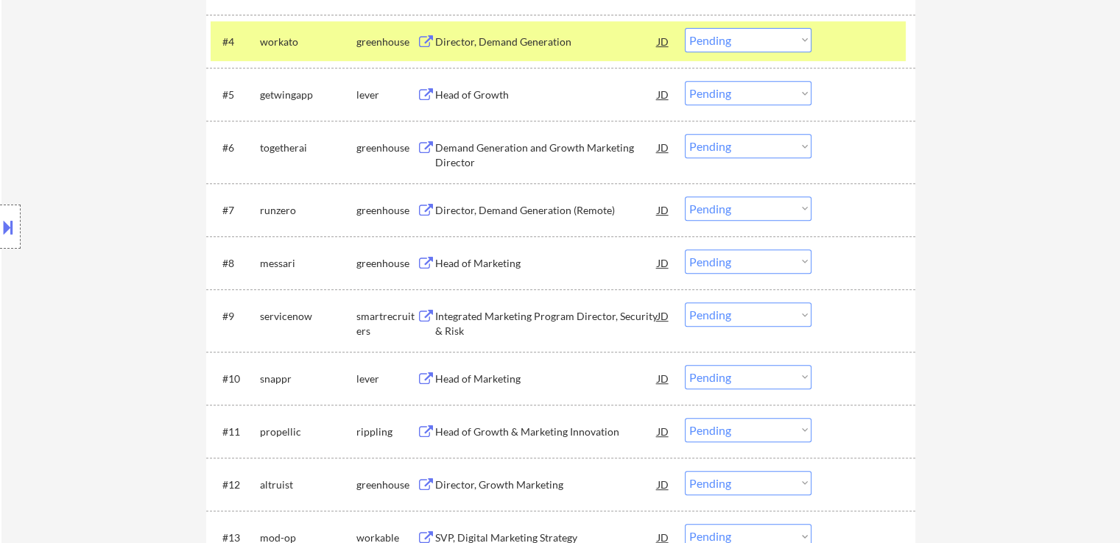
click at [447, 155] on div "Demand Generation and Growth Marketing Director" at bounding box center [546, 155] width 222 height 29
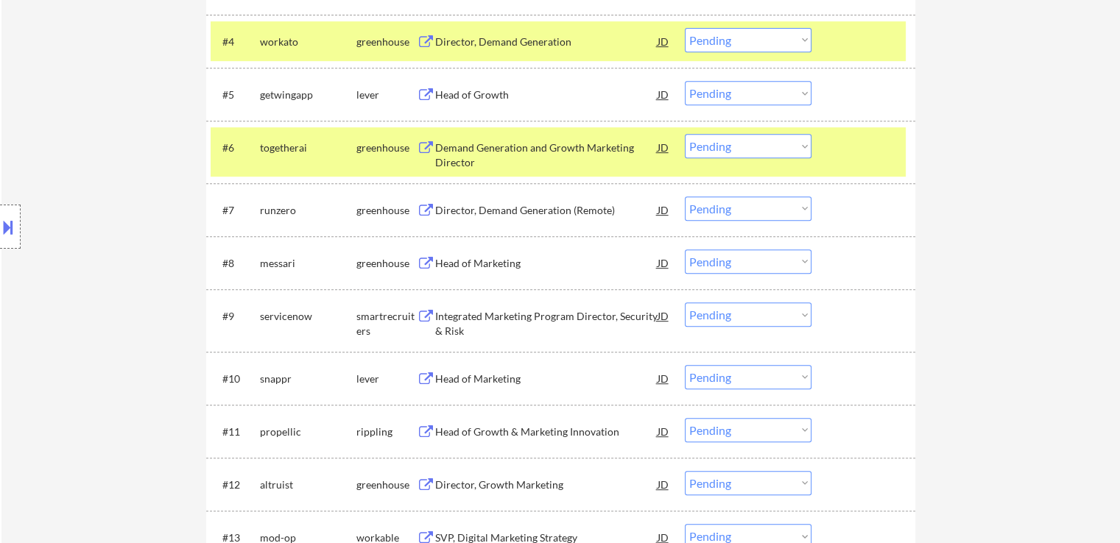
click at [451, 216] on div "Director, Demand Generation (Remote)" at bounding box center [546, 210] width 222 height 15
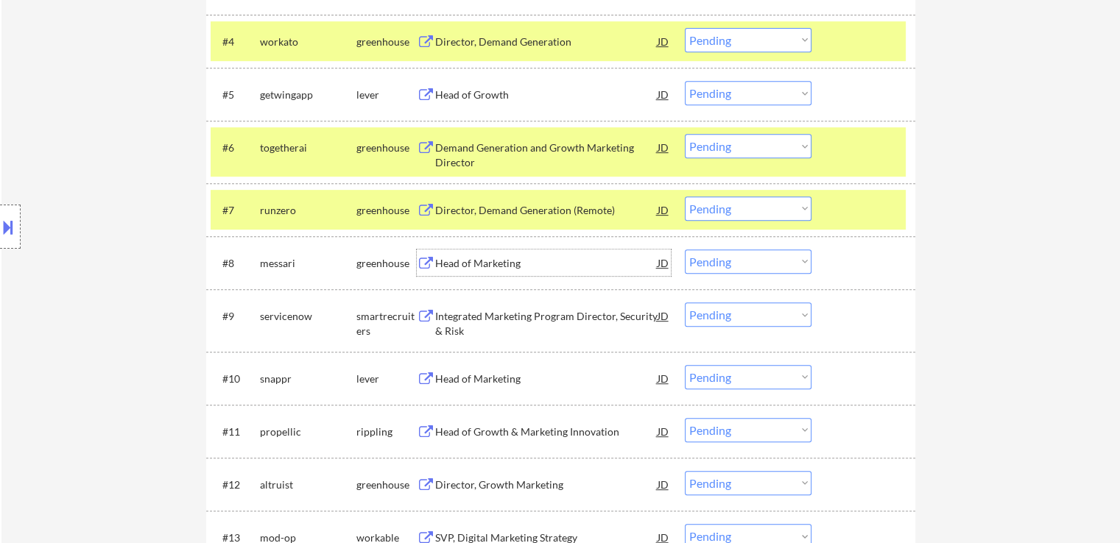
click at [451, 264] on div "Head of Marketing" at bounding box center [546, 263] width 222 height 15
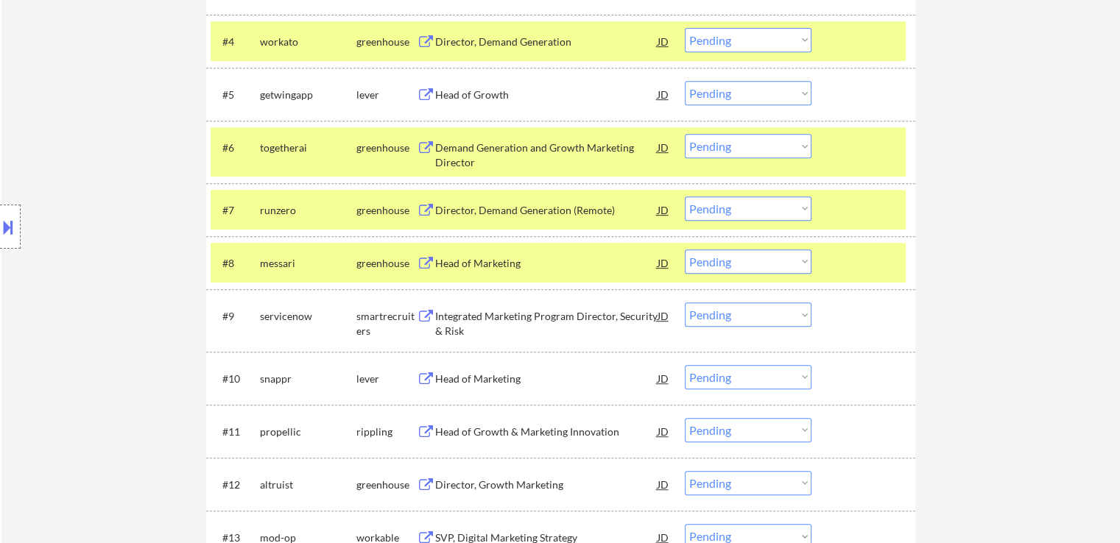
click at [454, 316] on div "Integrated Marketing Program Director, Security & Risk" at bounding box center [546, 323] width 222 height 29
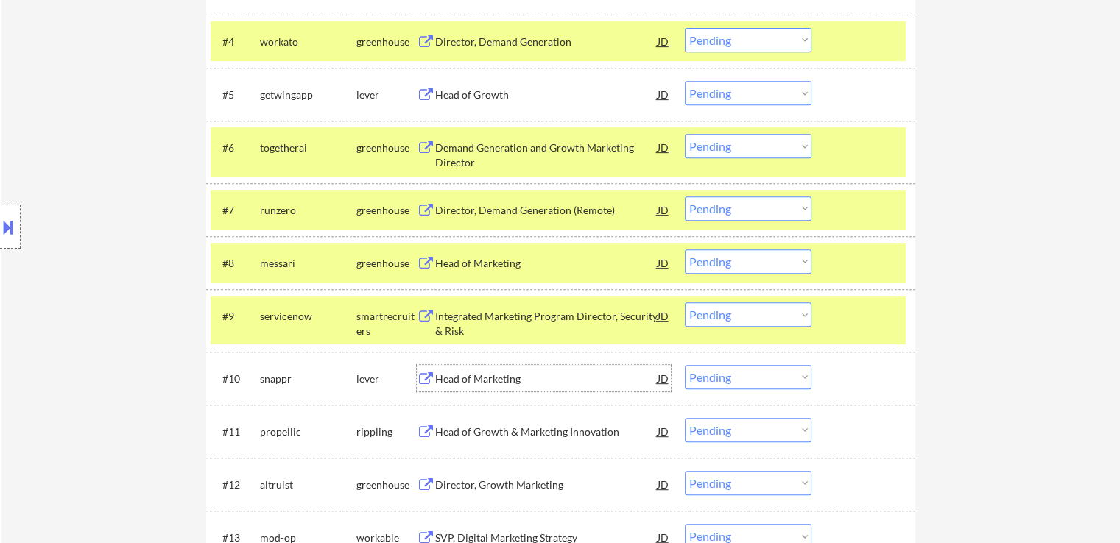
click at [439, 381] on div "Head of Marketing" at bounding box center [546, 379] width 222 height 15
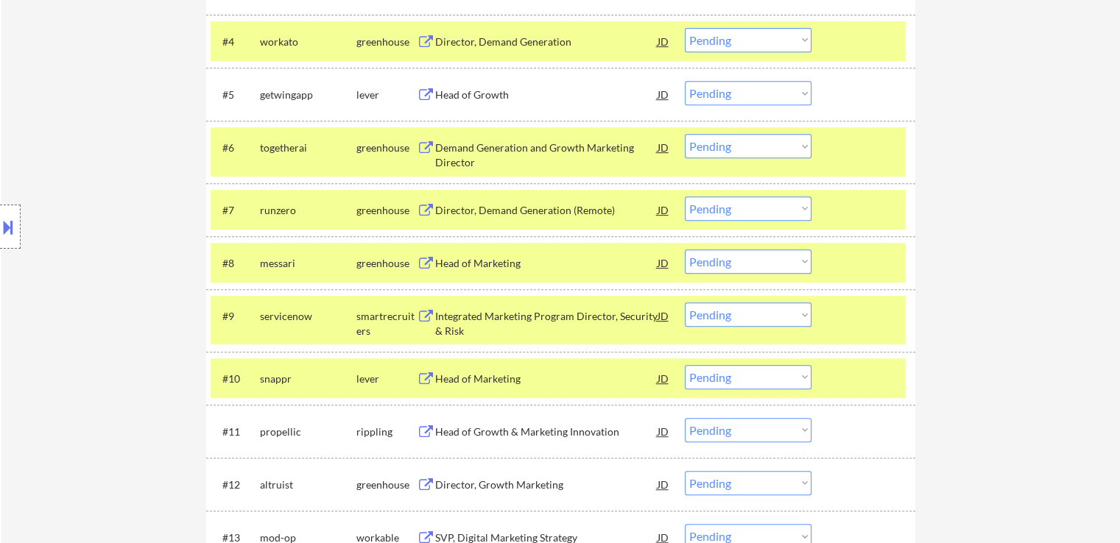
click at [451, 419] on div "Head of Growth & Marketing Innovation" at bounding box center [546, 431] width 222 height 27
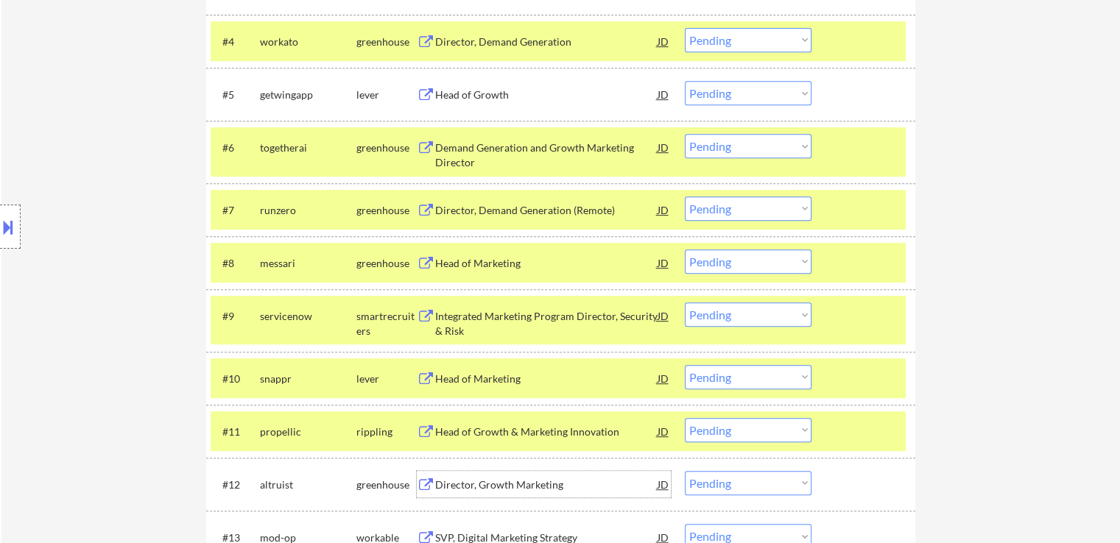
click at [455, 484] on div "Director, Growth Marketing" at bounding box center [546, 485] width 222 height 15
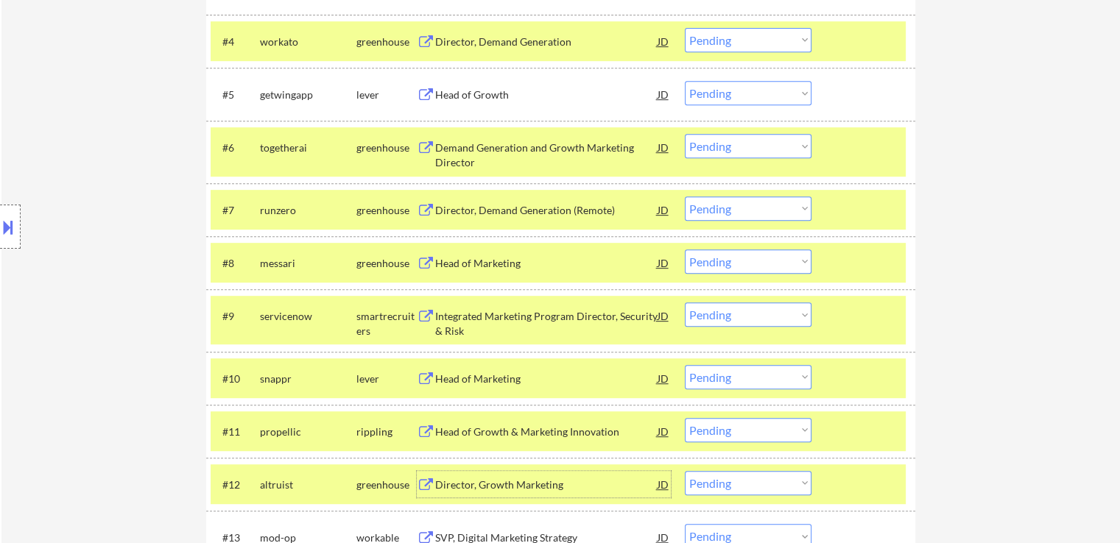
click at [746, 143] on select "Choose an option... Pending Applied Excluded (Questions) Excluded (Expired) Exc…" at bounding box center [748, 146] width 127 height 24
click at [685, 134] on select "Choose an option... Pending Applied Excluded (Questions) Excluded (Expired) Exc…" at bounding box center [748, 146] width 127 height 24
select select ""pending""
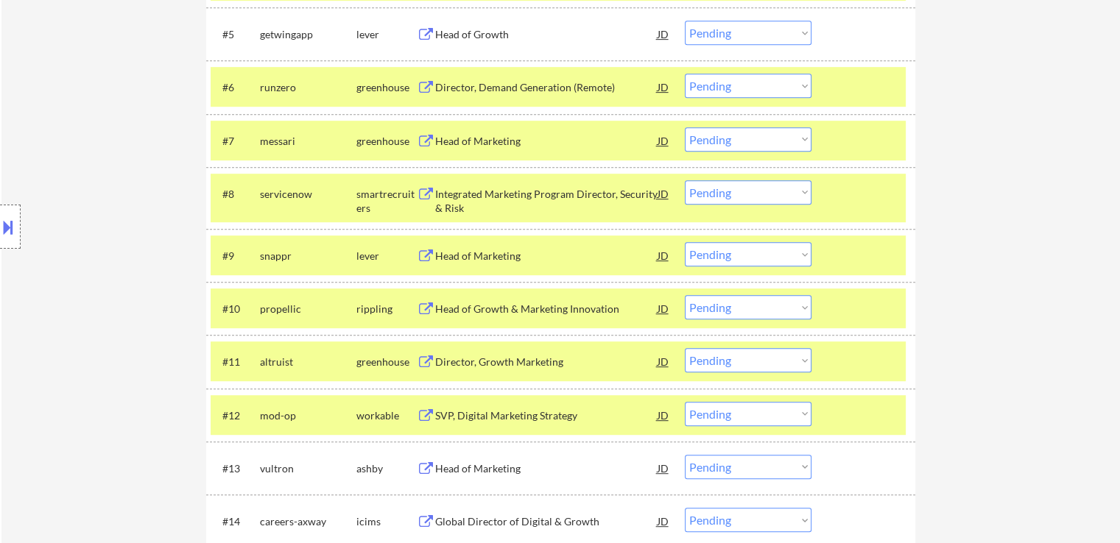
scroll to position [736, 0]
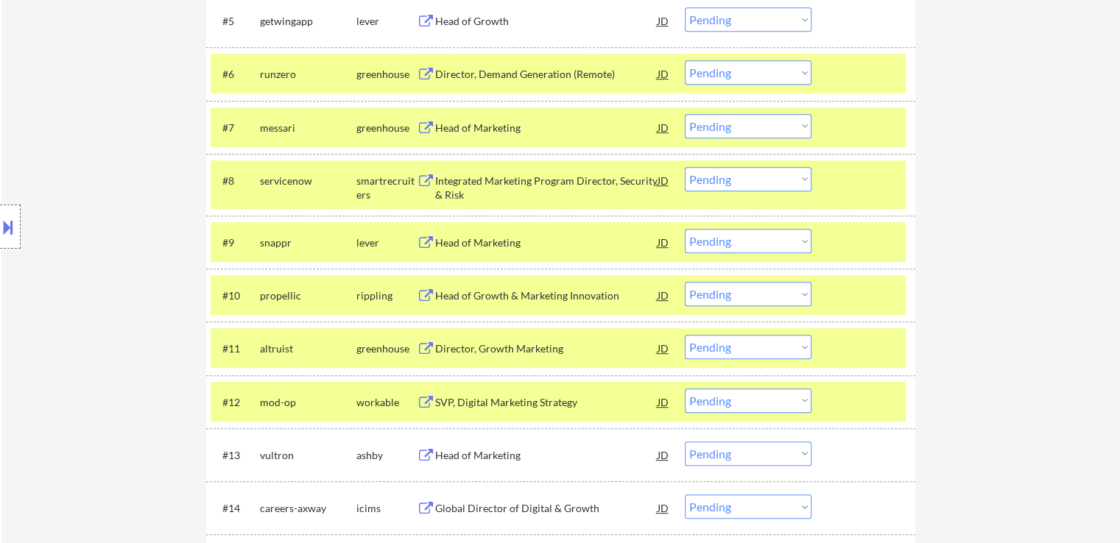
click at [736, 298] on select "Choose an option... Pending Applied Excluded (Questions) Excluded (Expired) Exc…" at bounding box center [748, 294] width 127 height 24
click at [685, 282] on select "Choose an option... Pending Applied Excluded (Questions) Excluded (Expired) Exc…" at bounding box center [748, 294] width 127 height 24
click at [436, 298] on div "Director, Growth Marketing" at bounding box center [546, 296] width 222 height 15
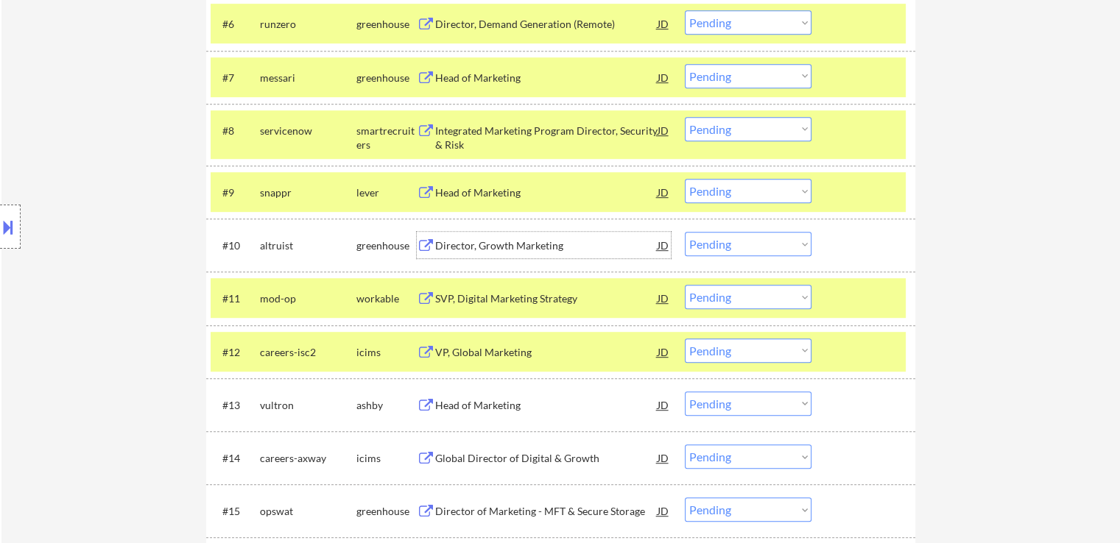
scroll to position [810, 0]
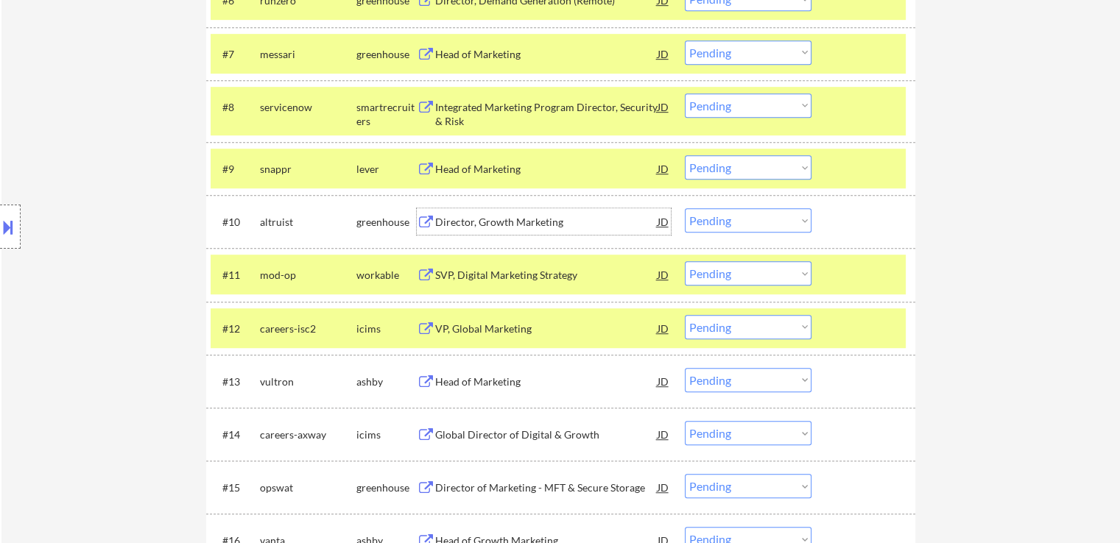
click at [454, 168] on div "Head of Marketing" at bounding box center [546, 169] width 222 height 15
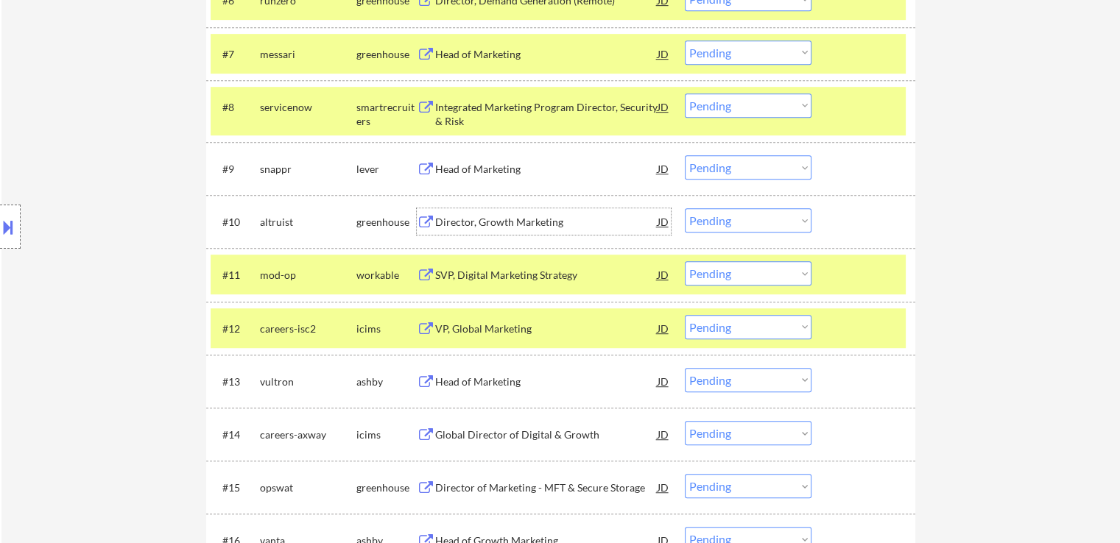
click at [456, 225] on div "Director, Growth Marketing" at bounding box center [546, 222] width 222 height 15
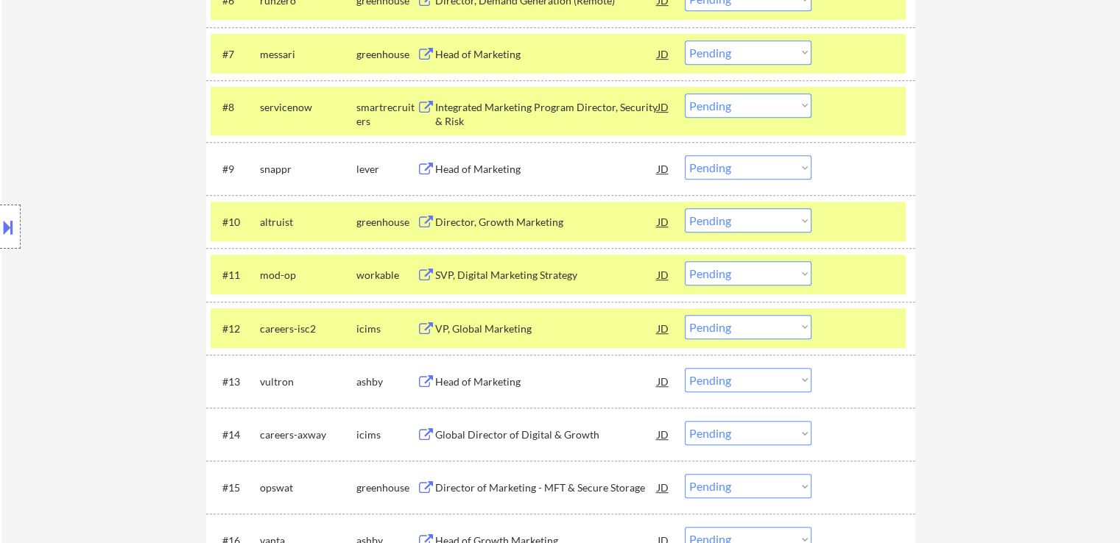
click at [721, 222] on select "Choose an option... Pending Applied Excluded (Questions) Excluded (Expired) Exc…" at bounding box center [748, 220] width 127 height 24
click at [685, 208] on select "Choose an option... Pending Applied Excluded (Questions) Excluded (Expired) Exc…" at bounding box center [748, 220] width 127 height 24
select select ""pending""
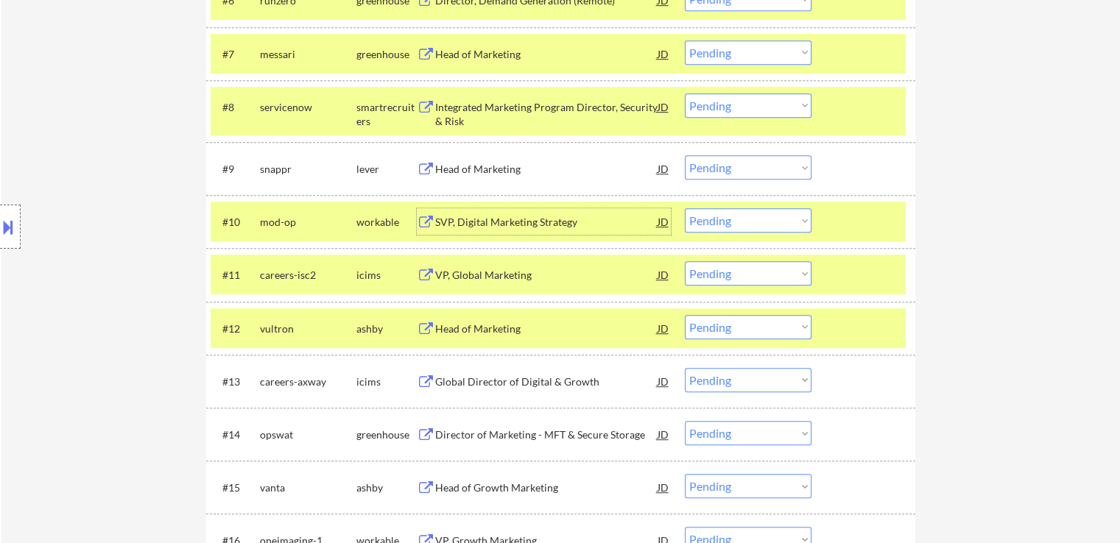
click at [465, 214] on div "SVP, Digital Marketing Strategy" at bounding box center [546, 221] width 222 height 27
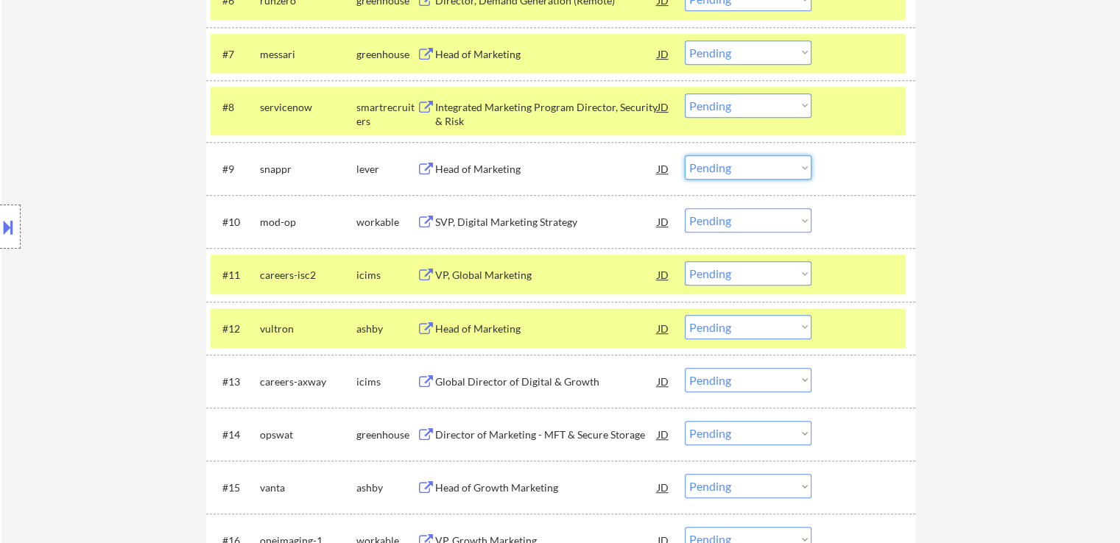
drag, startPoint x: 727, startPoint y: 167, endPoint x: 735, endPoint y: 178, distance: 13.7
click at [729, 169] on select "Choose an option... Pending Applied Excluded (Questions) Excluded (Expired) Exc…" at bounding box center [748, 167] width 127 height 24
click at [685, 155] on select "Choose an option... Pending Applied Excluded (Questions) Excluded (Expired) Exc…" at bounding box center [748, 167] width 127 height 24
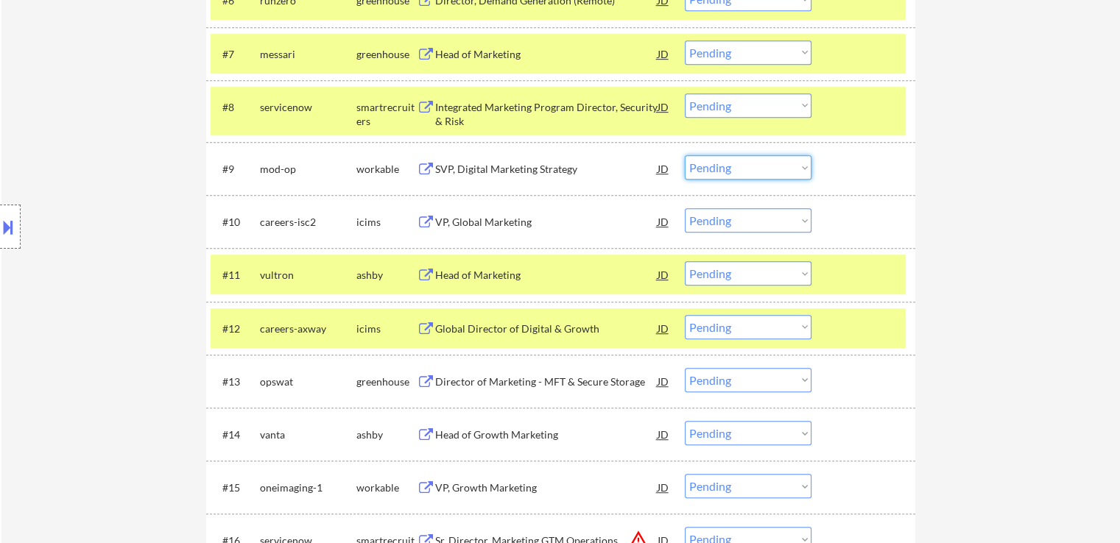
click at [747, 170] on select "Choose an option... Pending Applied Excluded (Questions) Excluded (Expired) Exc…" at bounding box center [748, 167] width 127 height 24
click at [685, 155] on select "Choose an option... Pending Applied Excluded (Questions) Excluded (Expired) Exc…" at bounding box center [748, 167] width 127 height 24
select select ""pending""
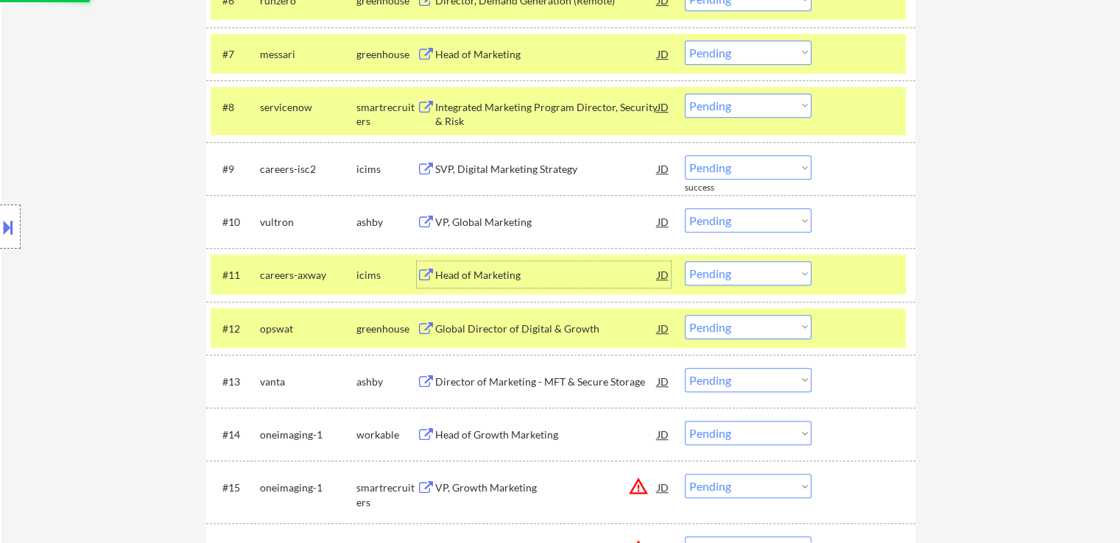
click at [484, 269] on div "Head of Marketing" at bounding box center [546, 275] width 222 height 15
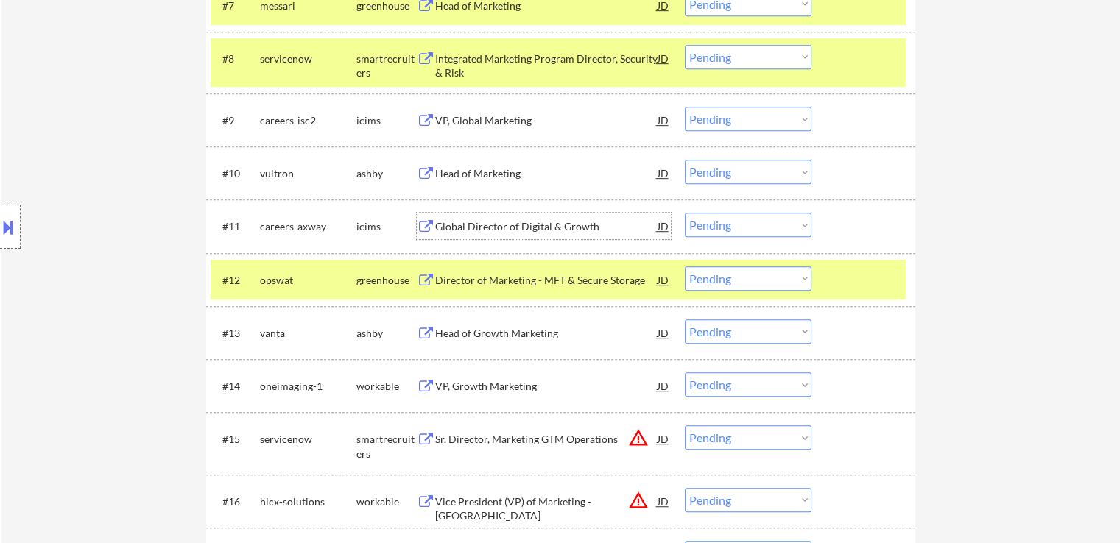
scroll to position [884, 0]
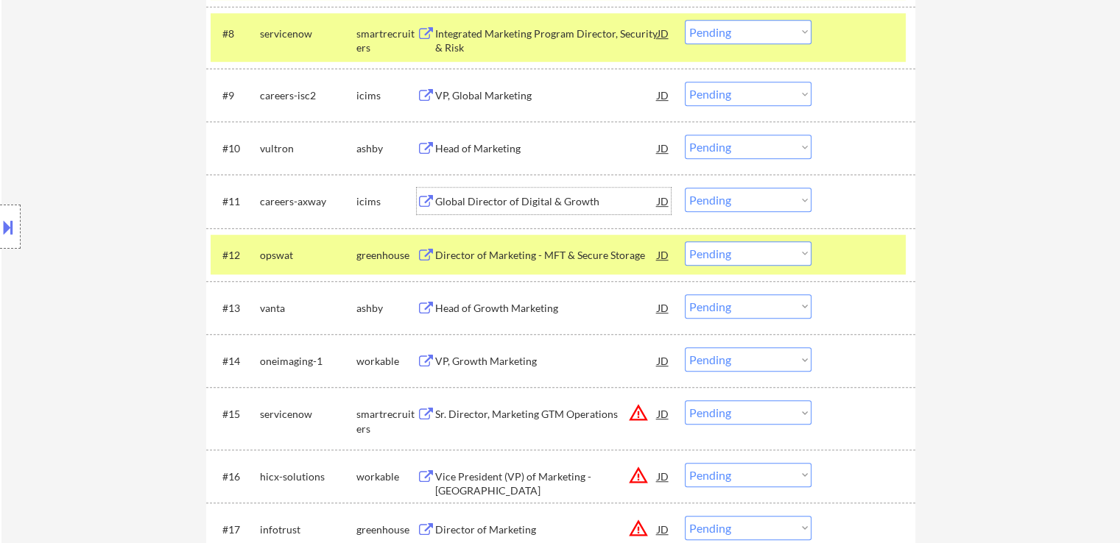
click at [722, 200] on select "Choose an option... Pending Applied Excluded (Questions) Excluded (Expired) Exc…" at bounding box center [748, 200] width 127 height 24
click at [685, 188] on select "Choose an option... Pending Applied Excluded (Questions) Excluded (Expired) Exc…" at bounding box center [748, 200] width 127 height 24
click at [468, 140] on div "Head of Marketing" at bounding box center [546, 148] width 222 height 27
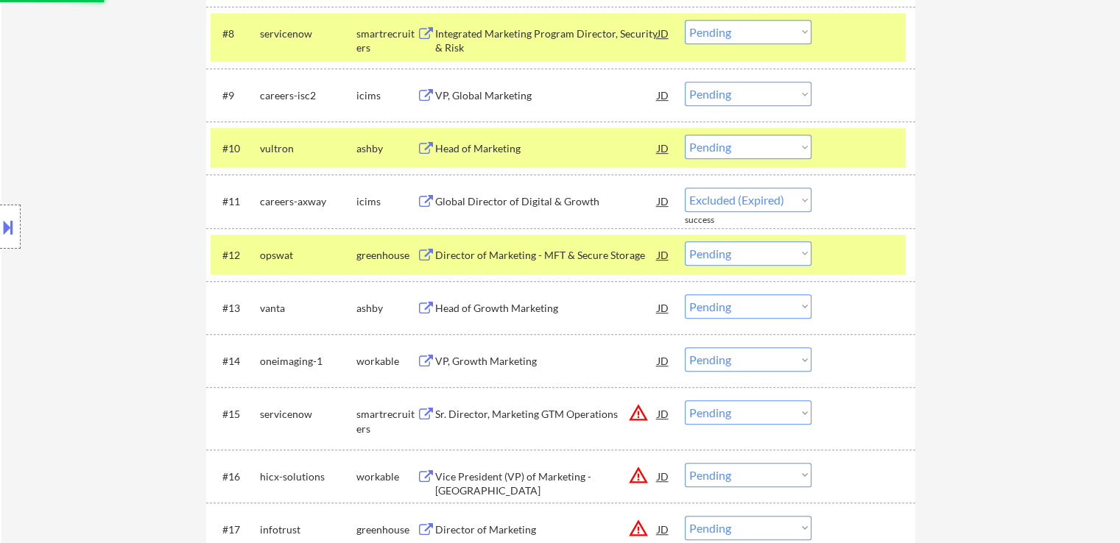
select select ""pending""
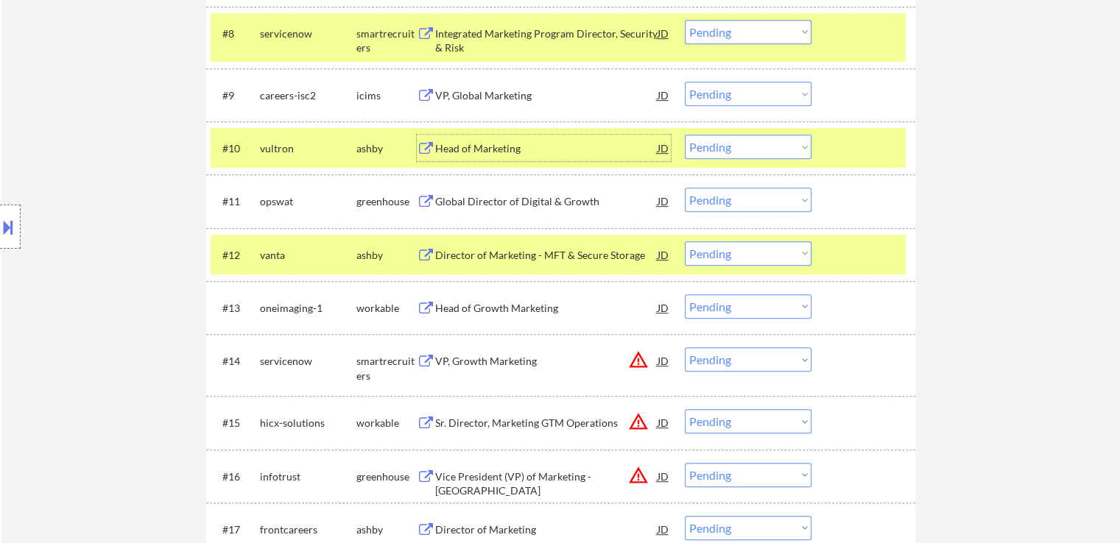
click at [753, 149] on select "Choose an option... Pending Applied Excluded (Questions) Excluded (Expired) Exc…" at bounding box center [748, 147] width 127 height 24
click at [685, 135] on select "Choose an option... Pending Applied Excluded (Questions) Excluded (Expired) Exc…" at bounding box center [748, 147] width 127 height 24
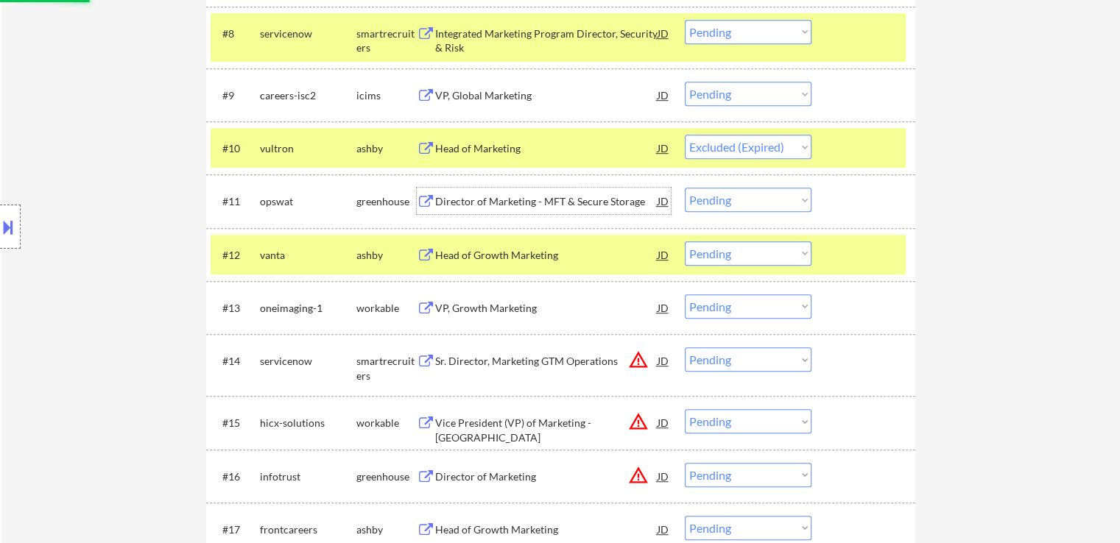
click at [482, 189] on div "Director of Marketing - MFT & Secure Storage" at bounding box center [546, 201] width 222 height 27
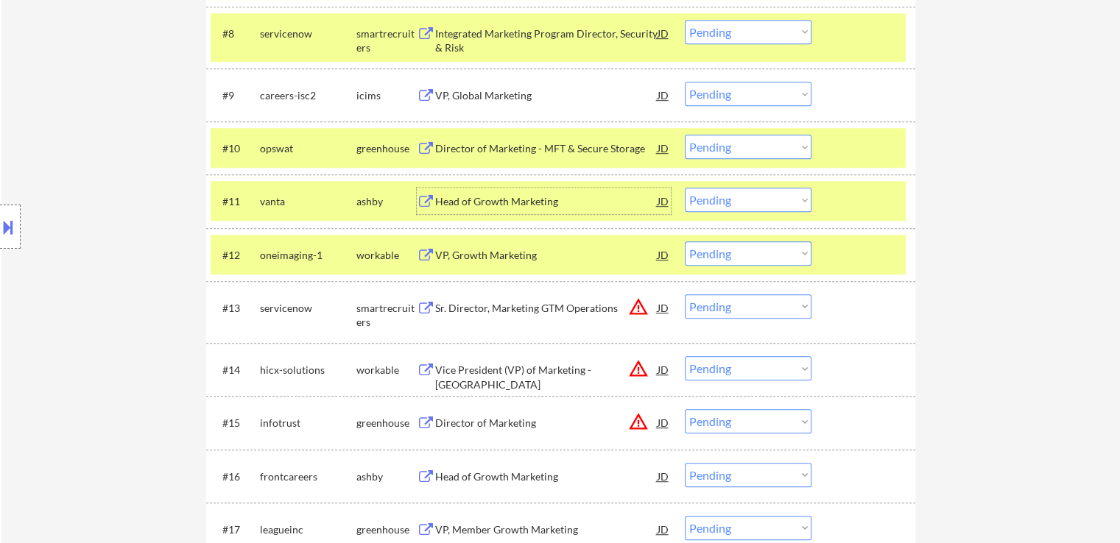
click at [742, 149] on select "Choose an option... Pending Applied Excluded (Questions) Excluded (Expired) Exc…" at bounding box center [748, 147] width 127 height 24
click at [685, 135] on select "Choose an option... Pending Applied Excluded (Questions) Excluded (Expired) Exc…" at bounding box center [748, 147] width 127 height 24
click at [485, 208] on div "Head of Growth Marketing" at bounding box center [546, 201] width 222 height 15
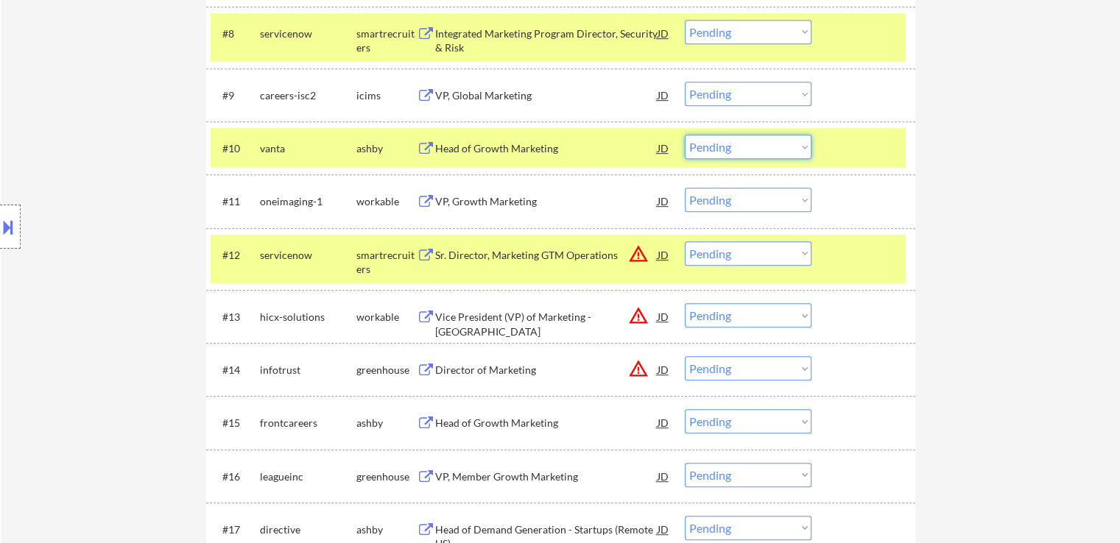
drag, startPoint x: 723, startPoint y: 142, endPoint x: 748, endPoint y: 157, distance: 29.0
click at [728, 143] on select "Choose an option... Pending Applied Excluded (Questions) Excluded (Expired) Exc…" at bounding box center [748, 147] width 127 height 24
click at [685, 135] on select "Choose an option... Pending Applied Excluded (Questions) Excluded (Expired) Exc…" at bounding box center [748, 147] width 127 height 24
select select ""pending""
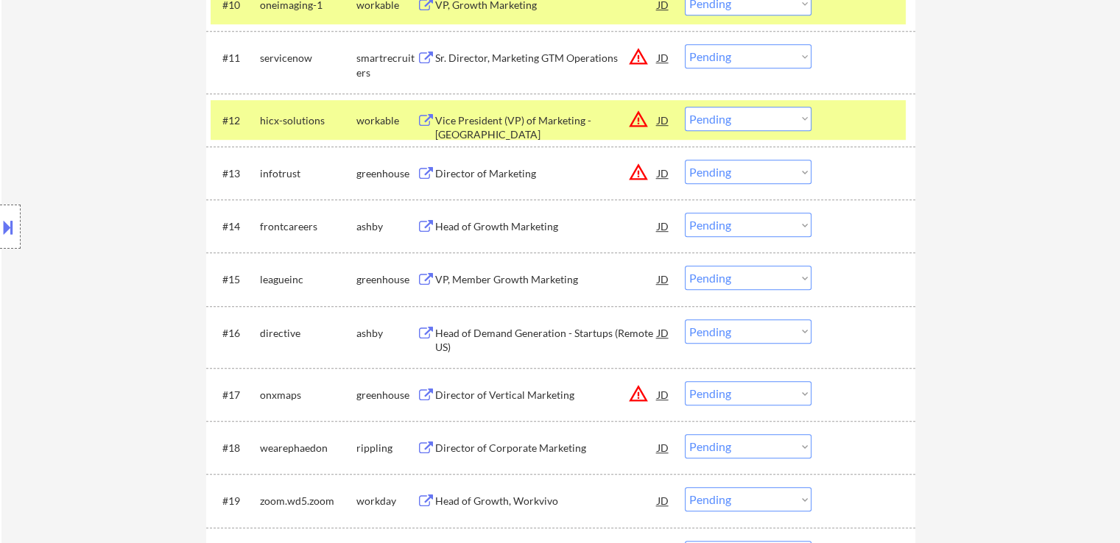
scroll to position [1031, 0]
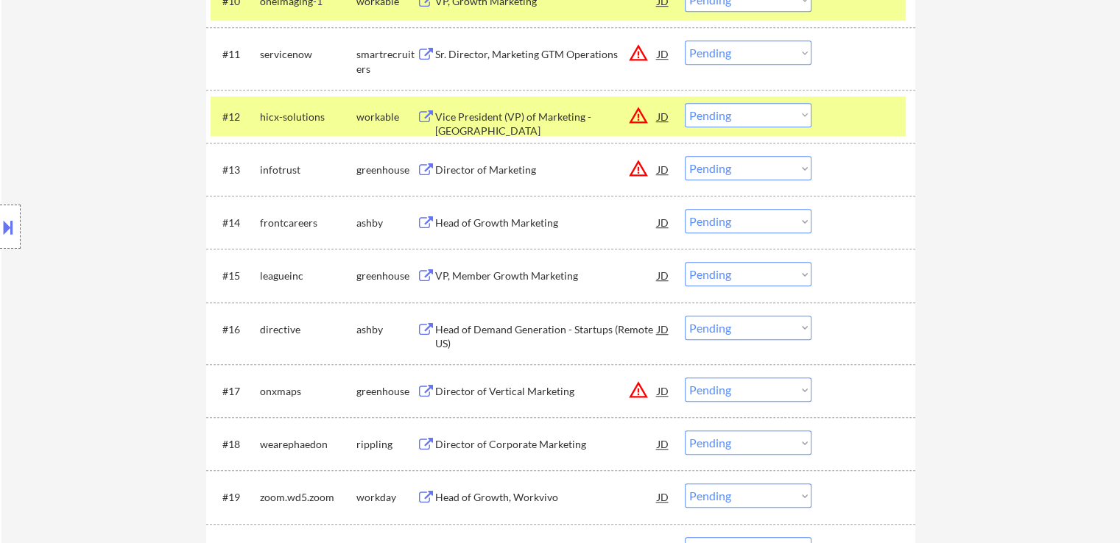
click at [459, 172] on div "Director of Marketing" at bounding box center [546, 170] width 222 height 15
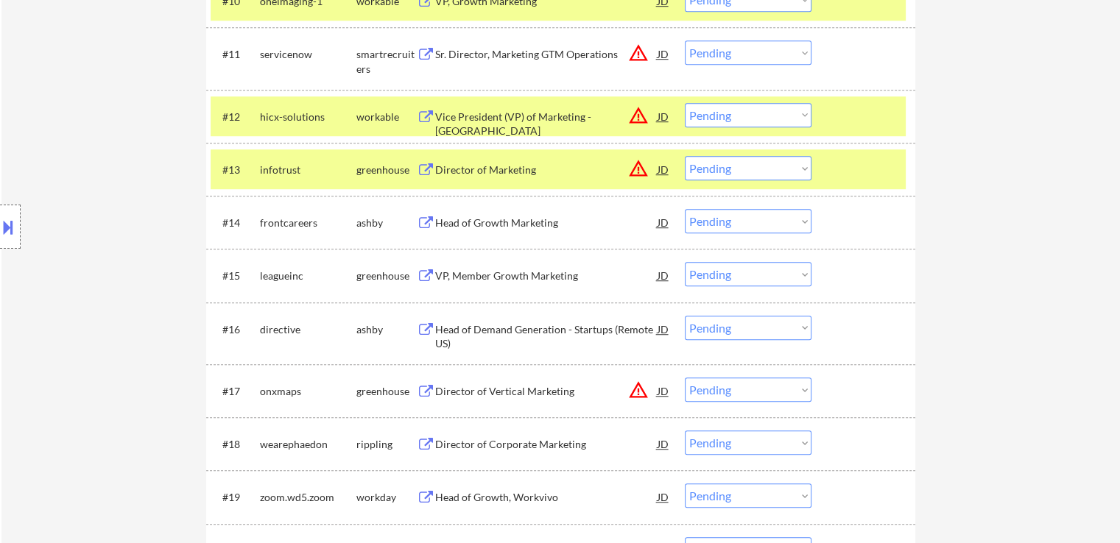
click at [447, 213] on div "Head of Growth Marketing" at bounding box center [546, 222] width 222 height 27
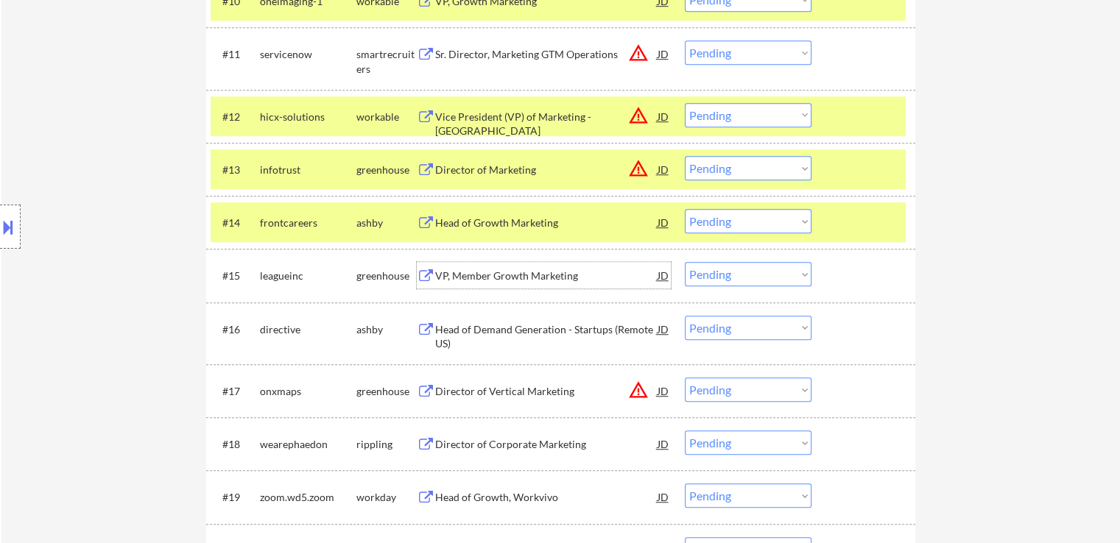
click at [438, 280] on div "VP, Member Growth Marketing" at bounding box center [546, 276] width 222 height 15
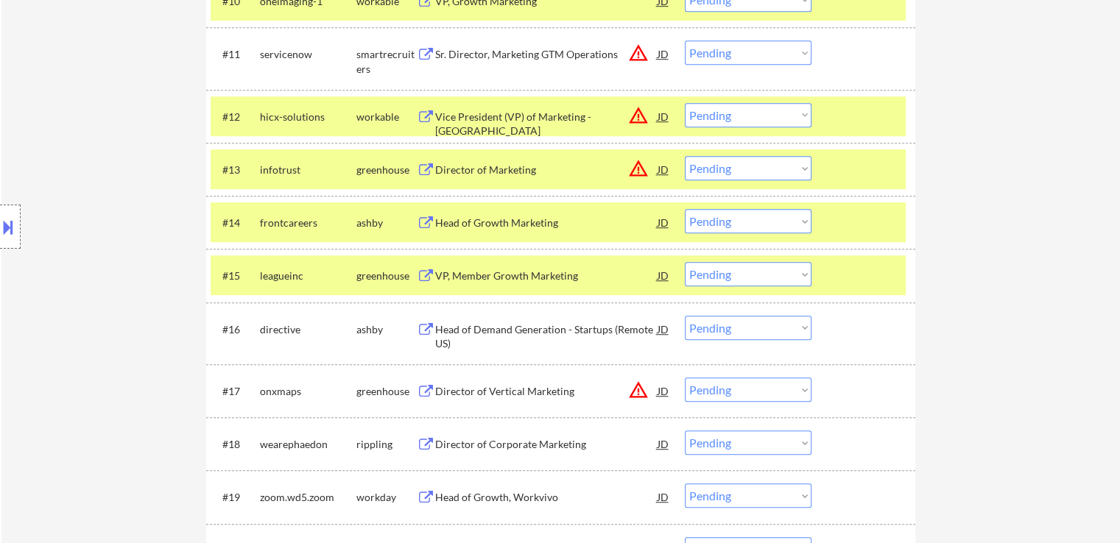
click at [498, 118] on div "Vice President (VP) of Marketing - [GEOGRAPHIC_DATA]" at bounding box center [546, 124] width 222 height 29
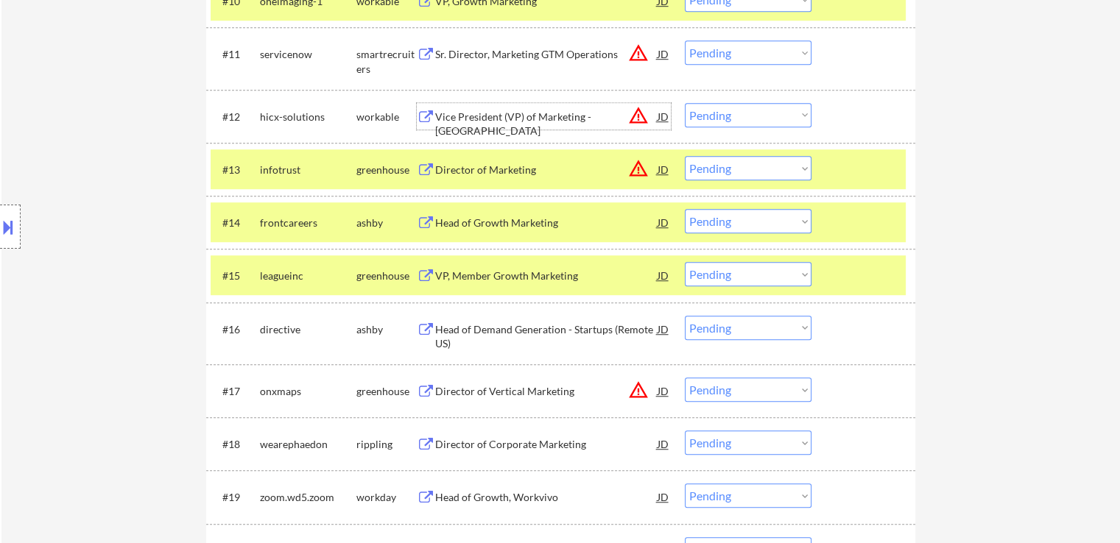
drag, startPoint x: 750, startPoint y: 116, endPoint x: 750, endPoint y: 124, distance: 8.1
click at [750, 116] on select "Choose an option... Pending Applied Excluded (Questions) Excluded (Expired) Exc…" at bounding box center [748, 115] width 127 height 24
click at [685, 103] on select "Choose an option... Pending Applied Excluded (Questions) Excluded (Expired) Exc…" at bounding box center [748, 115] width 127 height 24
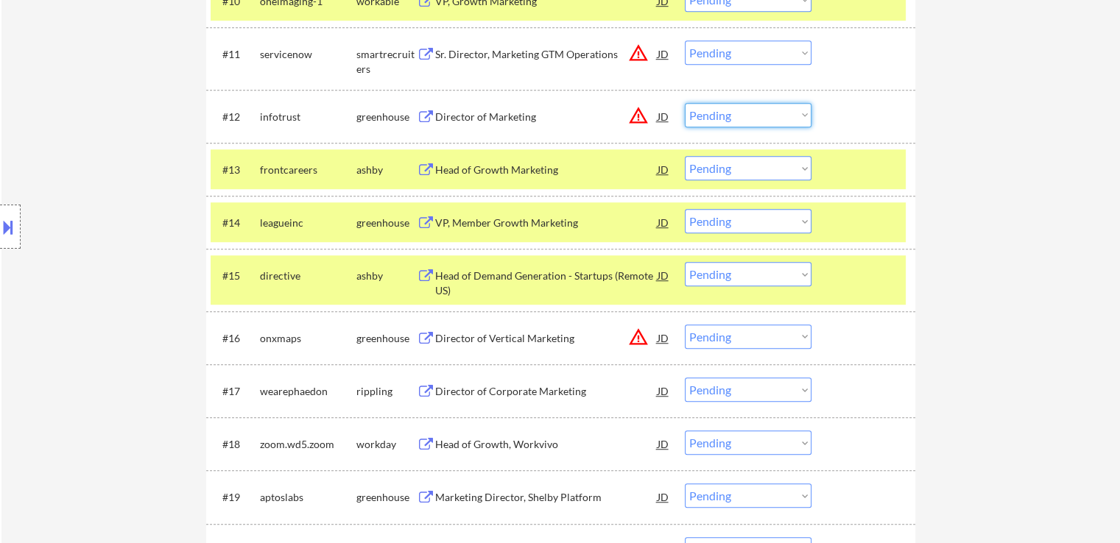
click at [735, 115] on select "Choose an option... Pending Applied Excluded (Questions) Excluded (Expired) Exc…" at bounding box center [748, 115] width 127 height 24
click at [685, 103] on select "Choose an option... Pending Applied Excluded (Questions) Excluded (Expired) Exc…" at bounding box center [748, 115] width 127 height 24
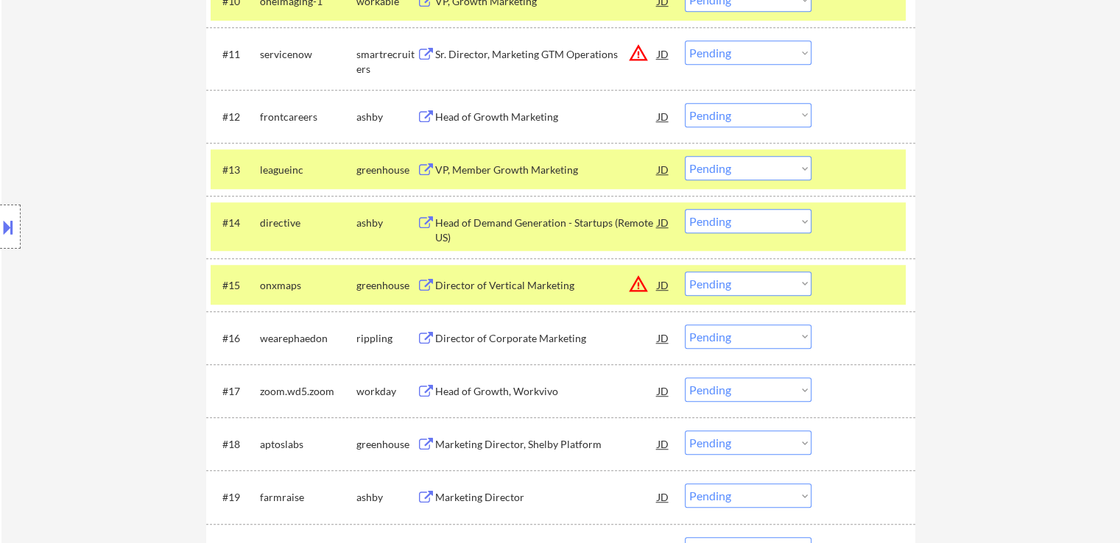
drag, startPoint x: 735, startPoint y: 115, endPoint x: 742, endPoint y: 125, distance: 12.3
click at [736, 115] on select "Choose an option... Pending Applied Excluded (Questions) Excluded (Expired) Exc…" at bounding box center [748, 115] width 127 height 24
select select ""applied""
click at [685, 103] on select "Choose an option... Pending Applied Excluded (Questions) Excluded (Expired) Exc…" at bounding box center [748, 115] width 127 height 24
click at [741, 180] on div "#13 leagueinc greenhouse VP, Member Growth Marketing JD warning_amber Choose an…" at bounding box center [558, 169] width 695 height 40
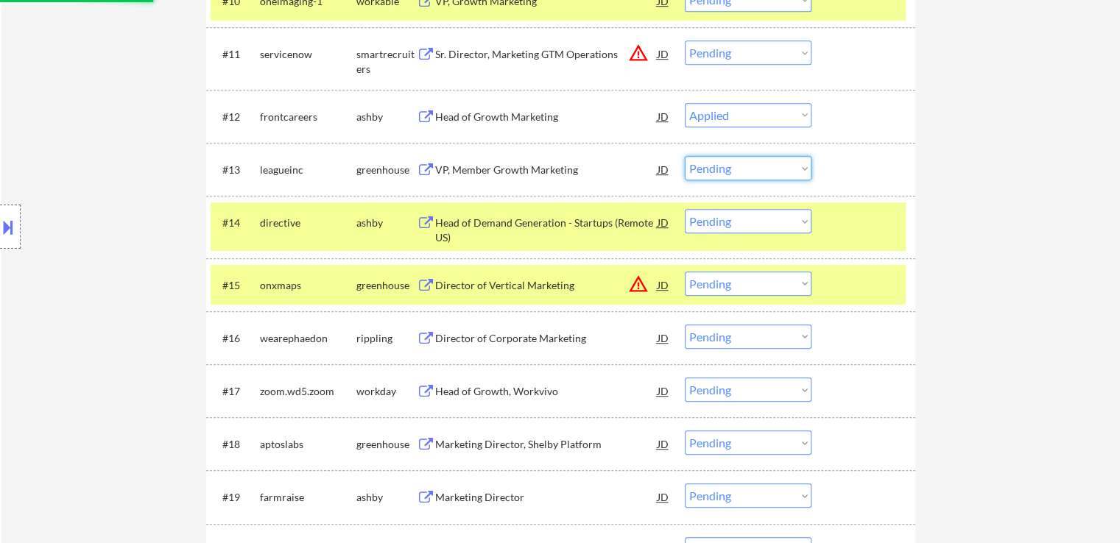
click at [730, 163] on select "Choose an option... Pending Applied Excluded (Questions) Excluded (Expired) Exc…" at bounding box center [748, 168] width 127 height 24
select select ""applied""
click at [685, 156] on select "Choose an option... Pending Applied Excluded (Questions) Excluded (Expired) Exc…" at bounding box center [748, 168] width 127 height 24
click at [482, 223] on div "Head of Demand Generation - Startups (Remote US)" at bounding box center [546, 230] width 222 height 29
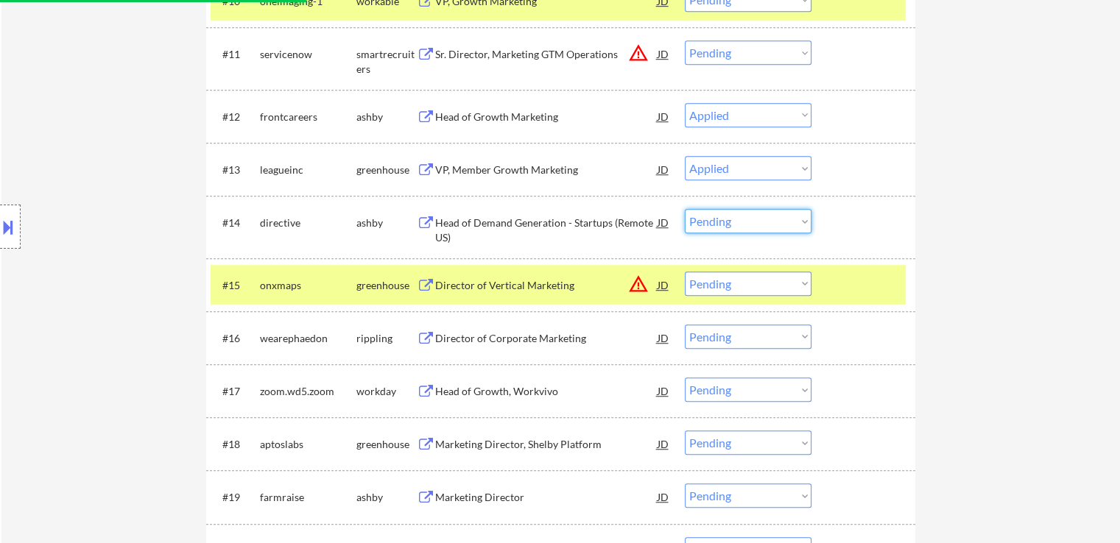
click at [750, 222] on select "Choose an option... Pending Applied Excluded (Questions) Excluded (Expired) Exc…" at bounding box center [748, 221] width 127 height 24
select select ""excluded""
click at [685, 209] on select "Choose an option... Pending Applied Excluded (Questions) Excluded (Expired) Exc…" at bounding box center [748, 221] width 127 height 24
select select ""pending""
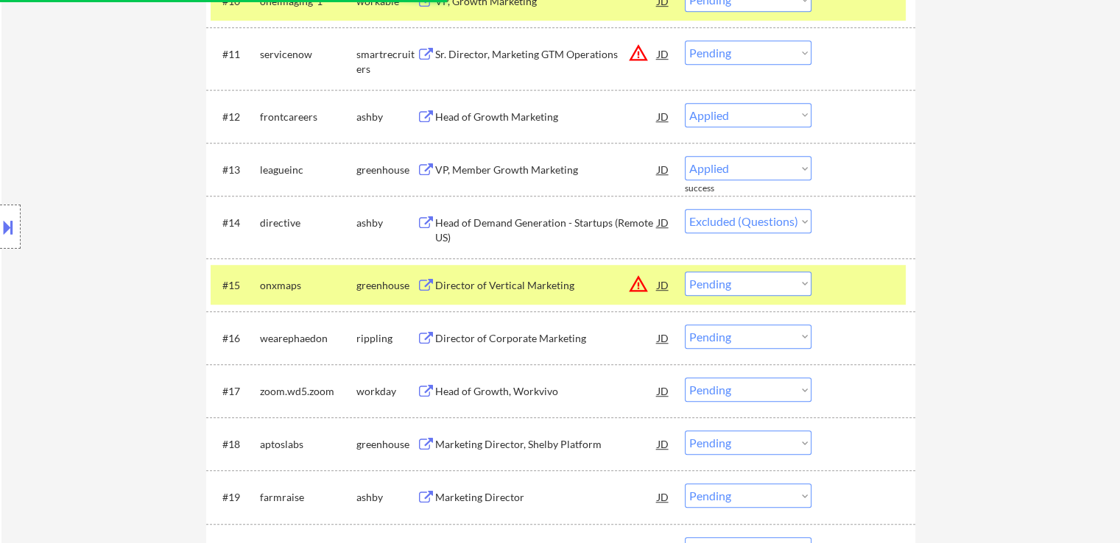
select select ""pending""
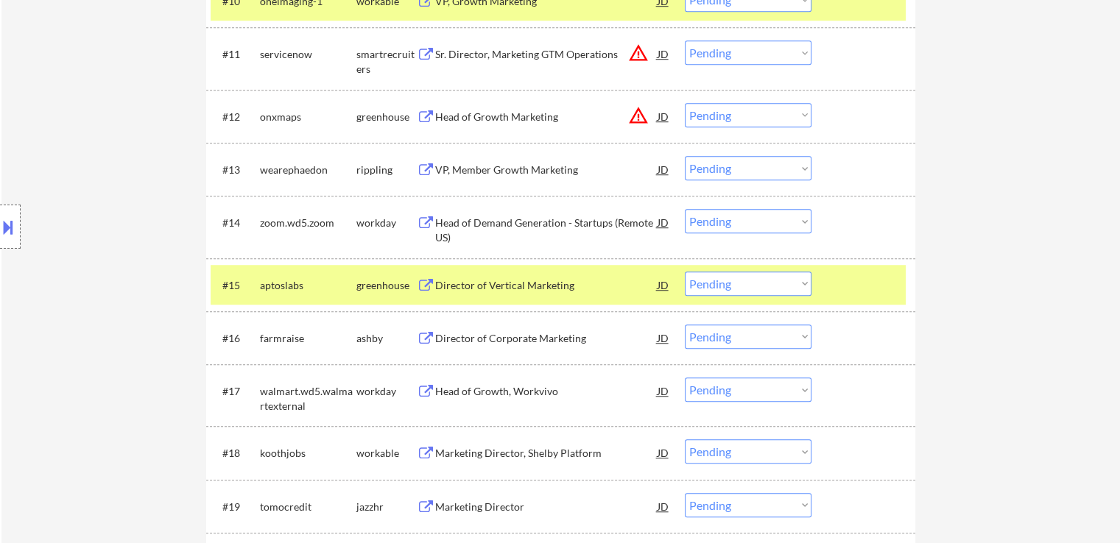
click at [483, 289] on div "Director of Vertical Marketing" at bounding box center [546, 285] width 222 height 15
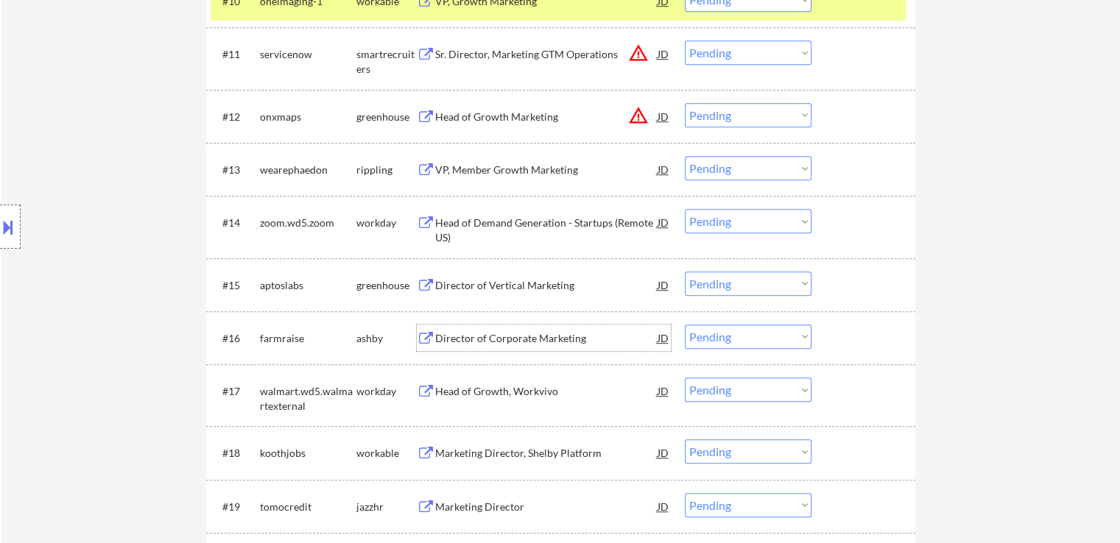
click at [449, 339] on div "Director of Corporate Marketing" at bounding box center [546, 338] width 222 height 15
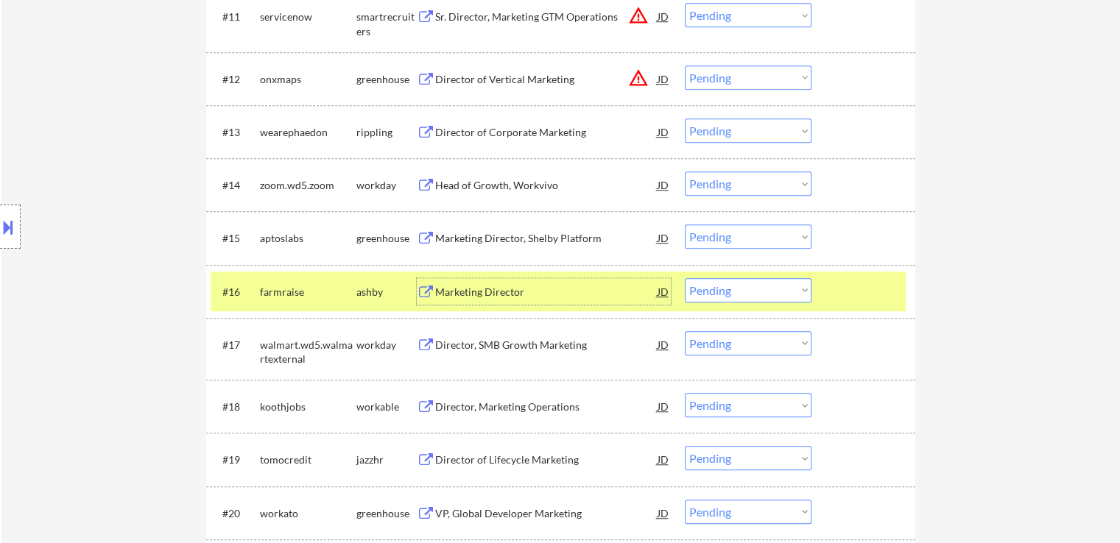
scroll to position [1105, 0]
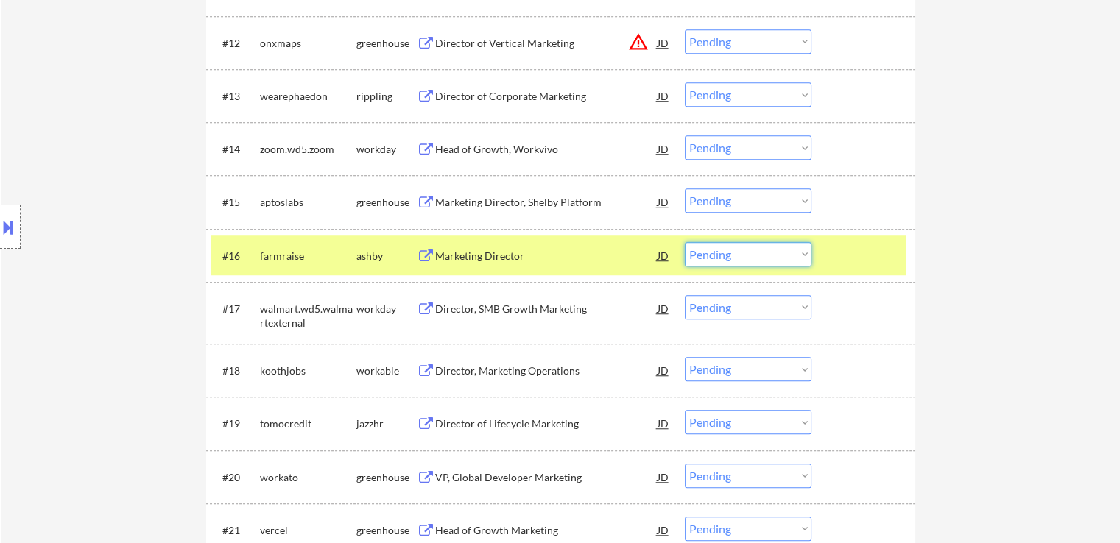
drag, startPoint x: 765, startPoint y: 253, endPoint x: 771, endPoint y: 263, distance: 11.9
click at [767, 253] on select "Choose an option... Pending Applied Excluded (Questions) Excluded (Expired) Exc…" at bounding box center [748, 254] width 127 height 24
click at [685, 242] on select "Choose an option... Pending Applied Excluded (Questions) Excluded (Expired) Exc…" at bounding box center [748, 254] width 127 height 24
select select ""pending""
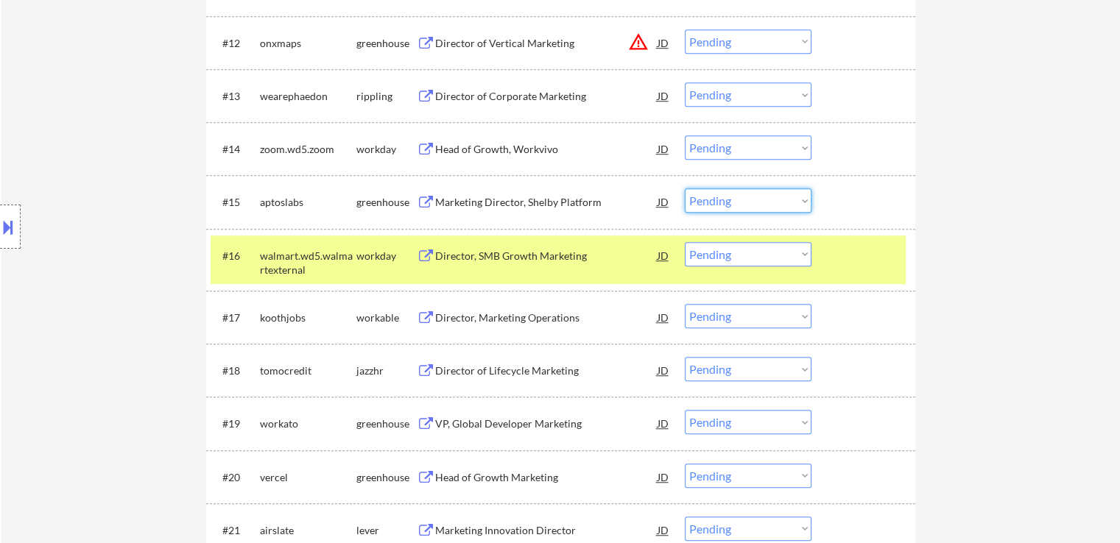
drag, startPoint x: 742, startPoint y: 198, endPoint x: 748, endPoint y: 210, distance: 13.5
click at [742, 200] on select "Choose an option... Pending Applied Excluded (Questions) Excluded (Expired) Exc…" at bounding box center [748, 201] width 127 height 24
click at [685, 189] on select "Choose an option... Pending Applied Excluded (Questions) Excluded (Expired) Exc…" at bounding box center [748, 201] width 127 height 24
select select ""pending""
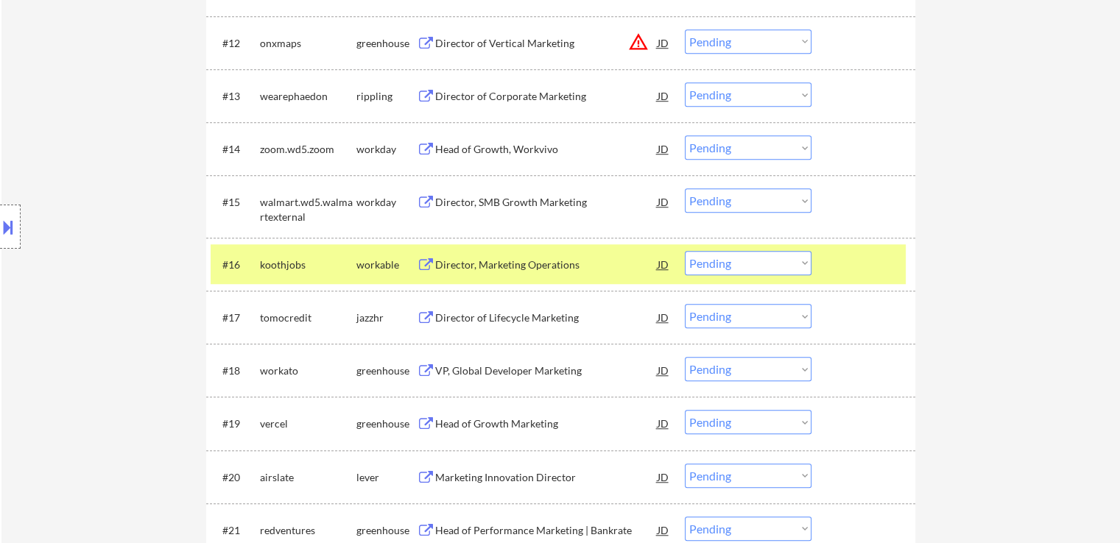
click at [455, 265] on div "Director, Marketing Operations" at bounding box center [546, 265] width 222 height 15
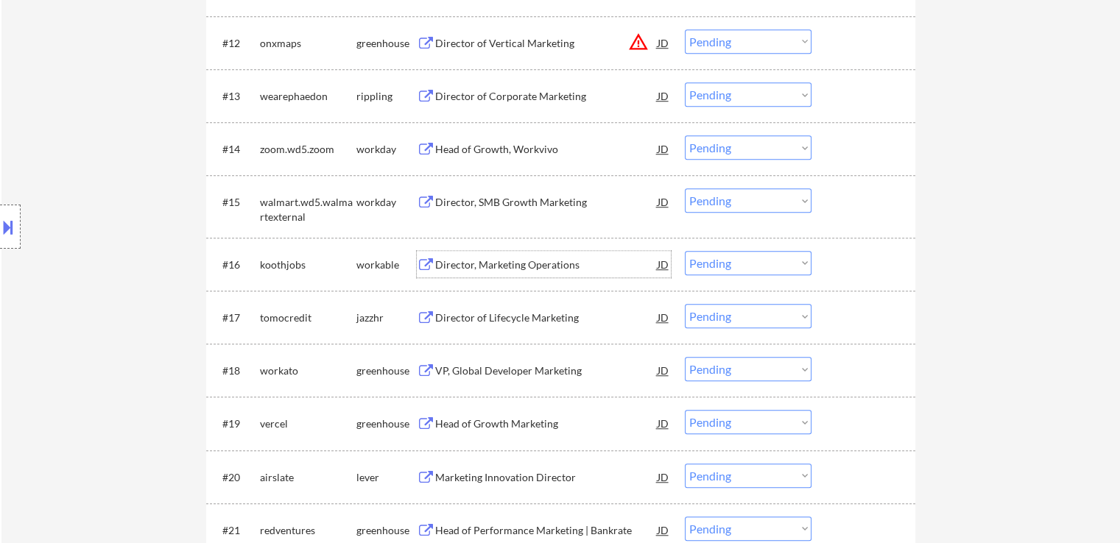
click at [465, 315] on div "Director of Lifecycle Marketing" at bounding box center [546, 318] width 222 height 15
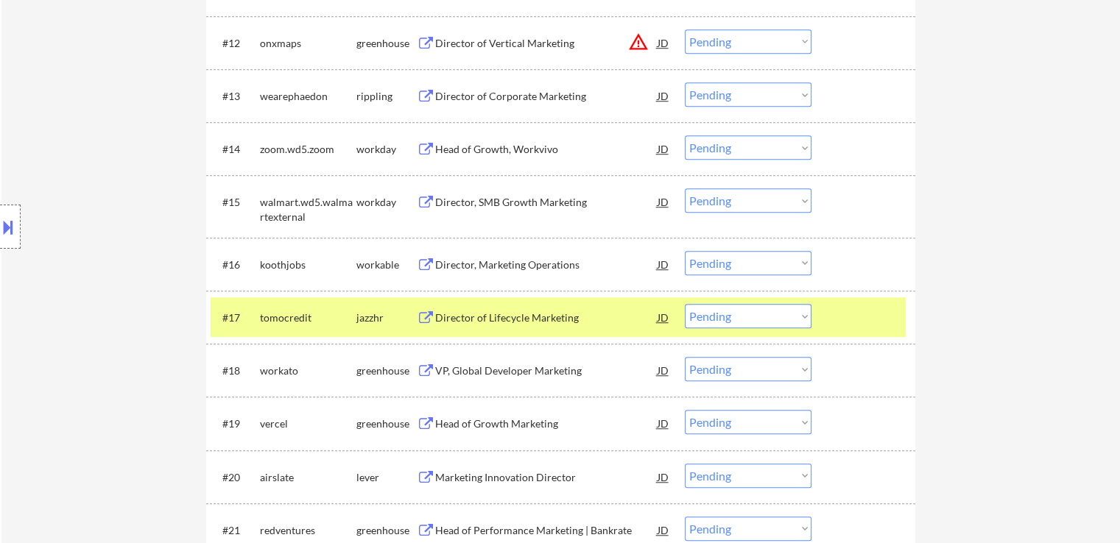
click at [442, 381] on div "VP, Global Developer Marketing" at bounding box center [546, 370] width 222 height 27
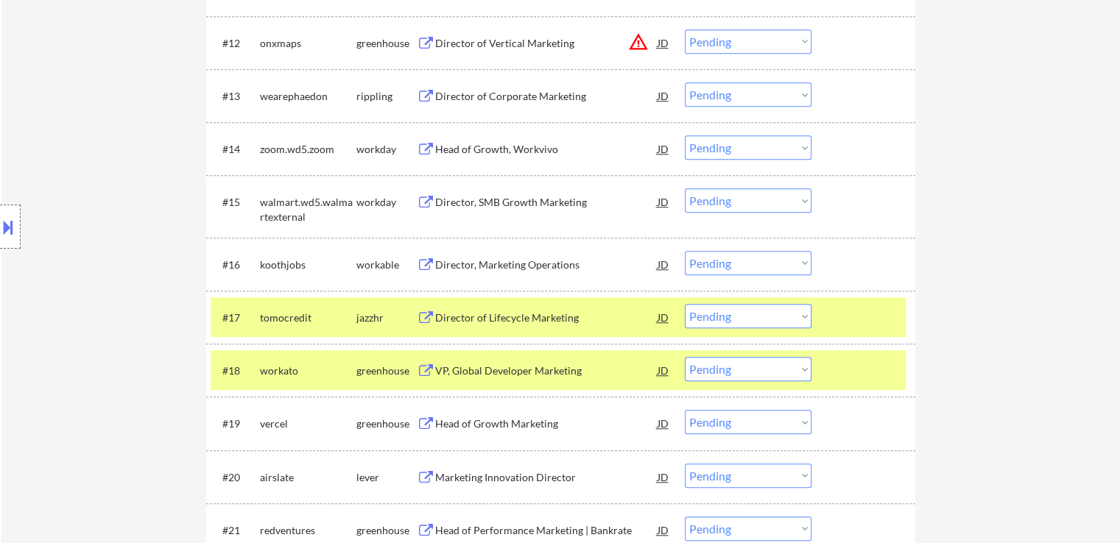
click at [437, 415] on div "Head of Growth Marketing" at bounding box center [546, 423] width 222 height 27
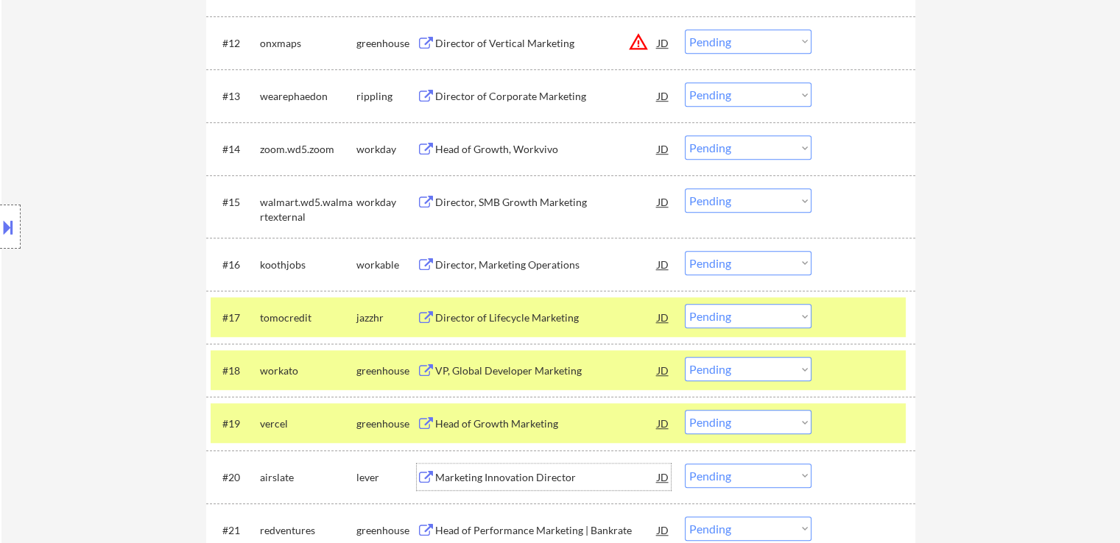
click at [444, 475] on div "Marketing Innovation Director" at bounding box center [546, 478] width 222 height 15
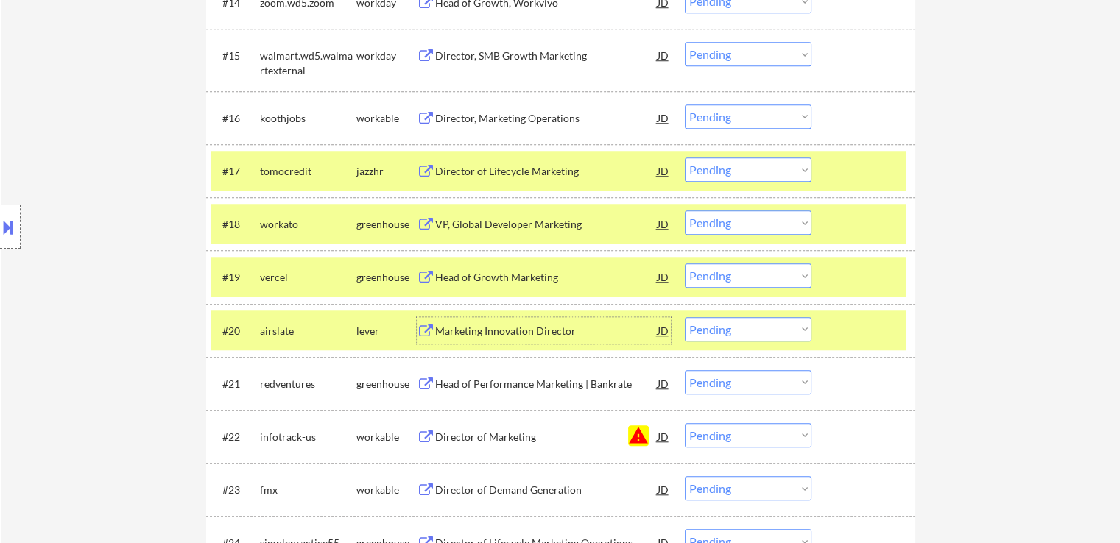
scroll to position [1252, 0]
click at [753, 329] on select "Choose an option... Pending Applied Excluded (Questions) Excluded (Expired) Exc…" at bounding box center [748, 329] width 127 height 24
click at [685, 317] on select "Choose an option... Pending Applied Excluded (Questions) Excluded (Expired) Exc…" at bounding box center [748, 329] width 127 height 24
select select ""pending""
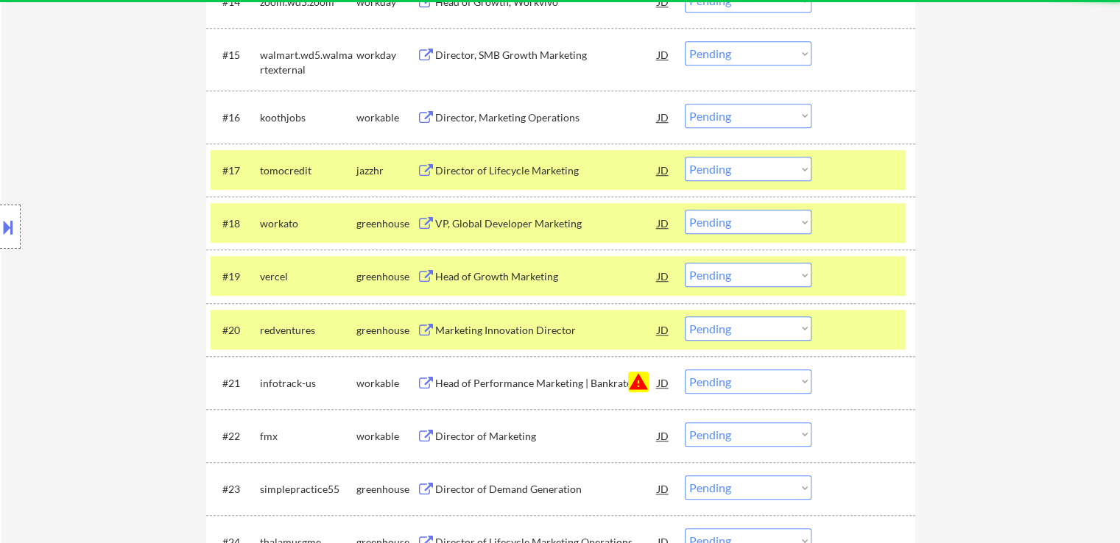
click at [739, 382] on select "Choose an option... Pending Applied Excluded (Questions) Excluded (Expired) Exc…" at bounding box center [748, 382] width 127 height 24
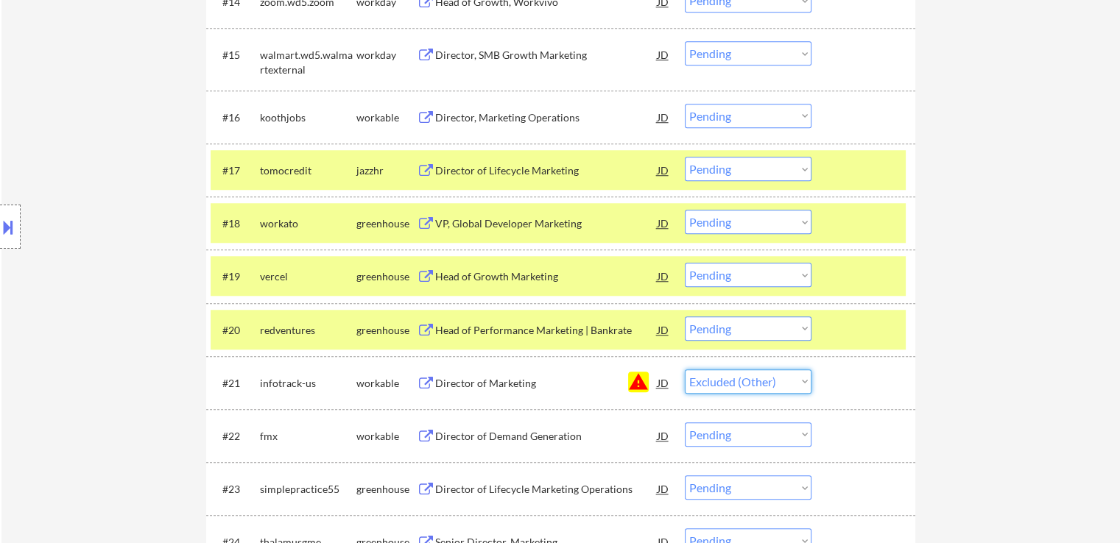
click at [685, 370] on select "Choose an option... Pending Applied Excluded (Questions) Excluded (Expired) Exc…" at bounding box center [748, 382] width 127 height 24
select select ""pending""
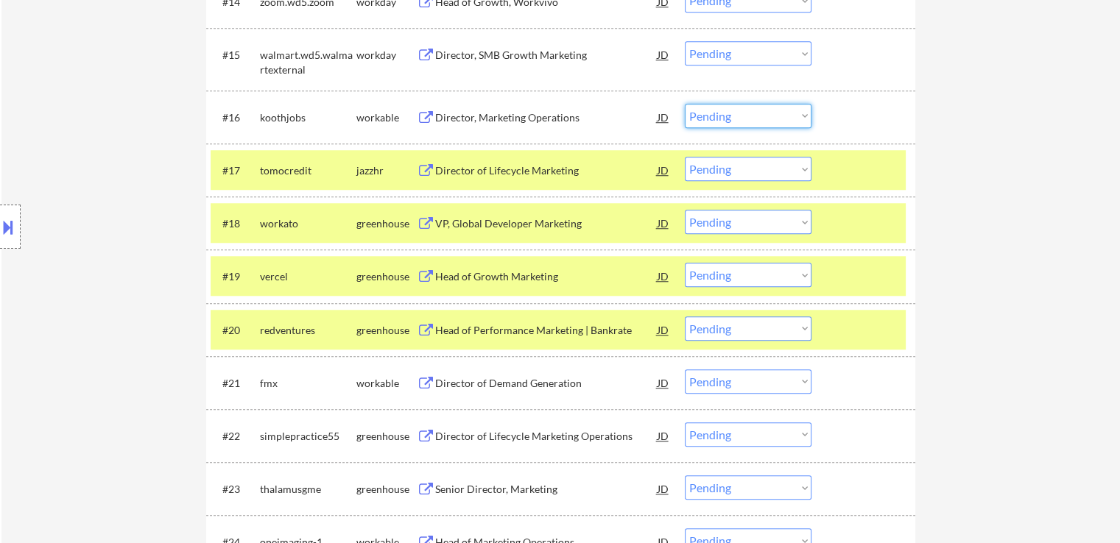
click at [743, 111] on select "Choose an option... Pending Applied Excluded (Questions) Excluded (Expired) Exc…" at bounding box center [748, 116] width 127 height 24
click at [685, 104] on select "Choose an option... Pending Applied Excluded (Questions) Excluded (Expired) Exc…" at bounding box center [748, 116] width 127 height 24
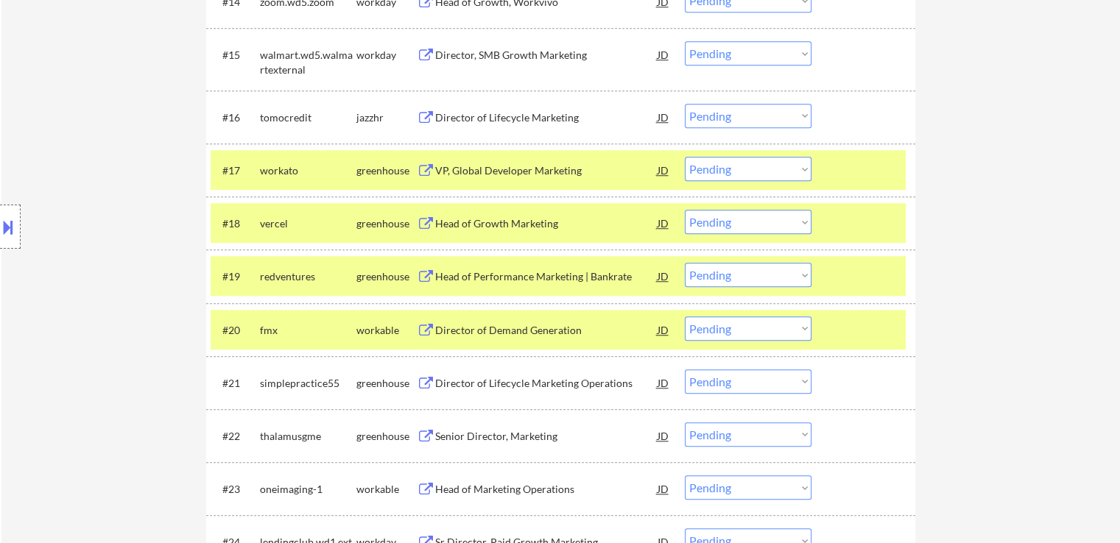
click at [722, 116] on select "Choose an option... Pending Applied Excluded (Questions) Excluded (Expired) Exc…" at bounding box center [748, 116] width 127 height 24
click at [685, 104] on select "Choose an option... Pending Applied Excluded (Questions) Excluded (Expired) Exc…" at bounding box center [748, 116] width 127 height 24
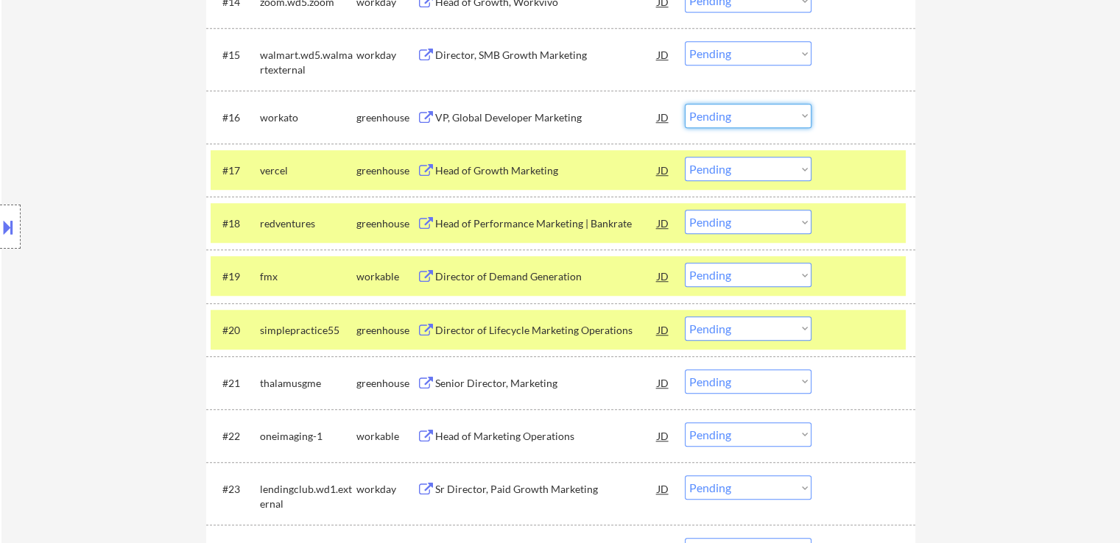
click at [728, 116] on select "Choose an option... Pending Applied Excluded (Questions) Excluded (Expired) Exc…" at bounding box center [748, 116] width 127 height 24
click at [685, 104] on select "Choose an option... Pending Applied Excluded (Questions) Excluded (Expired) Exc…" at bounding box center [748, 116] width 127 height 24
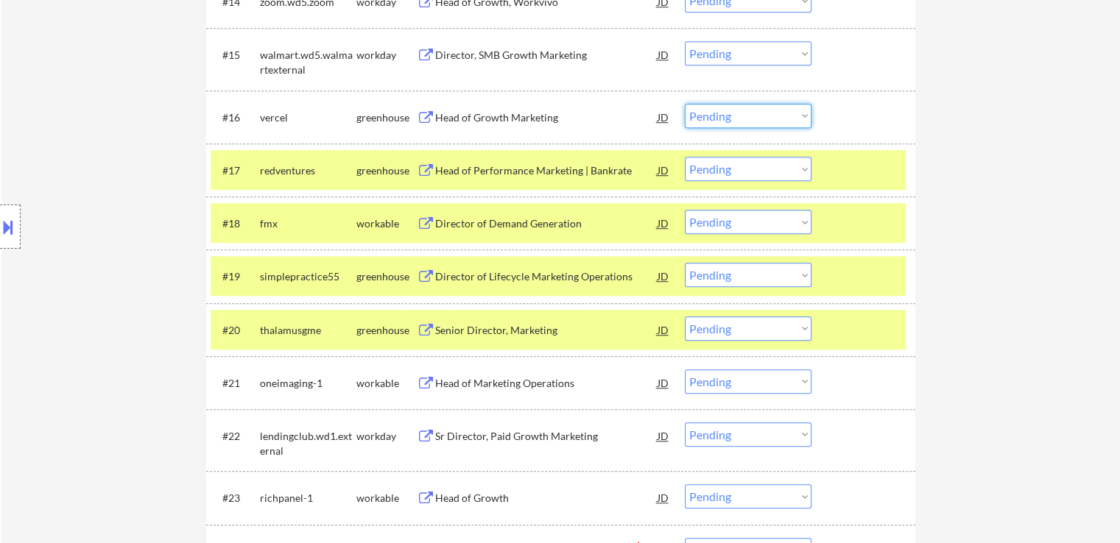
click at [719, 115] on select "Choose an option... Pending Applied Excluded (Questions) Excluded (Expired) Exc…" at bounding box center [748, 116] width 127 height 24
click at [685, 104] on select "Choose an option... Pending Applied Excluded (Questions) Excluded (Expired) Exc…" at bounding box center [748, 116] width 127 height 24
select select ""pending""
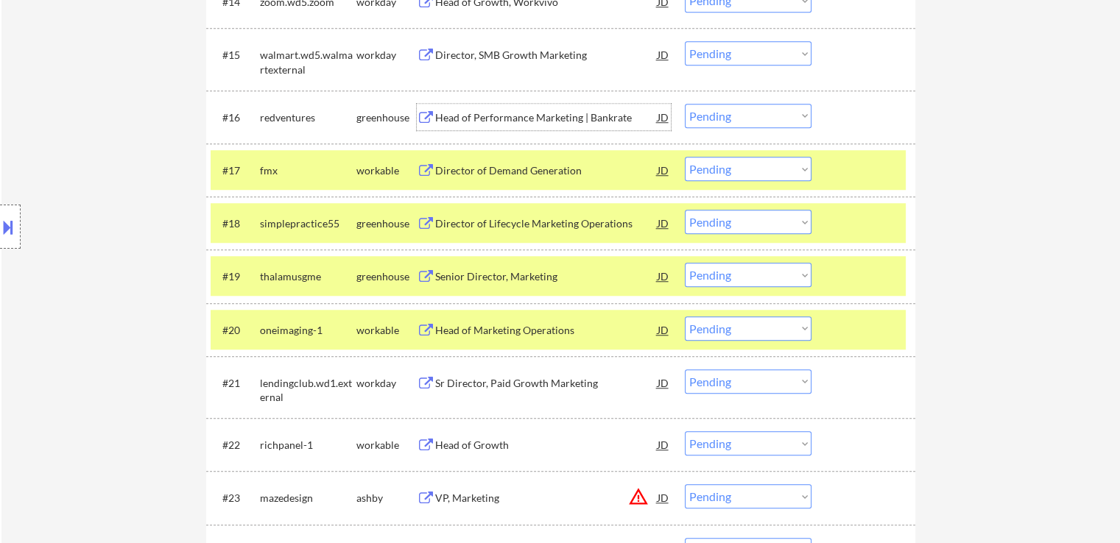
click at [471, 118] on div "Head of Performance Marketing | Bankrate" at bounding box center [546, 117] width 222 height 15
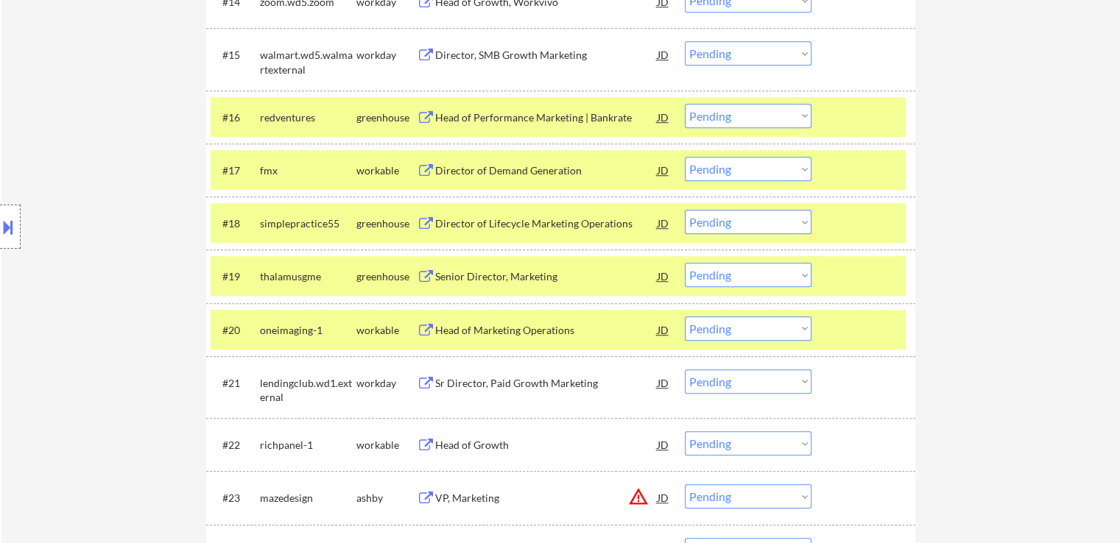
click at [470, 166] on div "Director of Demand Generation" at bounding box center [546, 170] width 222 height 15
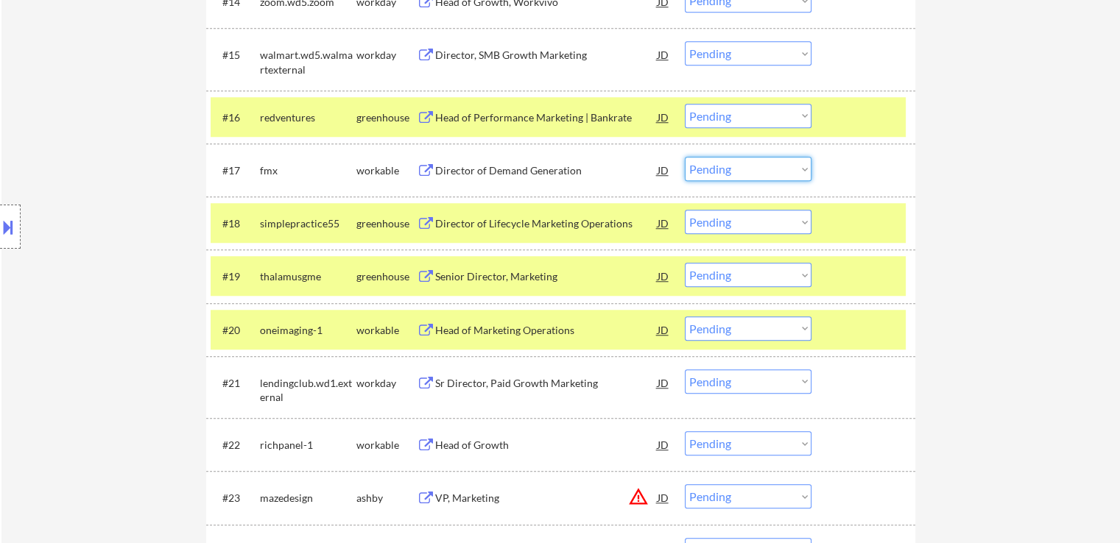
drag, startPoint x: 744, startPoint y: 165, endPoint x: 753, endPoint y: 179, distance: 17.0
click at [746, 165] on select "Choose an option... Pending Applied Excluded (Questions) Excluded (Expired) Exc…" at bounding box center [748, 169] width 127 height 24
click at [685, 157] on select "Choose an option... Pending Applied Excluded (Questions) Excluded (Expired) Exc…" at bounding box center [748, 169] width 127 height 24
select select ""pending""
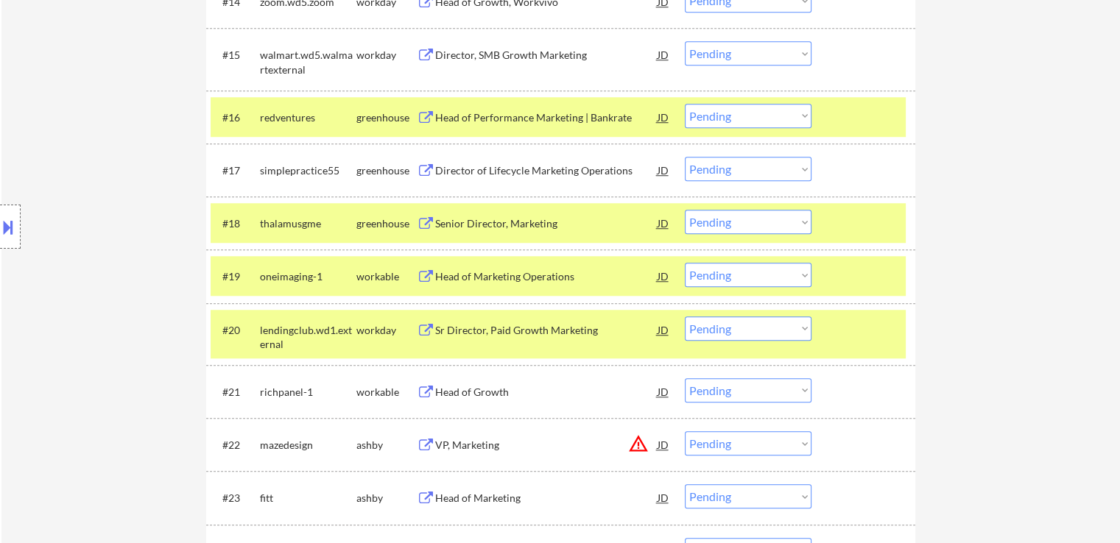
click at [742, 122] on select "Choose an option... Pending Applied Excluded (Questions) Excluded (Expired) Exc…" at bounding box center [748, 116] width 127 height 24
click at [685, 104] on select "Choose an option... Pending Applied Excluded (Questions) Excluded (Expired) Exc…" at bounding box center [748, 116] width 127 height 24
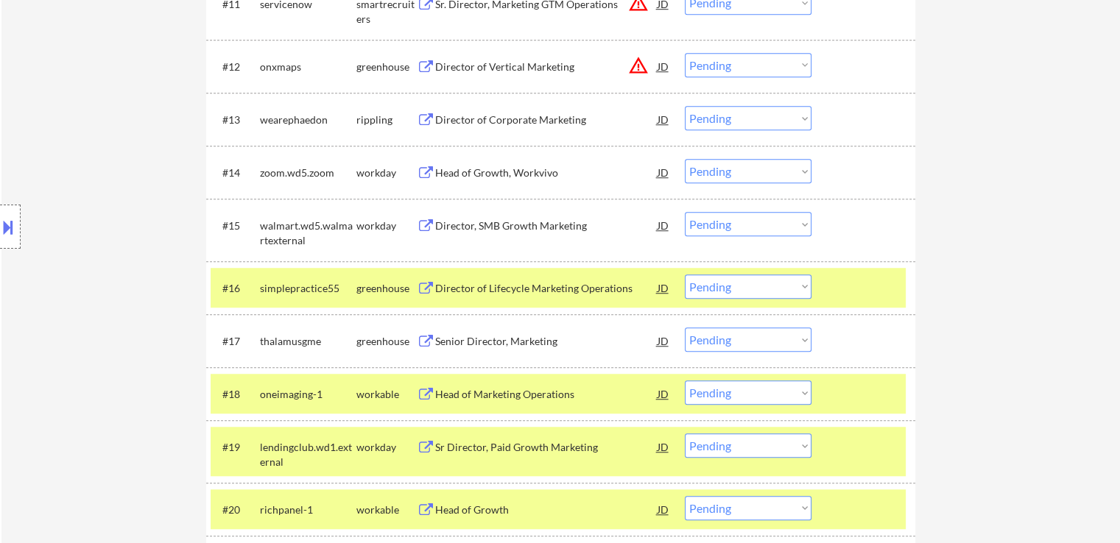
scroll to position [1105, 0]
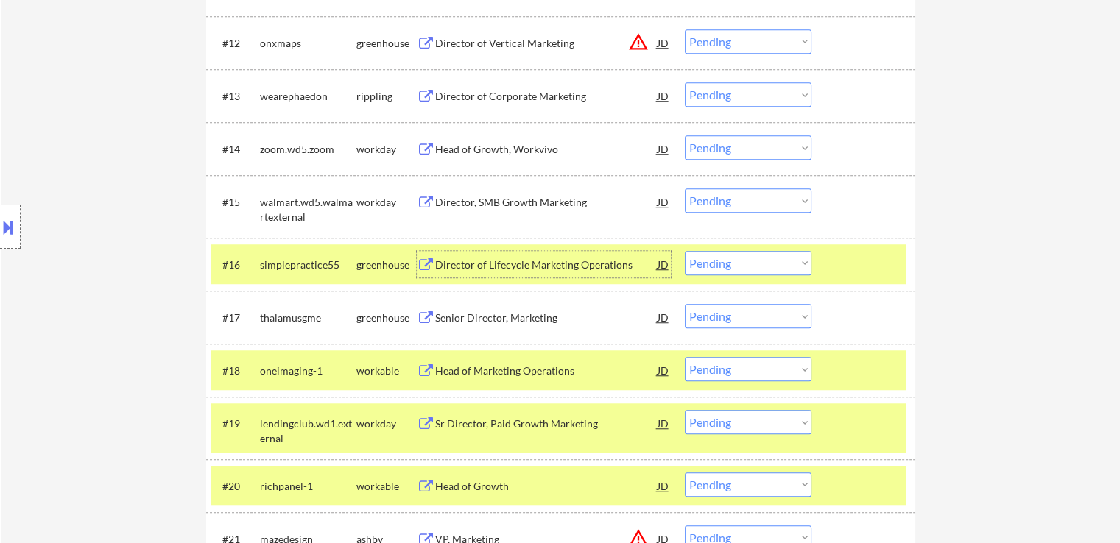
click at [455, 268] on div "Director of Lifecycle Marketing Operations" at bounding box center [546, 265] width 222 height 15
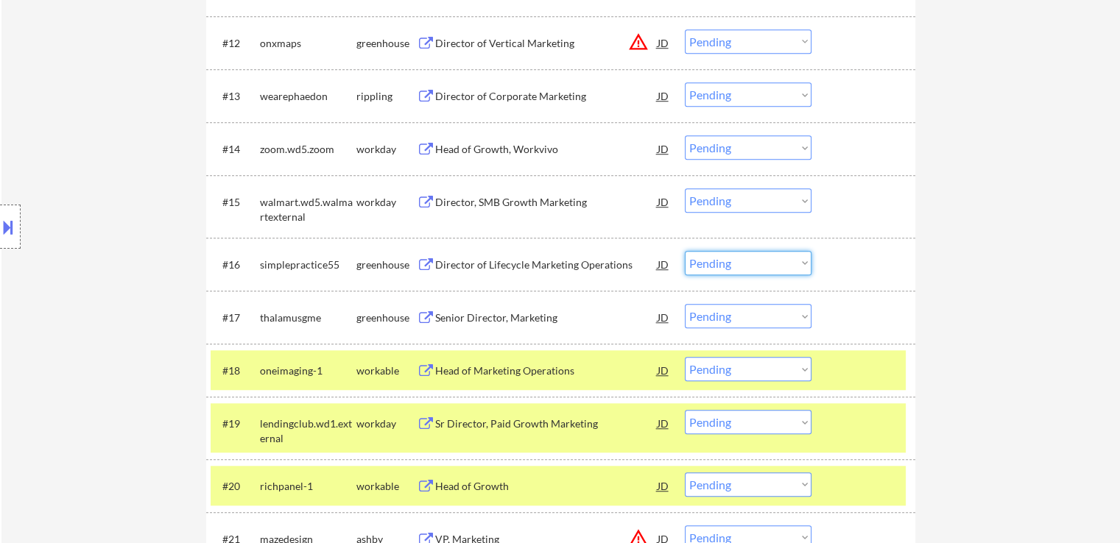
click at [722, 266] on select "Choose an option... Pending Applied Excluded (Questions) Excluded (Expired) Exc…" at bounding box center [748, 263] width 127 height 24
click at [685, 251] on select "Choose an option... Pending Applied Excluded (Questions) Excluded (Expired) Exc…" at bounding box center [748, 263] width 127 height 24
select select ""pending""
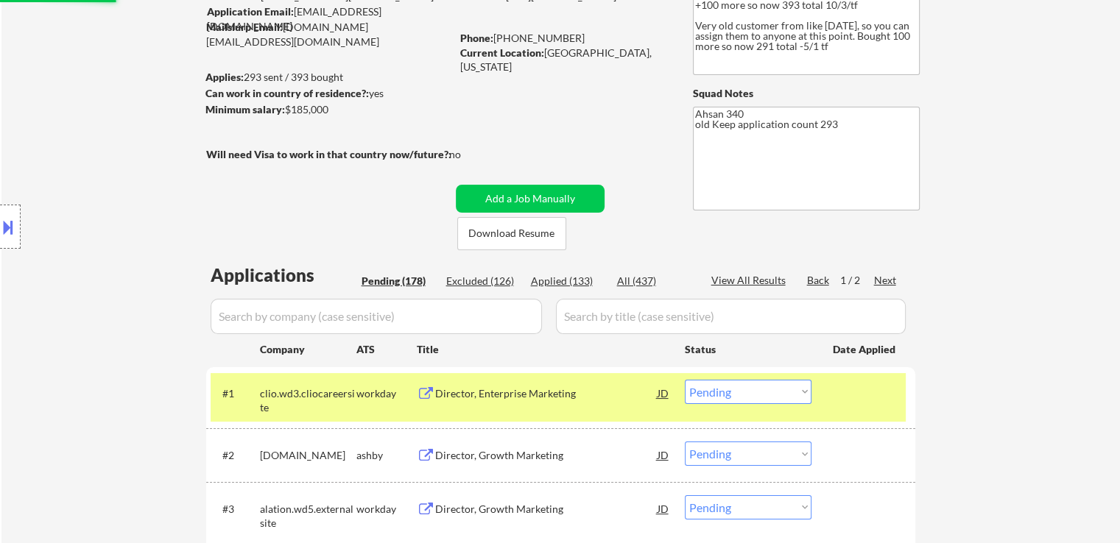
scroll to position [74, 0]
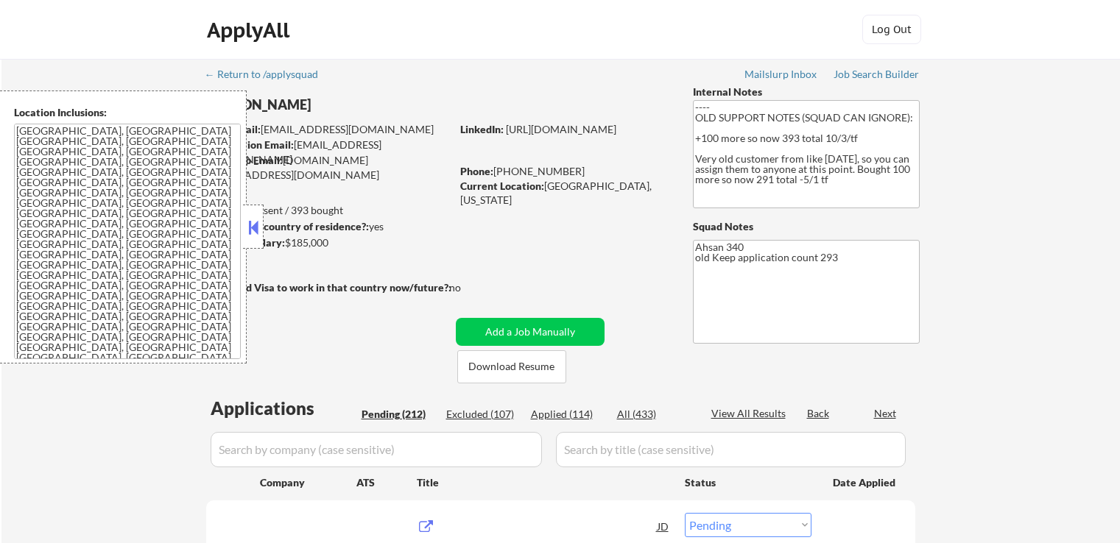
select select ""pending""
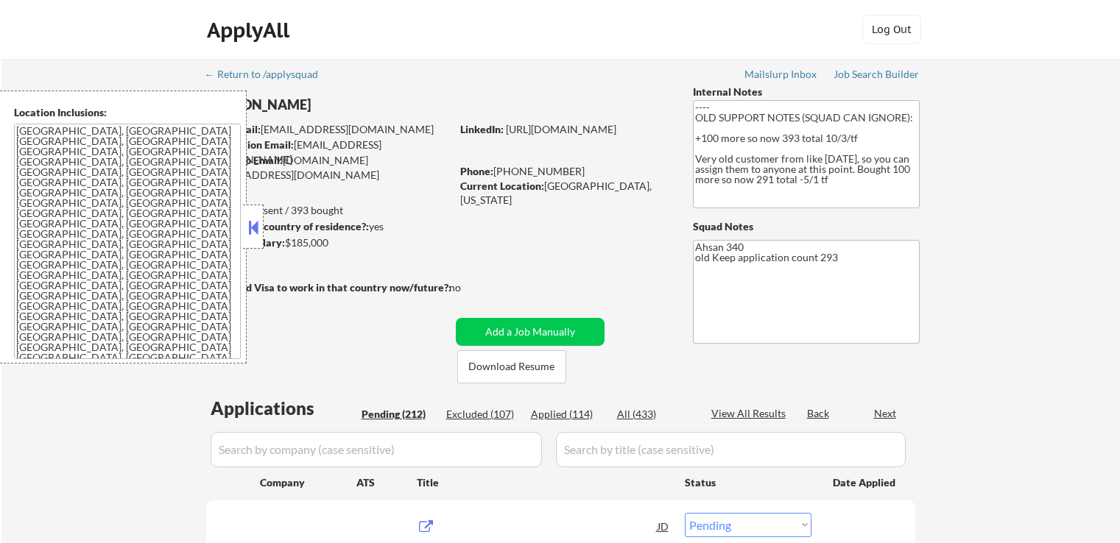
select select ""pending""
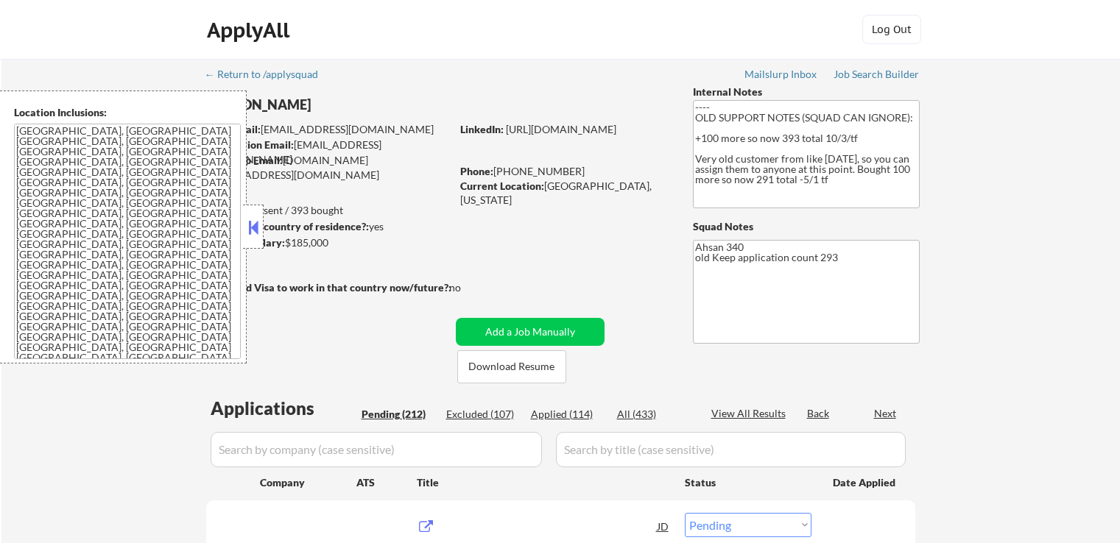
select select ""pending""
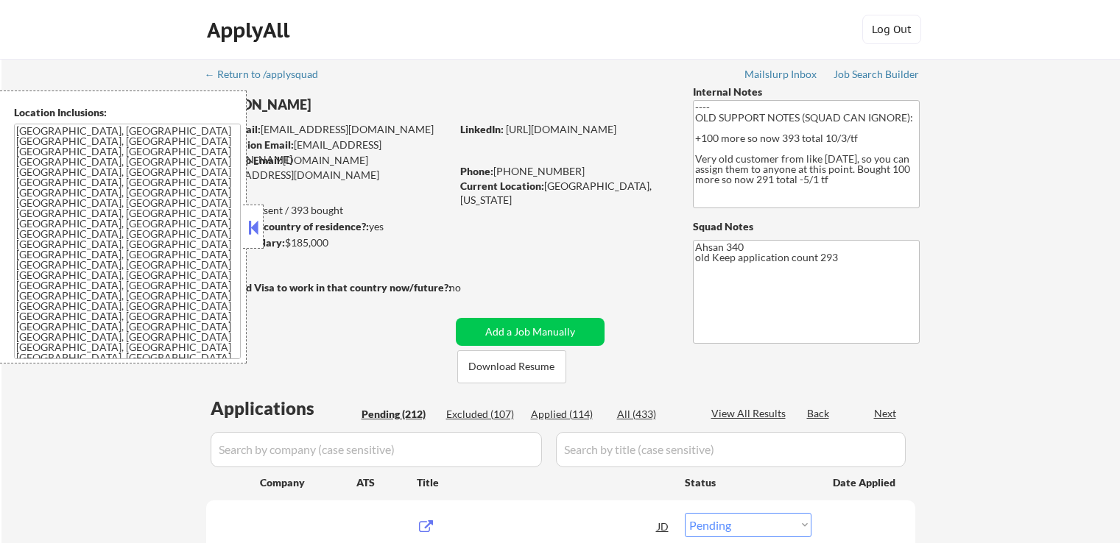
select select ""pending""
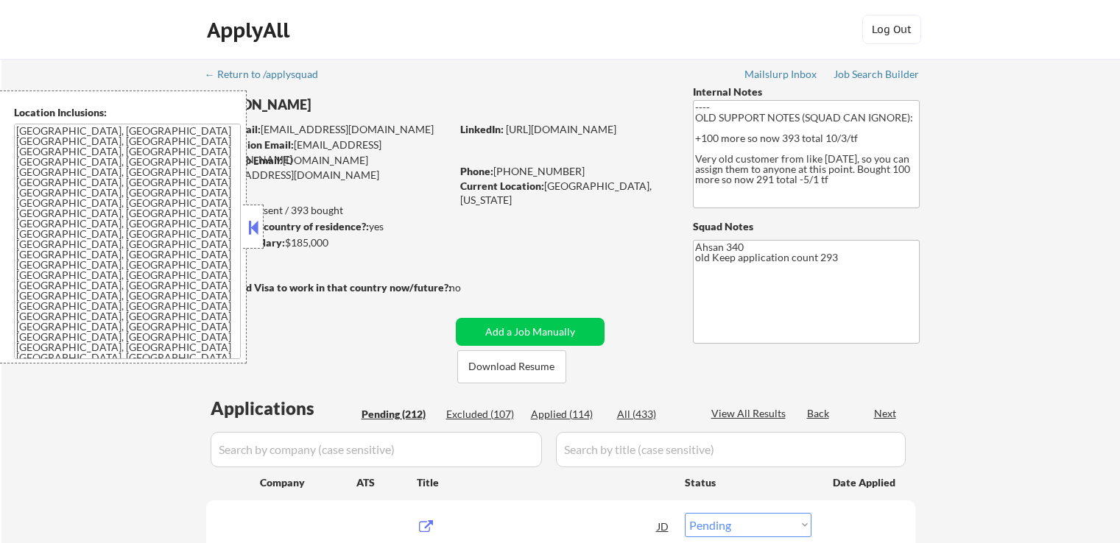
select select ""pending""
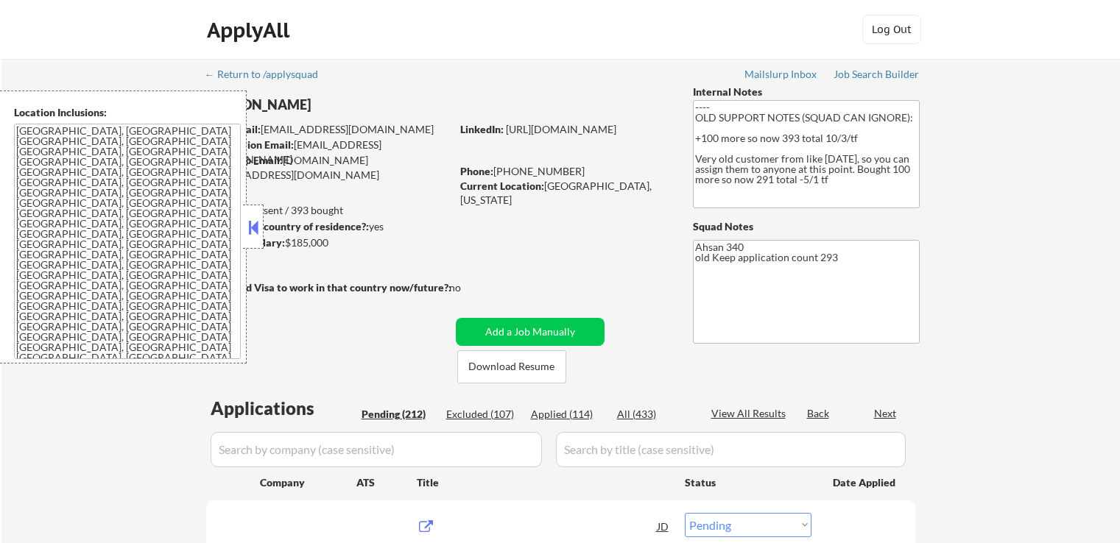
select select ""pending""
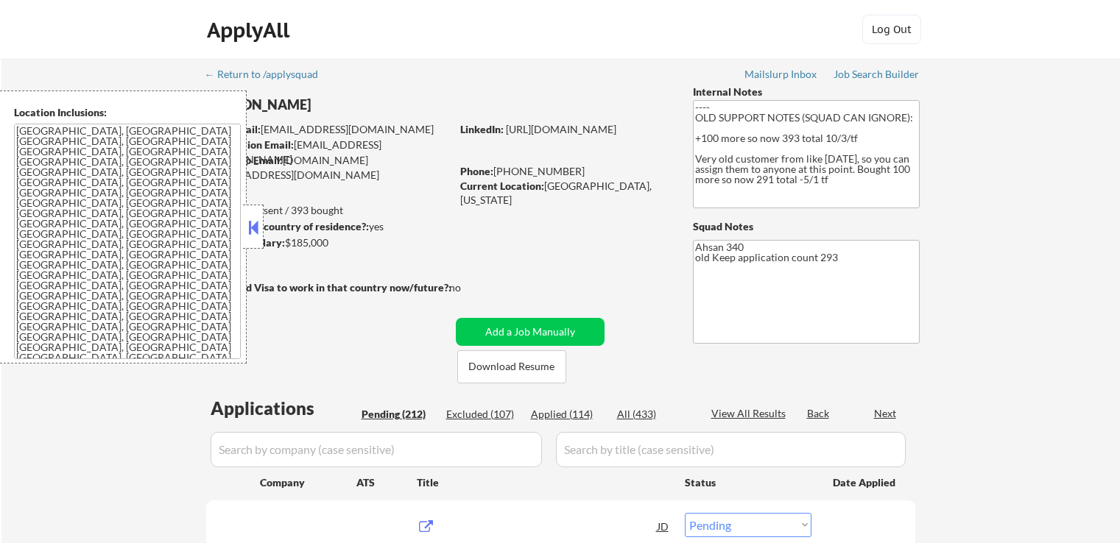
select select ""pending""
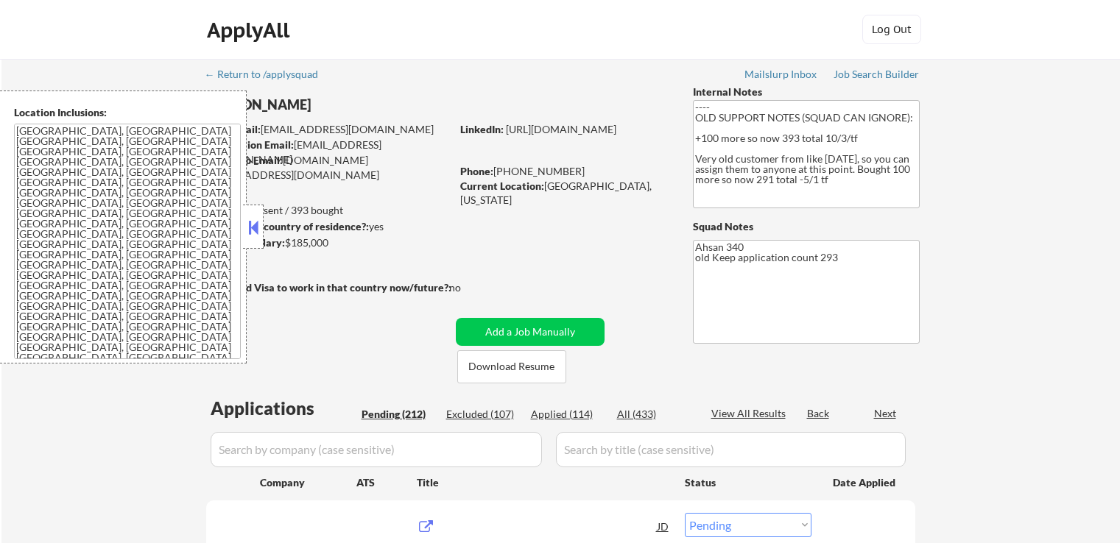
select select ""pending""
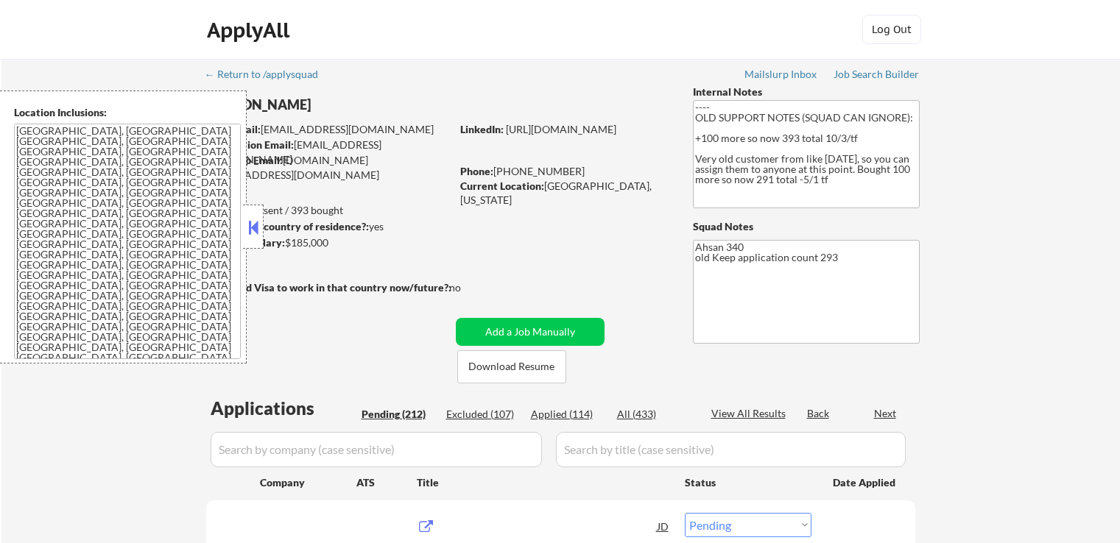
select select ""pending""
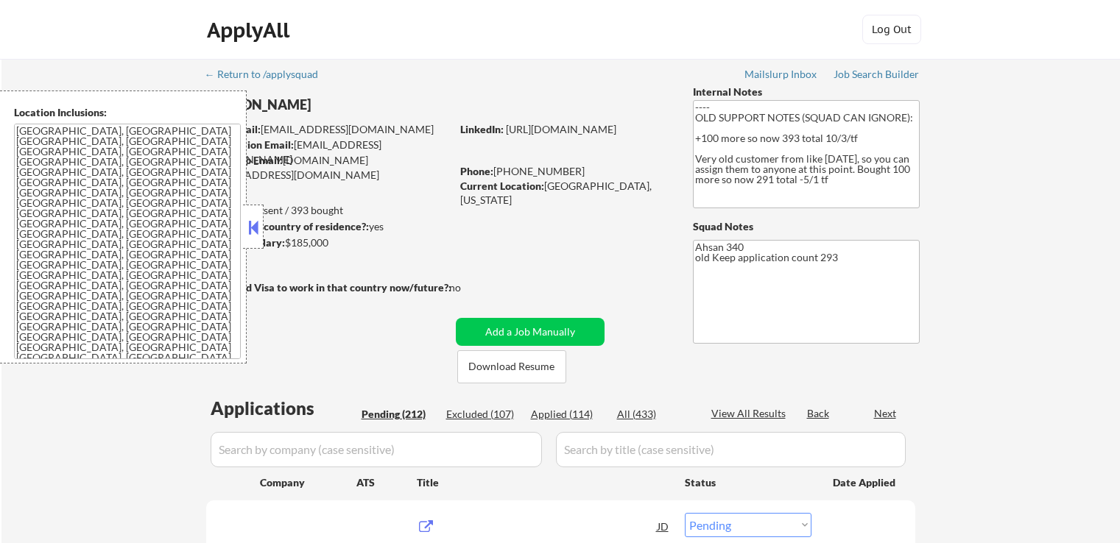
select select ""pending""
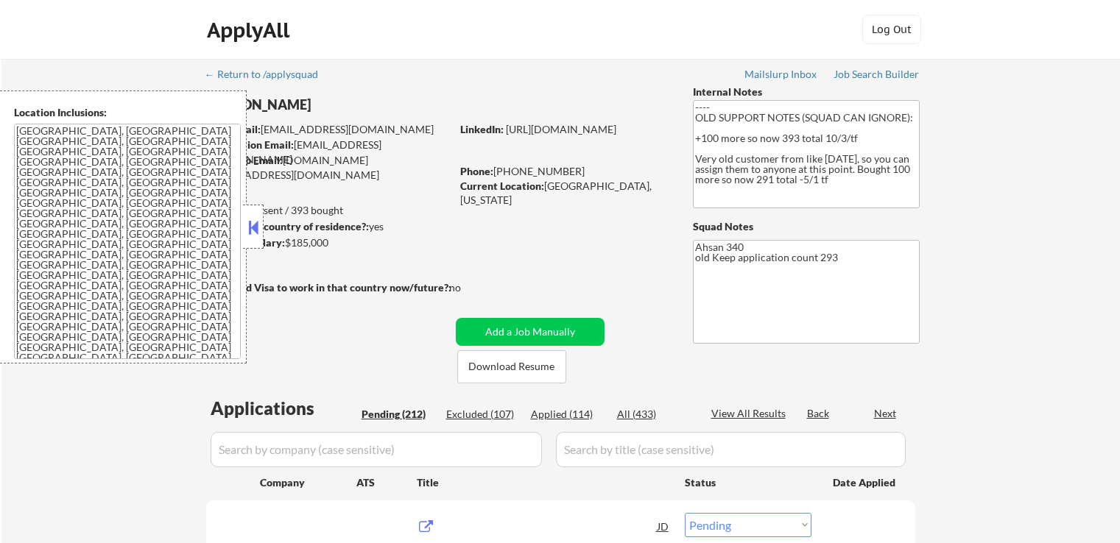
select select ""pending""
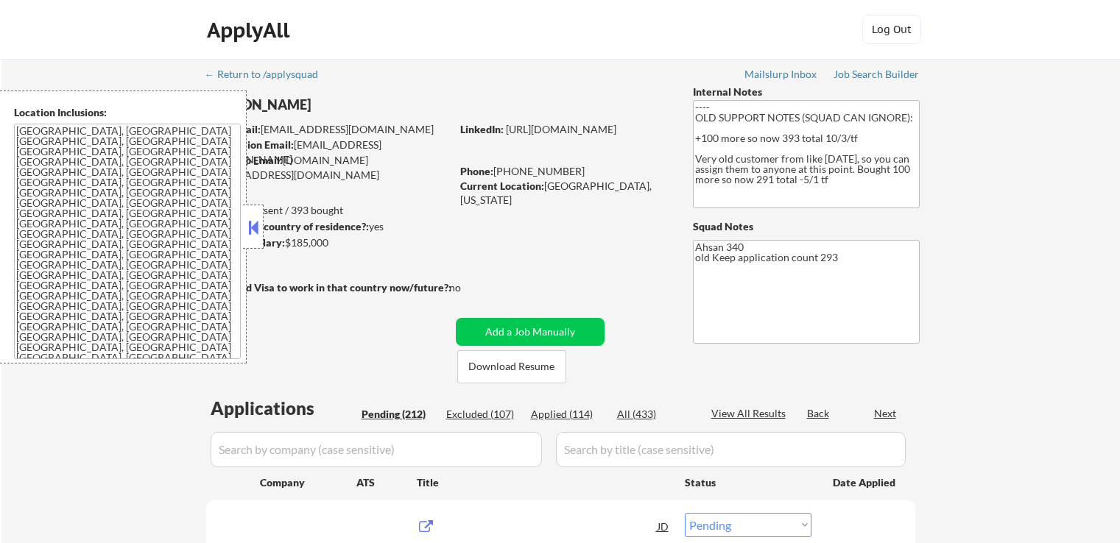
select select ""pending""
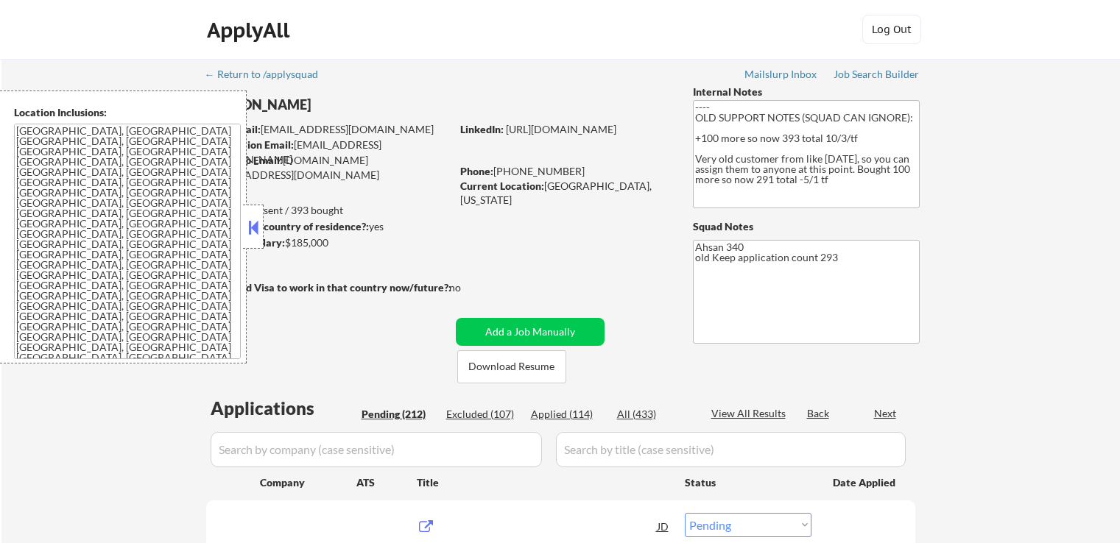
select select ""pending""
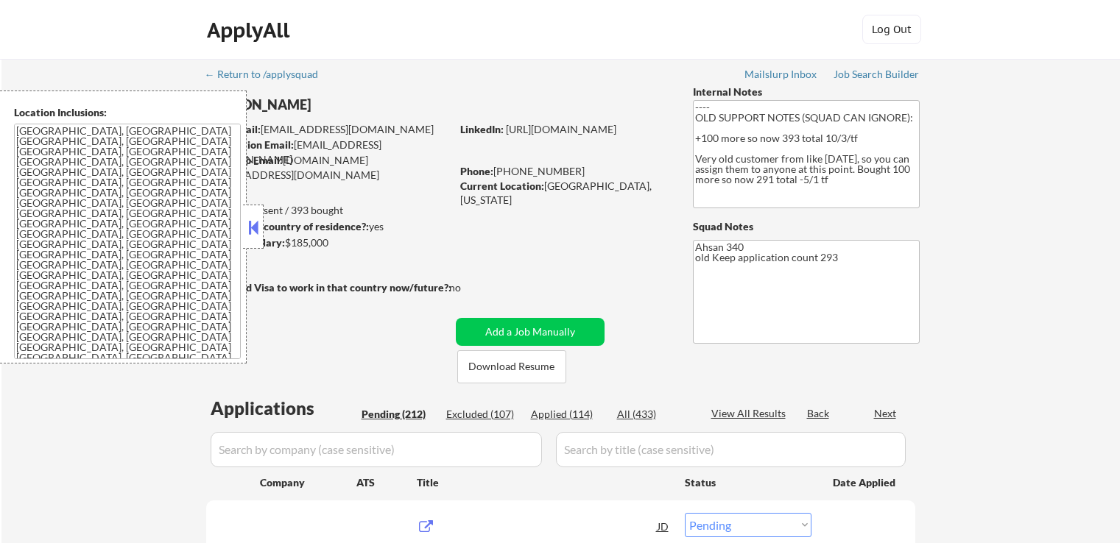
select select ""pending""
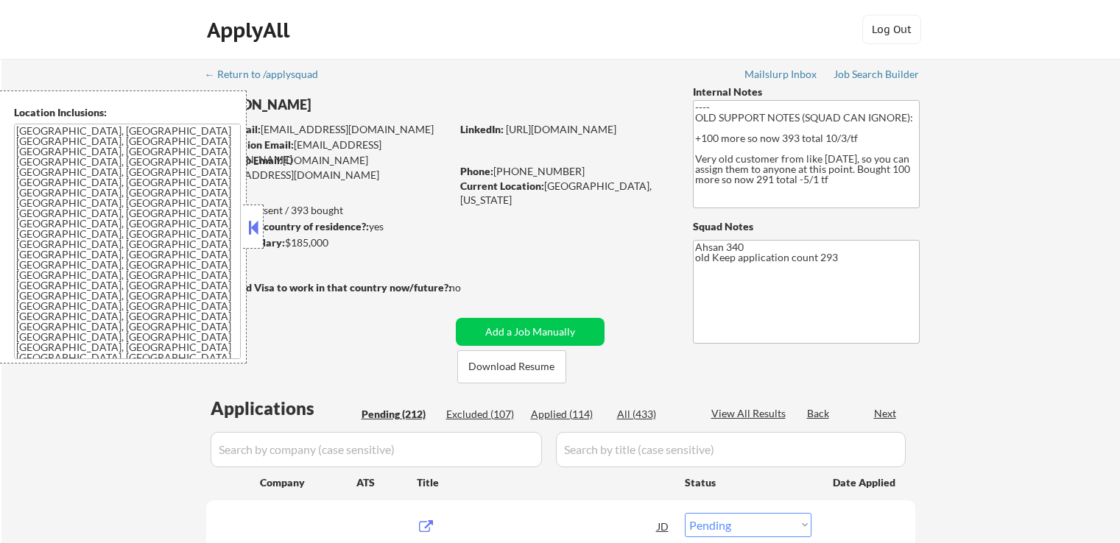
select select ""pending""
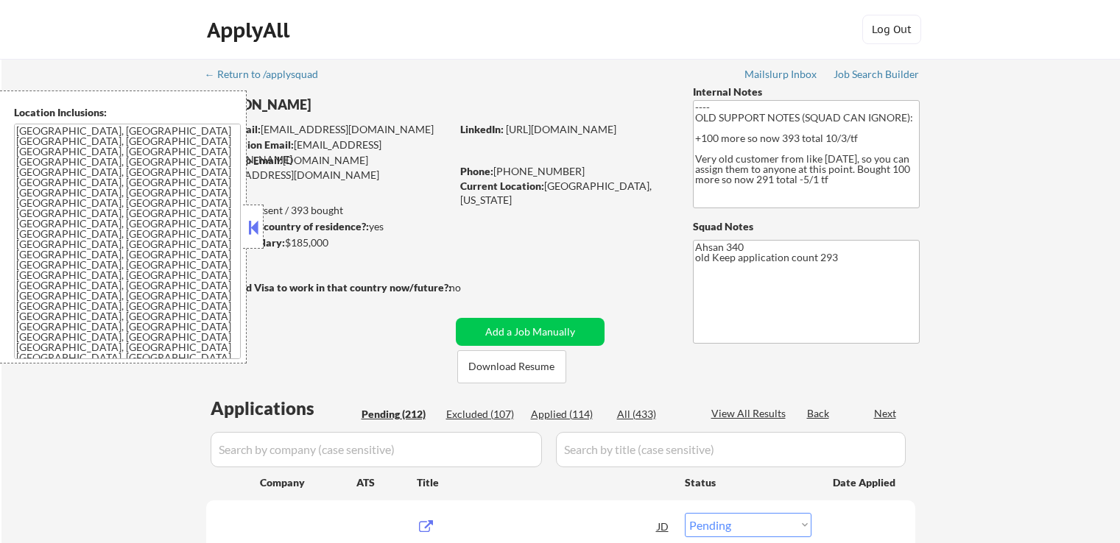
select select ""pending""
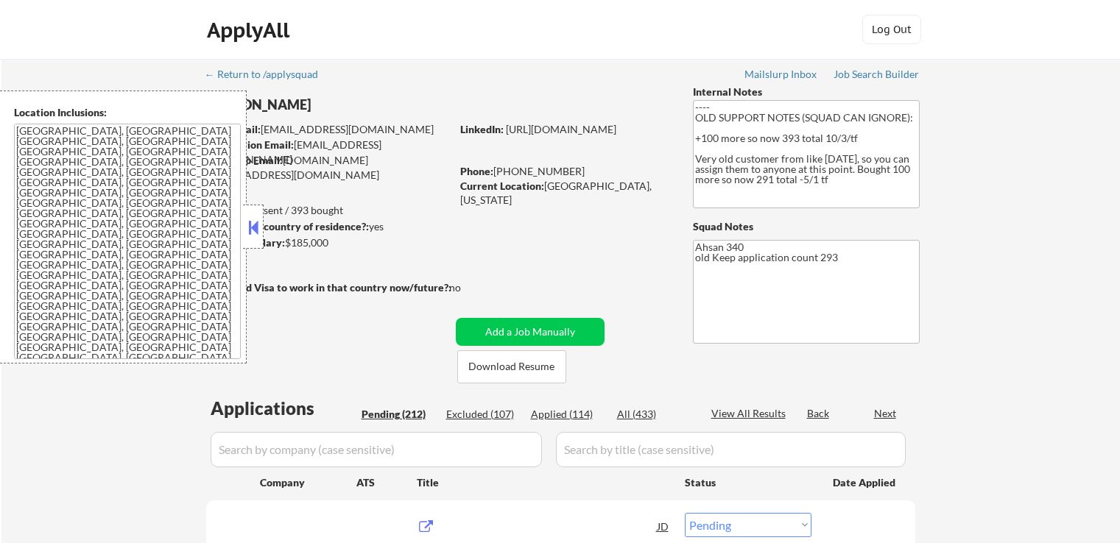
select select ""pending""
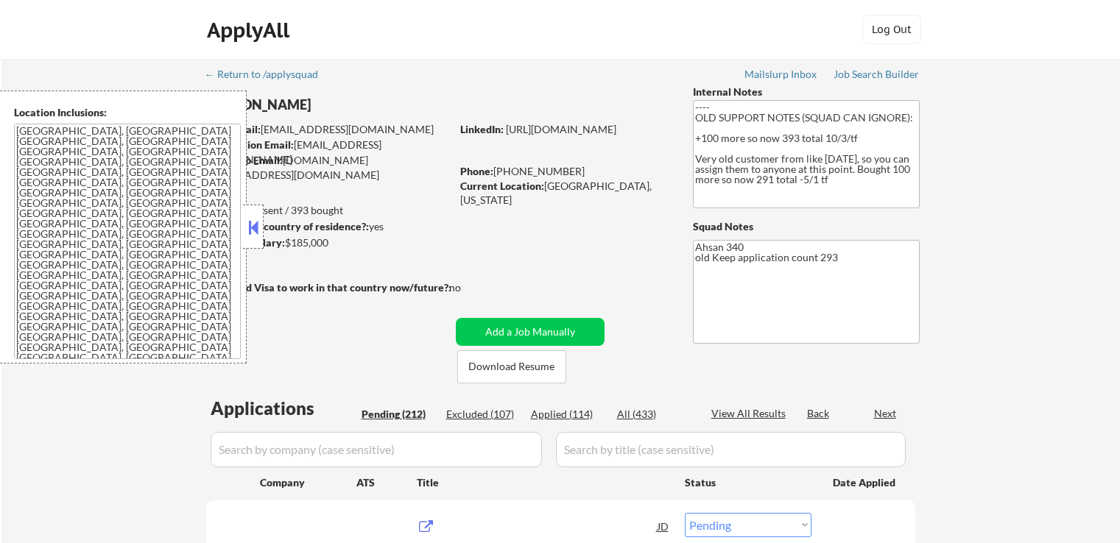
select select ""pending""
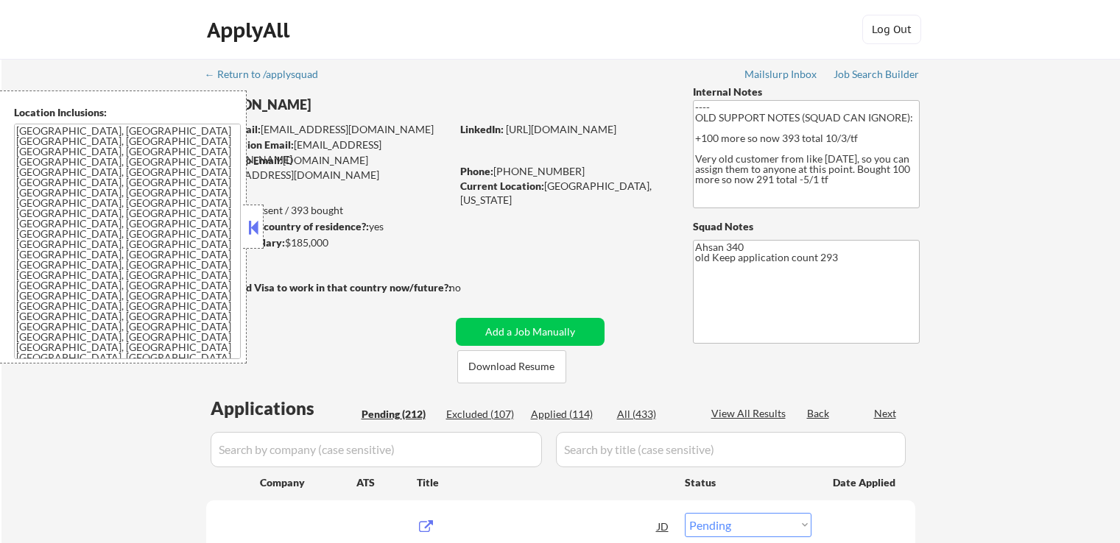
select select ""pending""
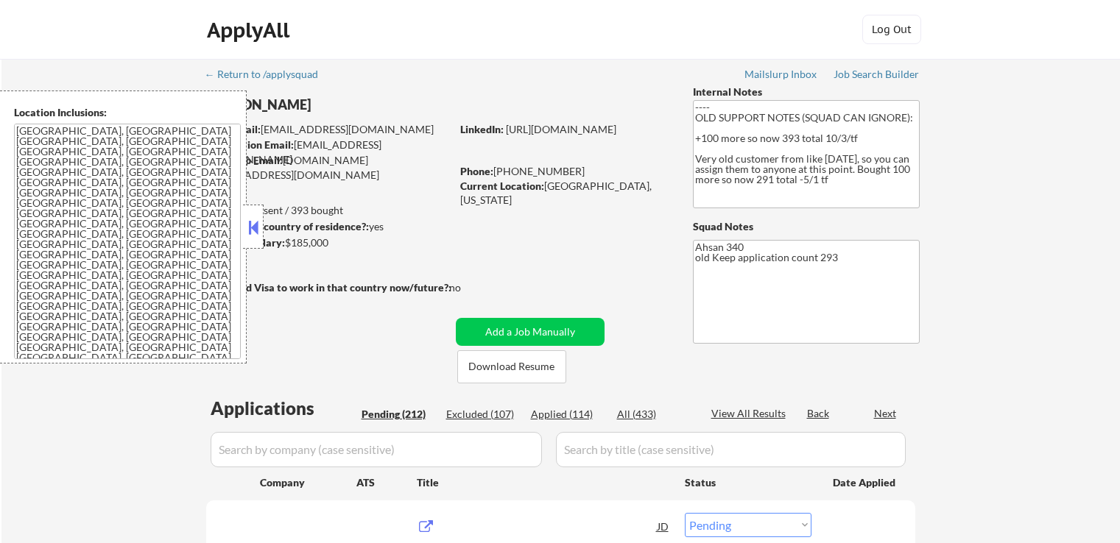
select select ""pending""
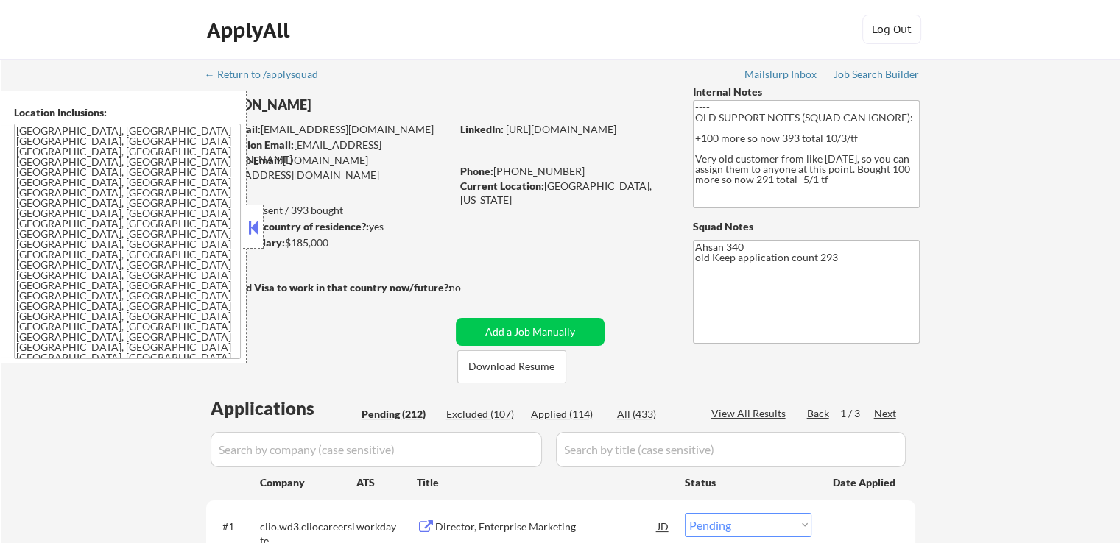
select select ""pending""
select select ""applied""
select select ""pending""
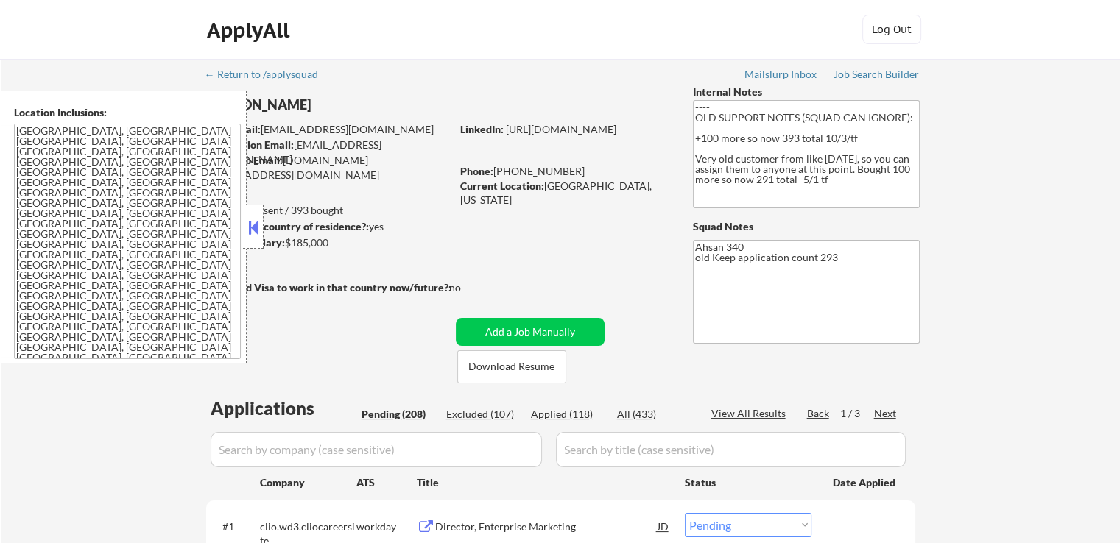
select select ""pending""
select select ""excluded__salary_""
click at [560, 413] on div "Applied (118)" at bounding box center [568, 414] width 74 height 15
select select ""applied""
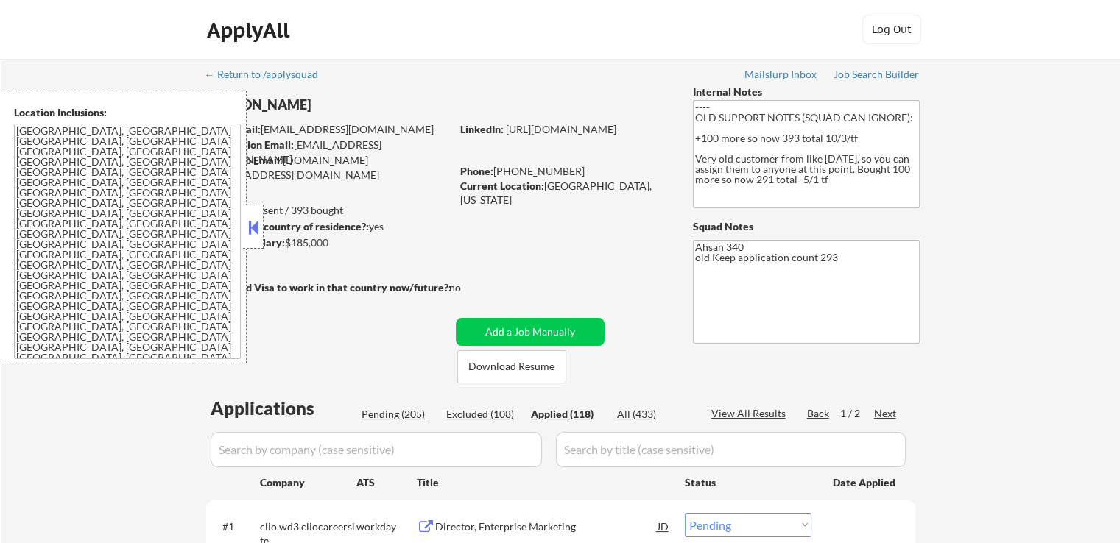
select select ""applied""
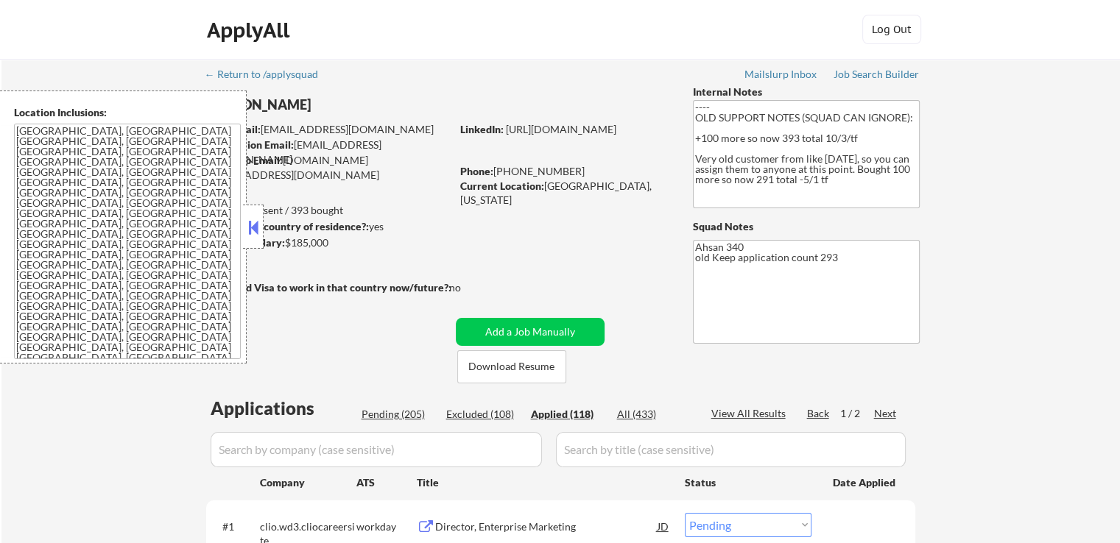
select select ""applied""
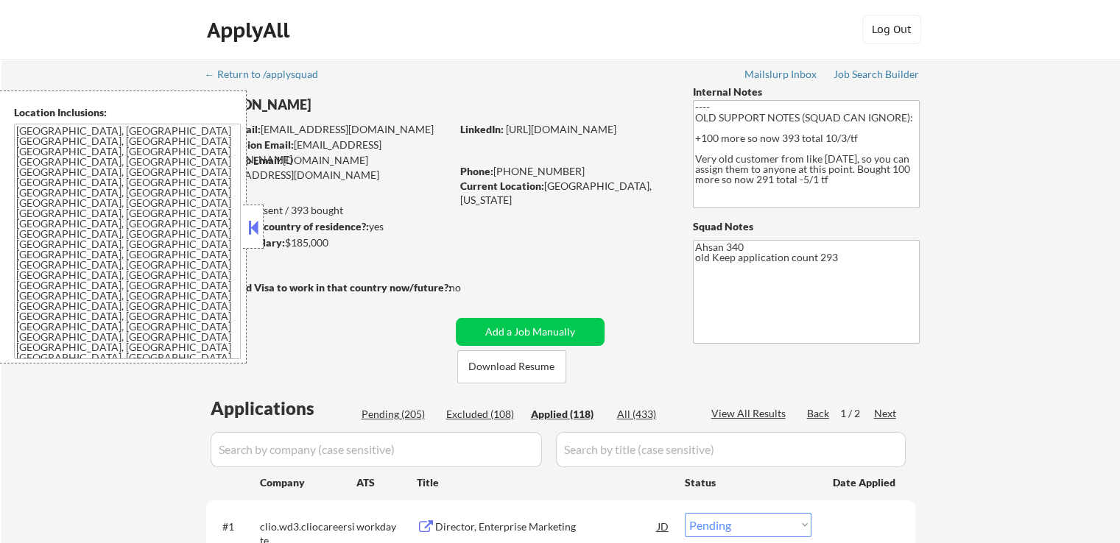
select select ""applied""
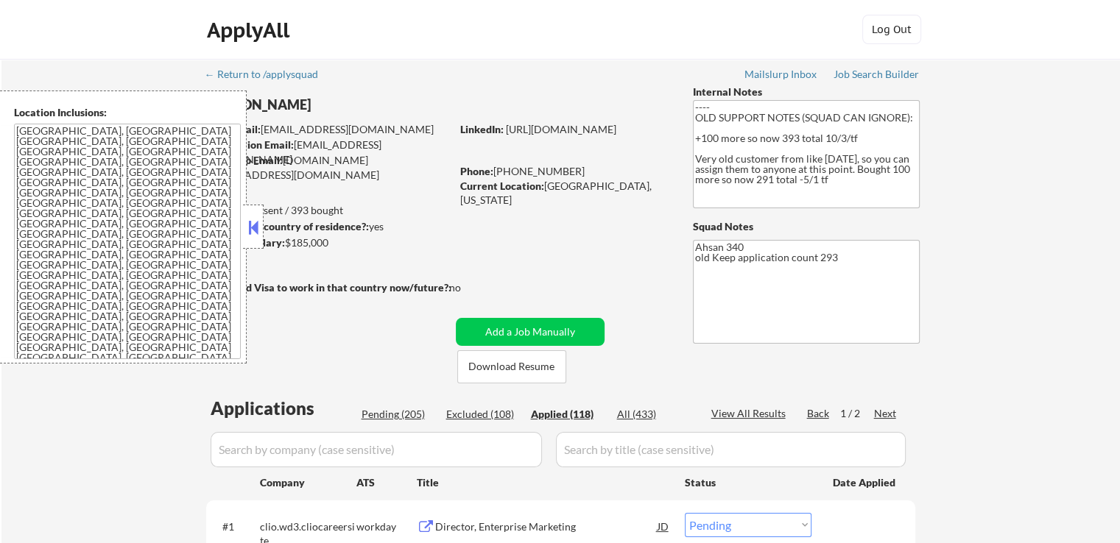
select select ""applied""
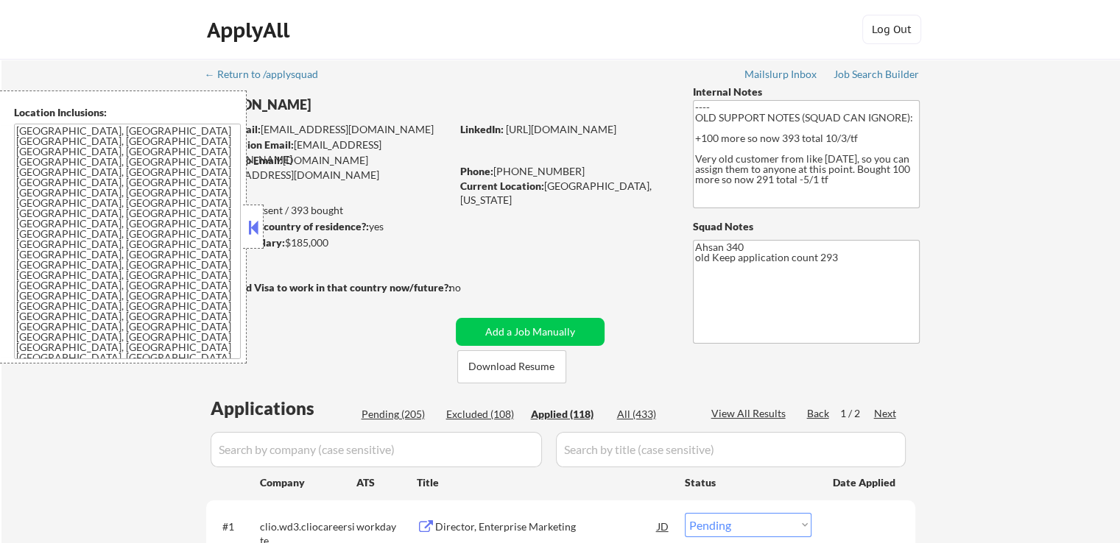
select select ""applied""
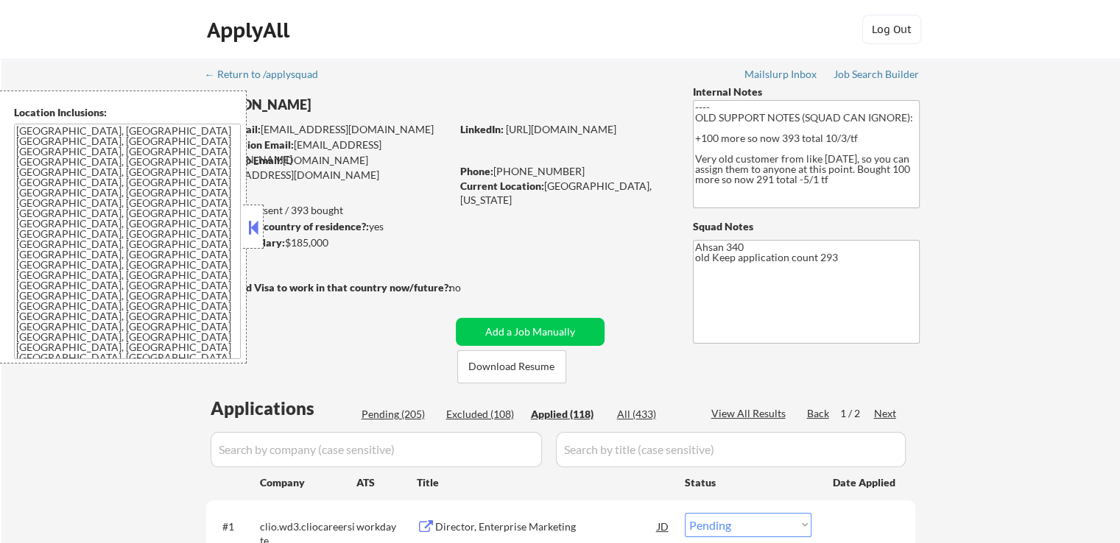
select select ""applied""
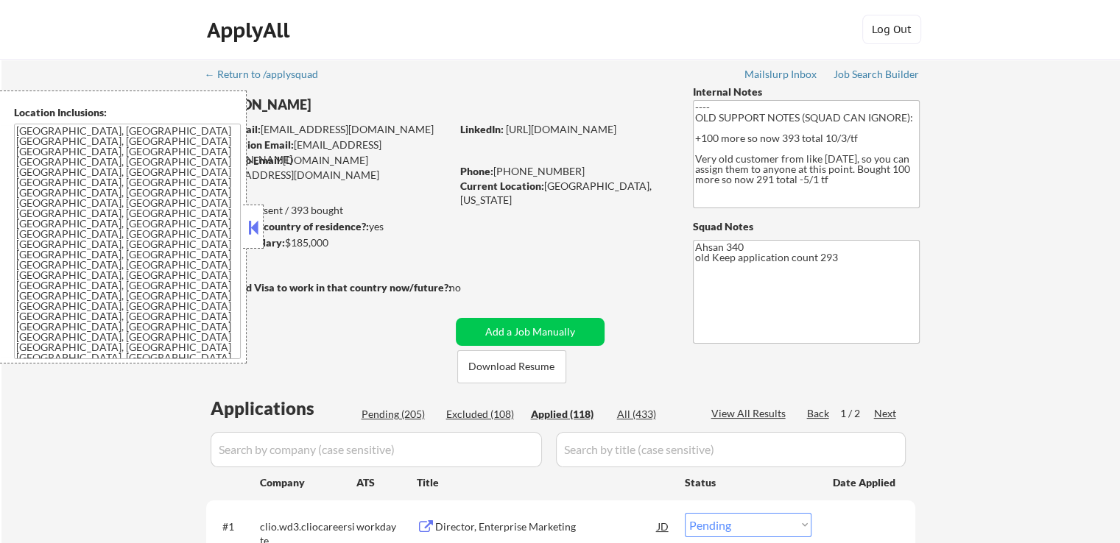
select select ""applied""
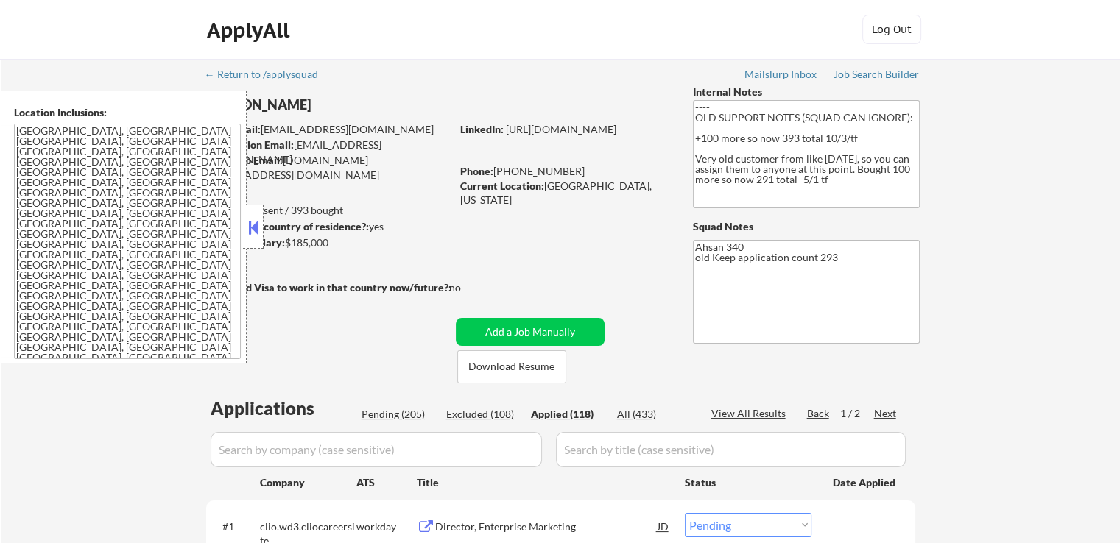
select select ""applied""
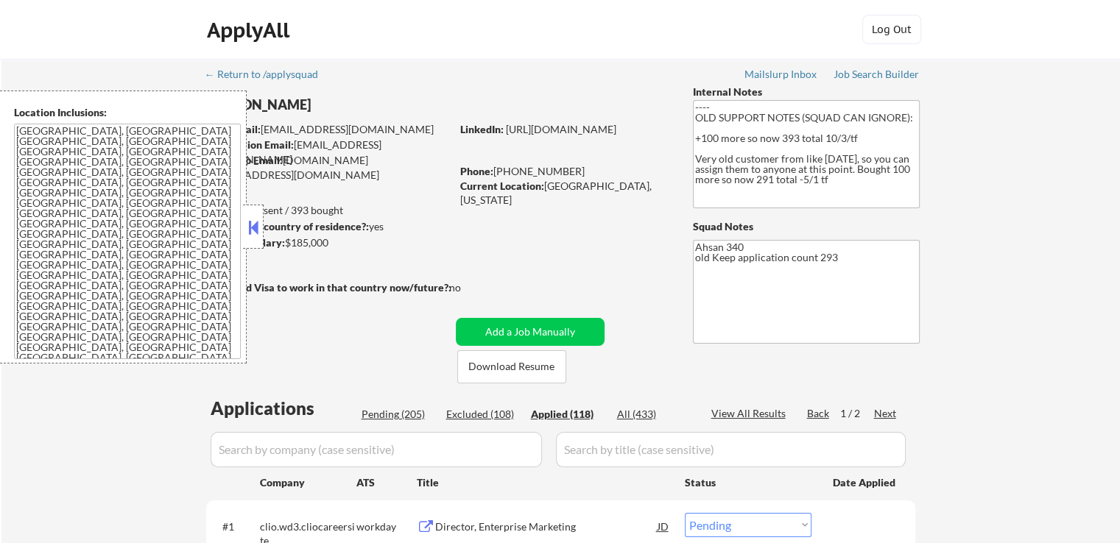
select select ""applied""
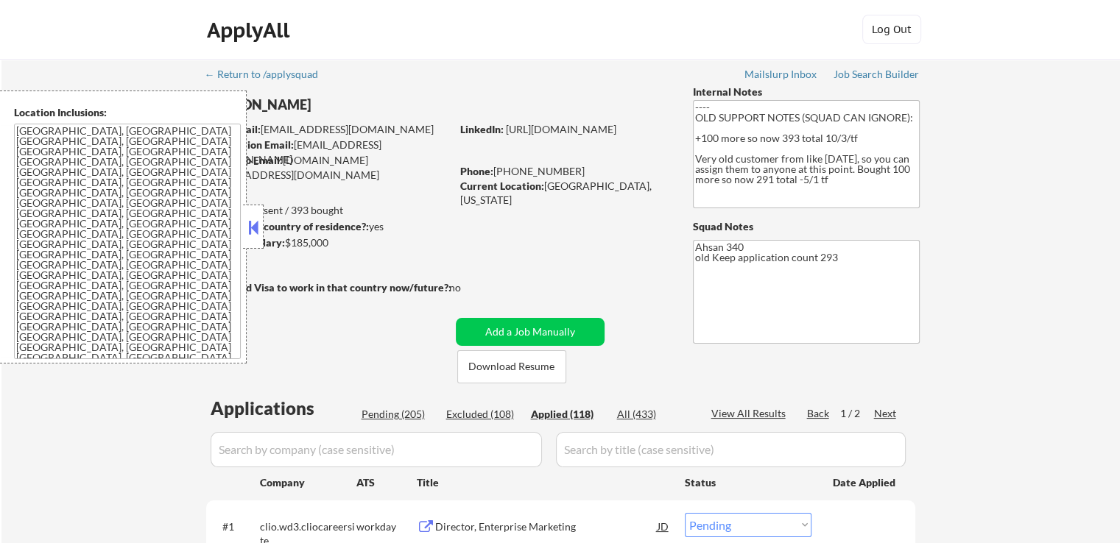
select select ""applied""
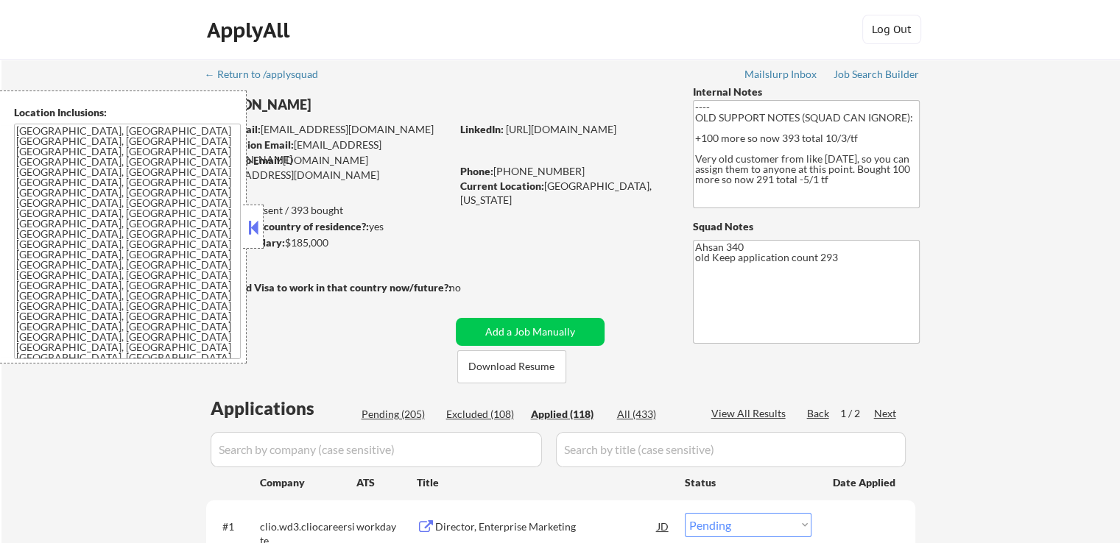
select select ""applied""
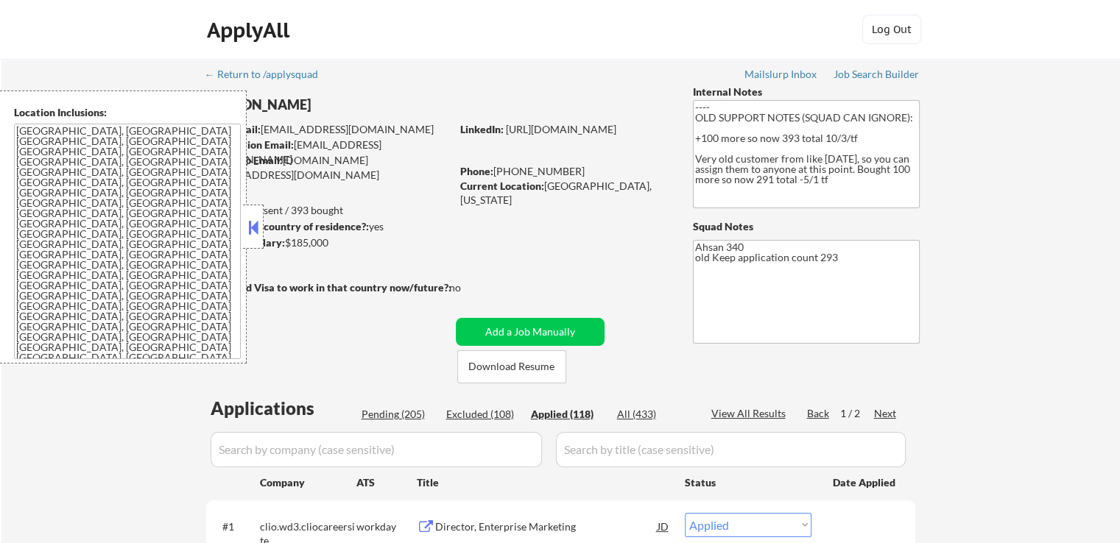
select select ""applied""
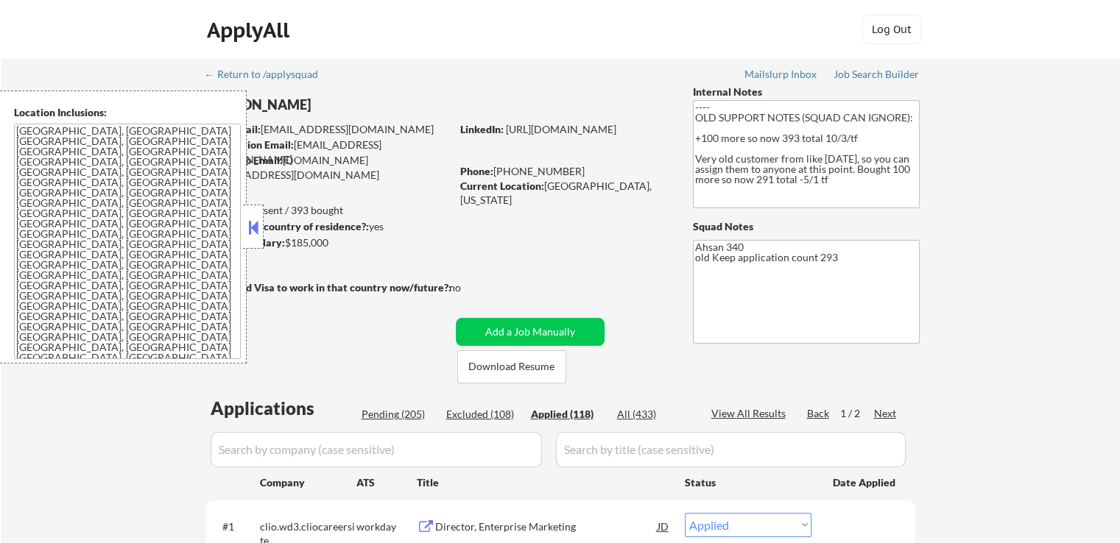
select select ""applied""
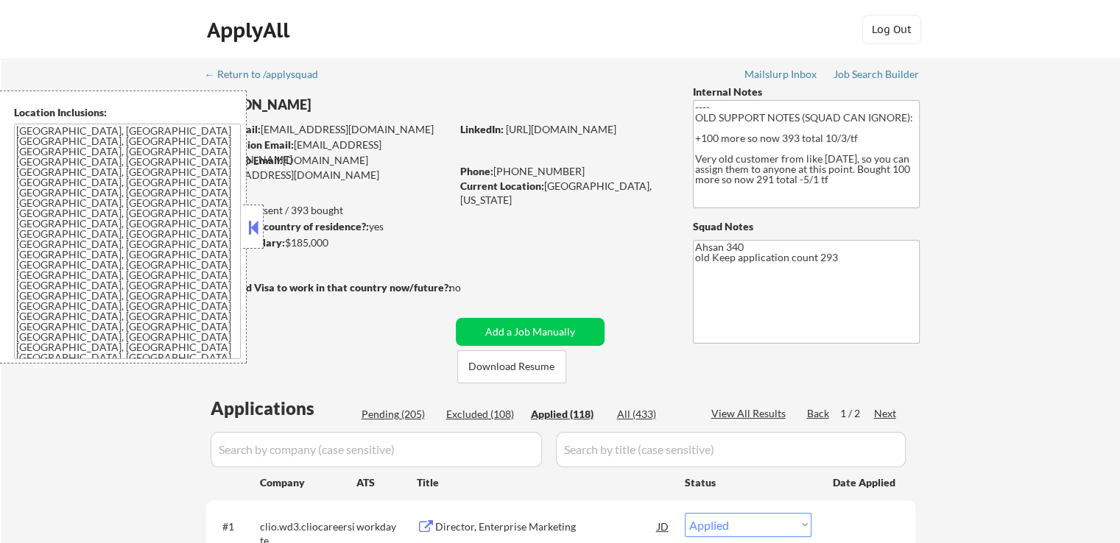
select select ""applied""
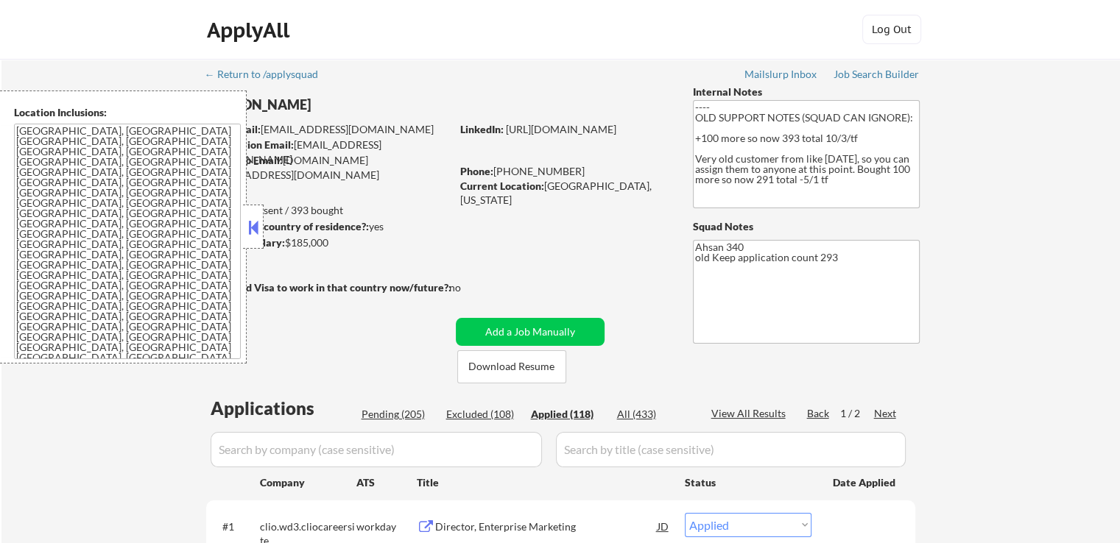
select select ""applied""
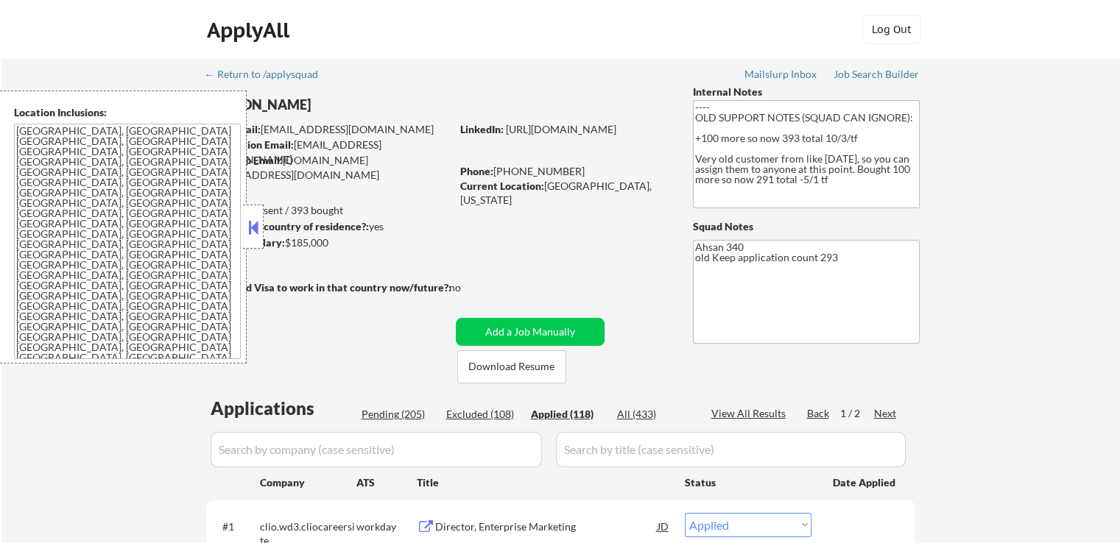
select select ""applied""
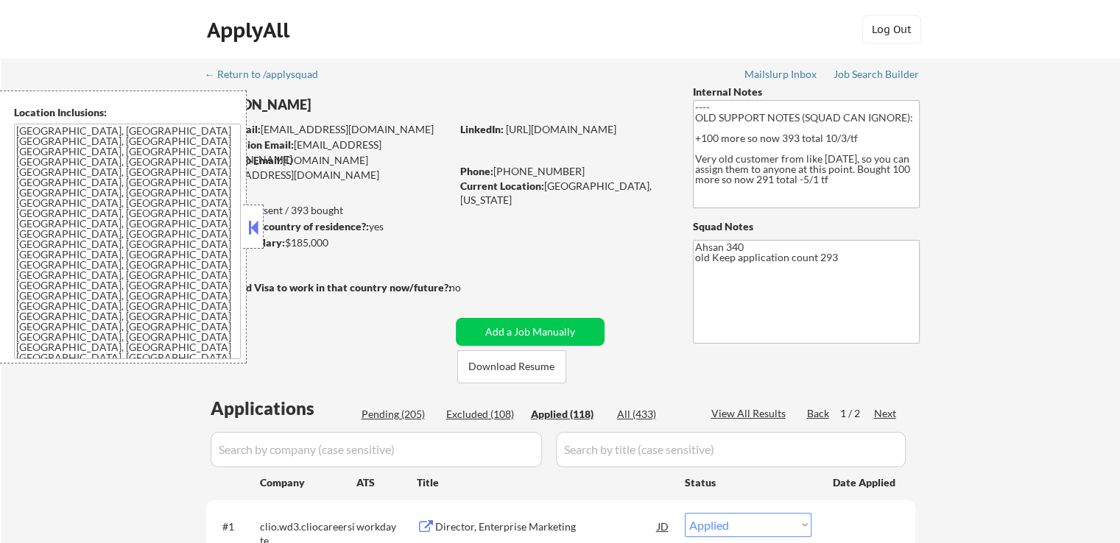
select select ""applied""
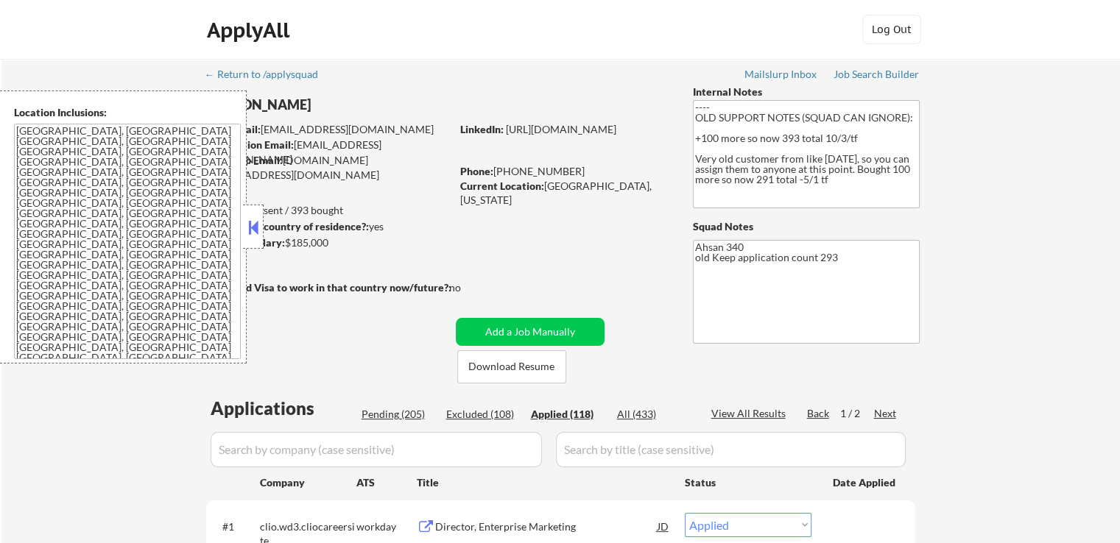
select select ""applied""
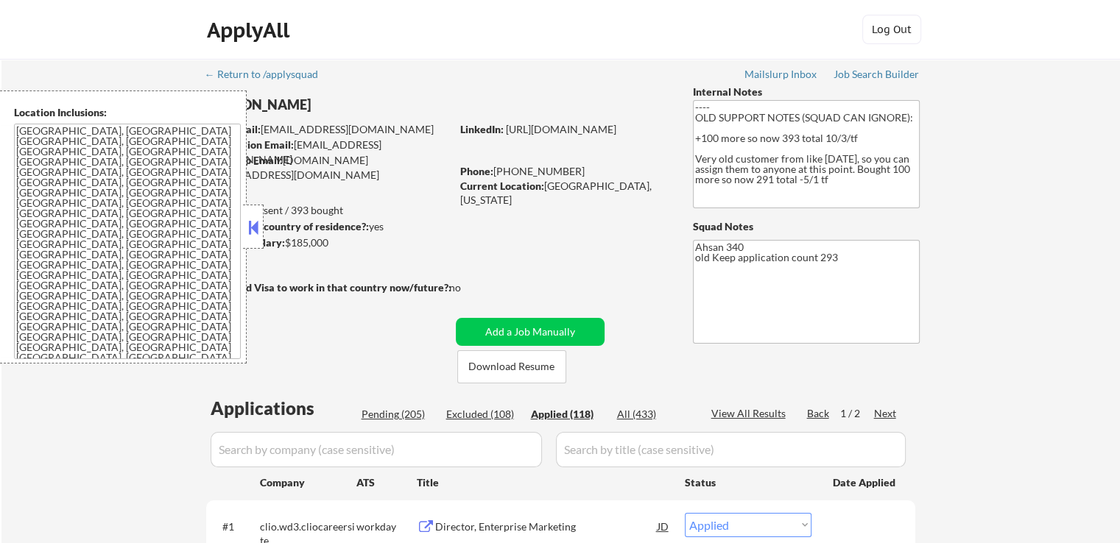
select select ""applied""
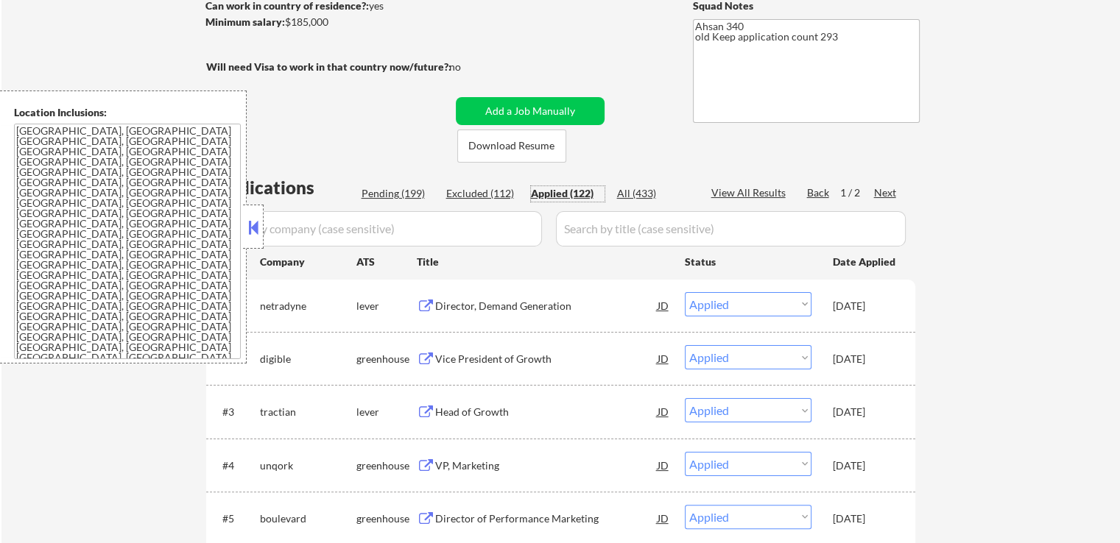
scroll to position [147, 0]
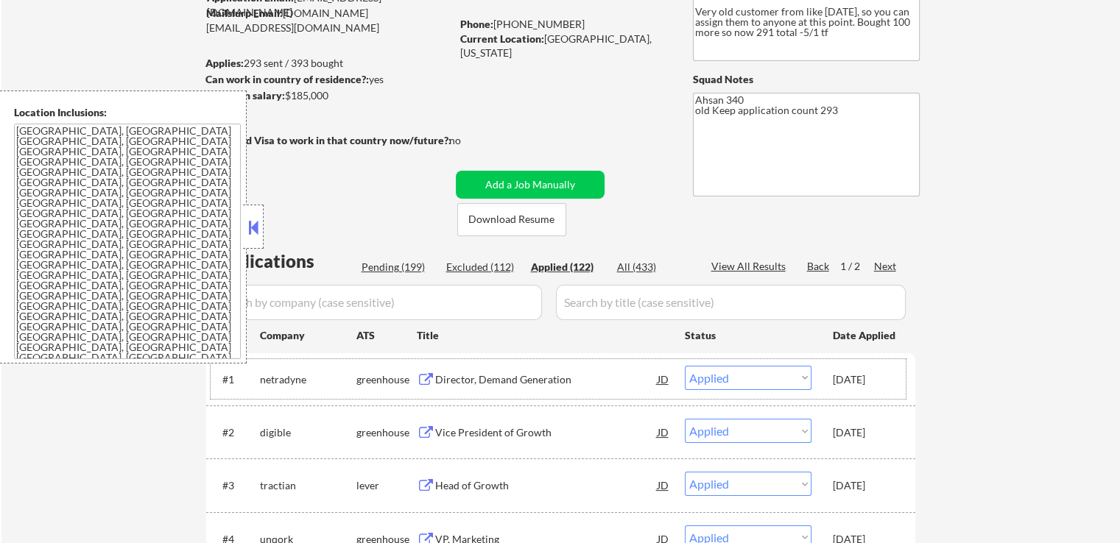
drag, startPoint x: 848, startPoint y: 378, endPoint x: 887, endPoint y: 378, distance: 39.0
click at [887, 378] on div "#1 netradyne greenhouse Director, Demand Generation JD Choose an option... Pend…" at bounding box center [558, 379] width 695 height 40
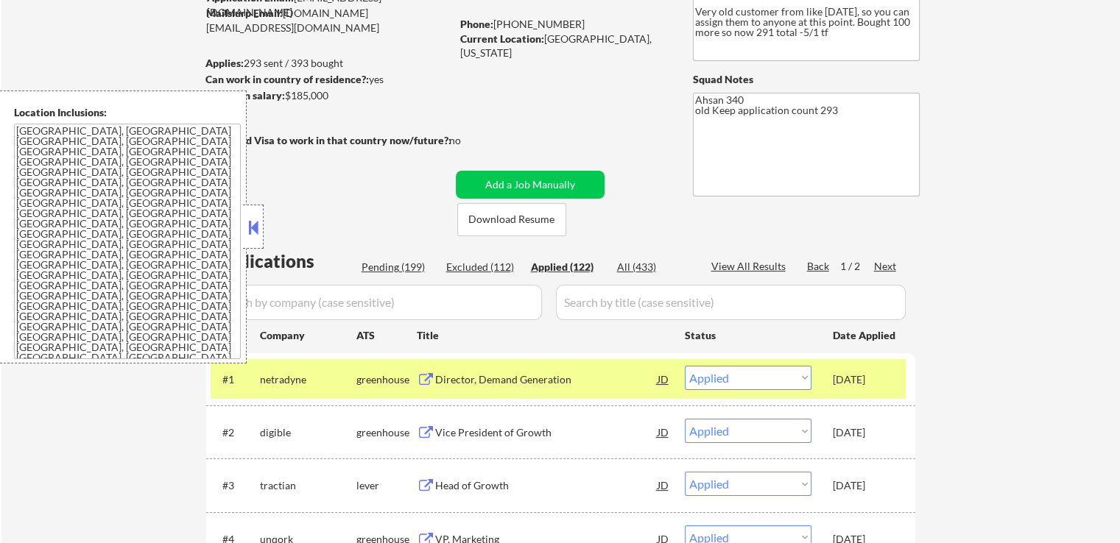
copy div "[DATE]"
click at [250, 213] on div at bounding box center [253, 227] width 21 height 44
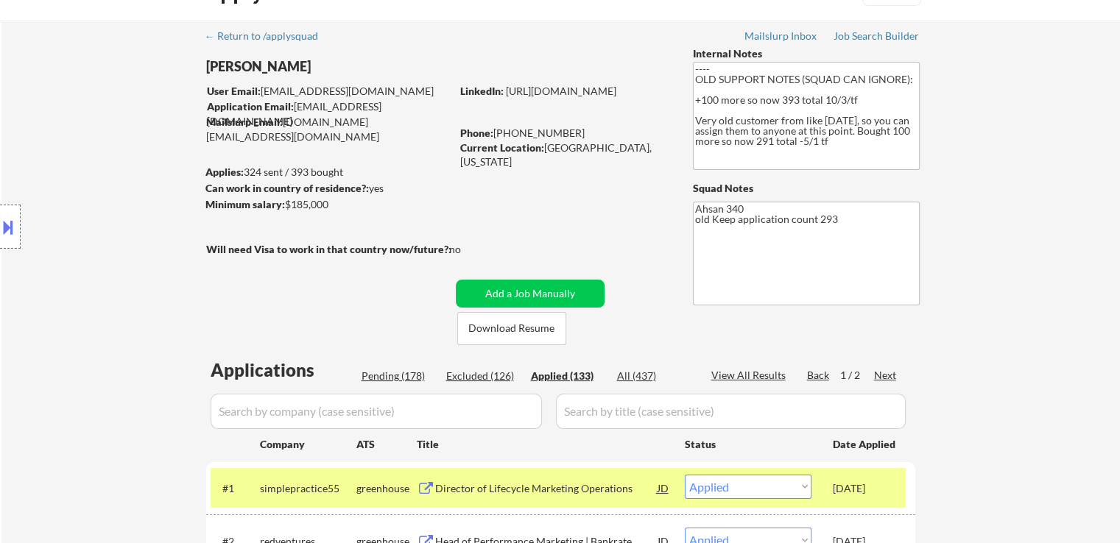
scroll to position [0, 0]
